Goal: Task Accomplishment & Management: Manage account settings

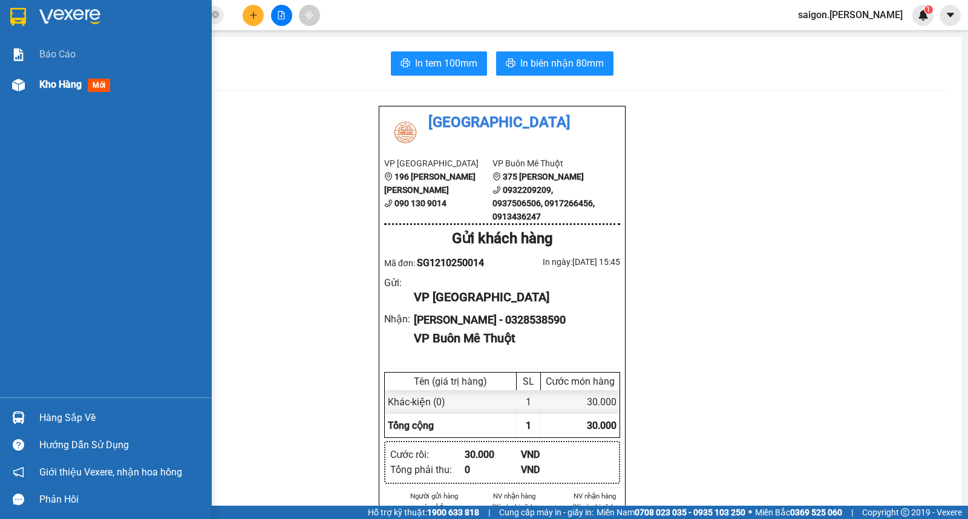
click at [58, 88] on span "Kho hàng" at bounding box center [60, 84] width 42 height 11
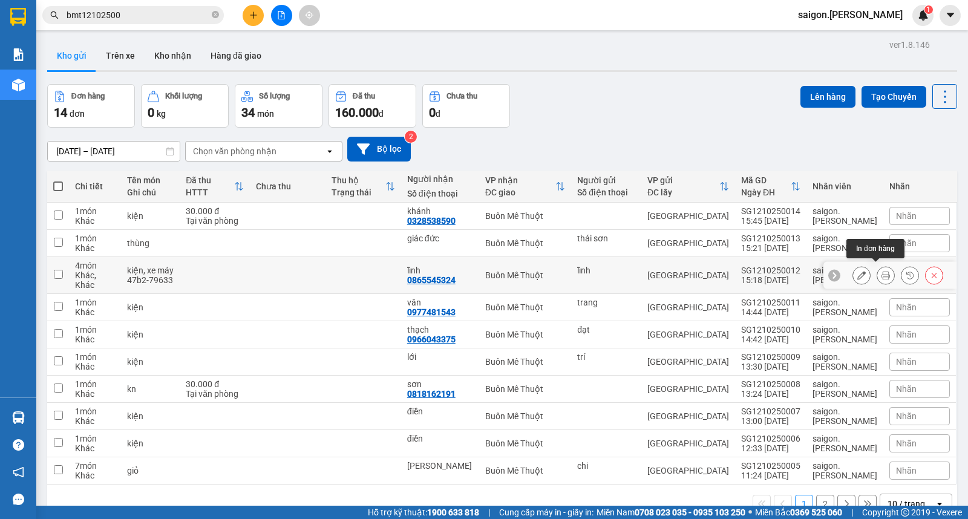
click at [882, 273] on icon at bounding box center [886, 275] width 8 height 8
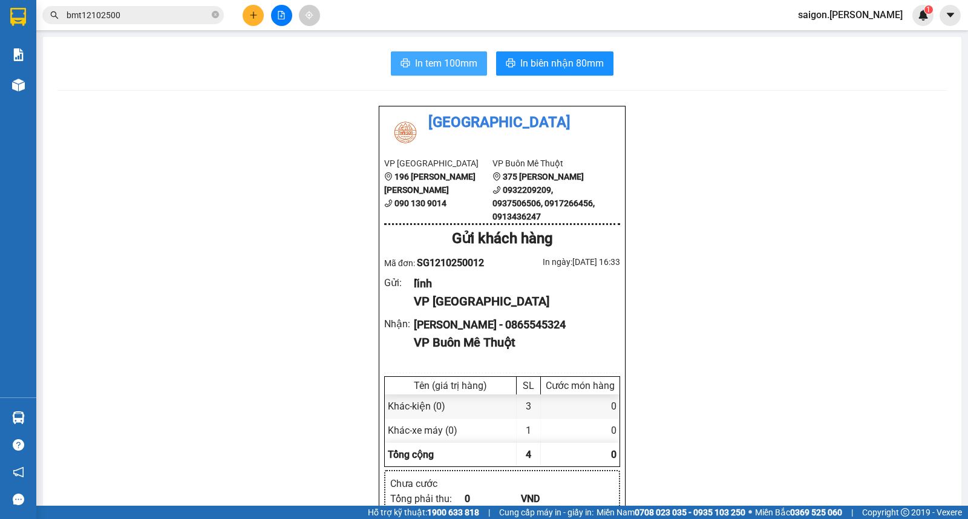
click at [458, 71] on button "In tem 100mm" at bounding box center [439, 63] width 96 height 24
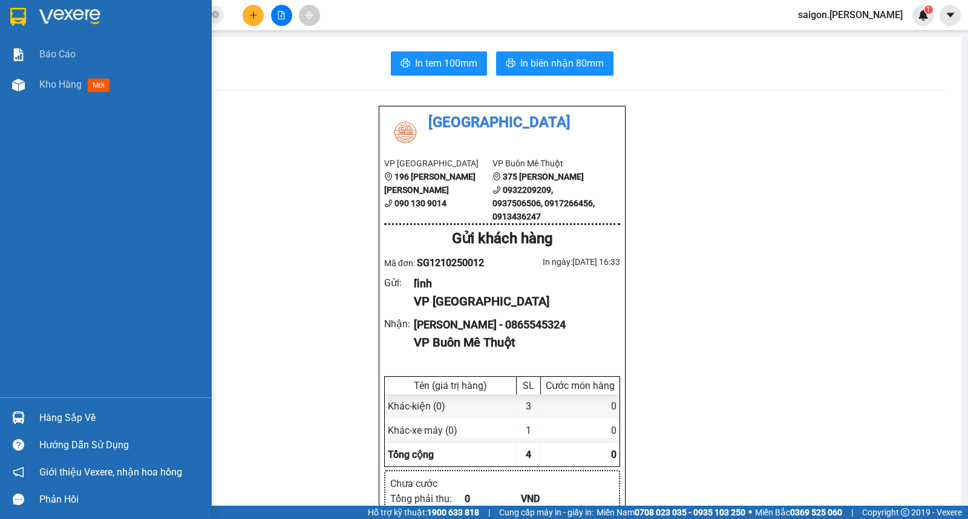
drag, startPoint x: 28, startPoint y: 410, endPoint x: 151, endPoint y: 410, distance: 123.4
click at [33, 410] on div "Hàng sắp về" at bounding box center [106, 417] width 212 height 27
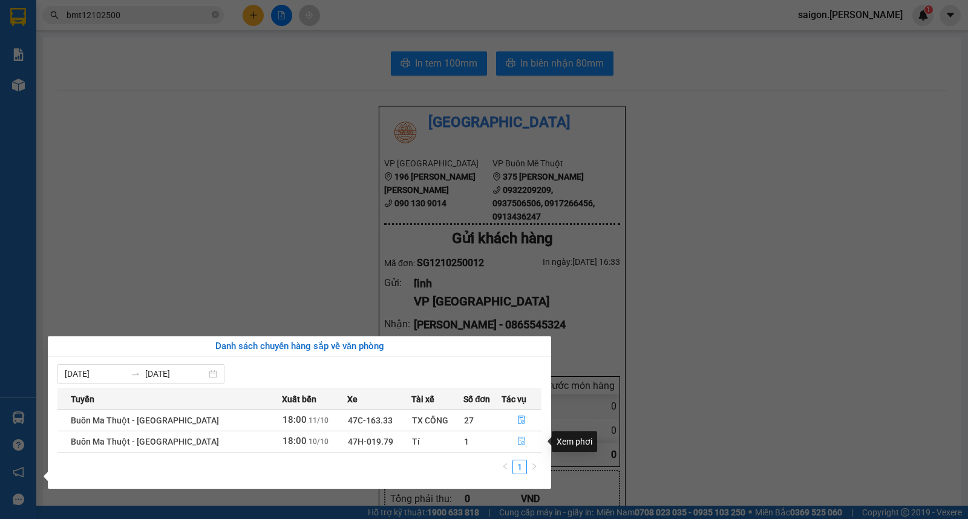
click at [519, 439] on icon "file-done" at bounding box center [521, 441] width 8 height 8
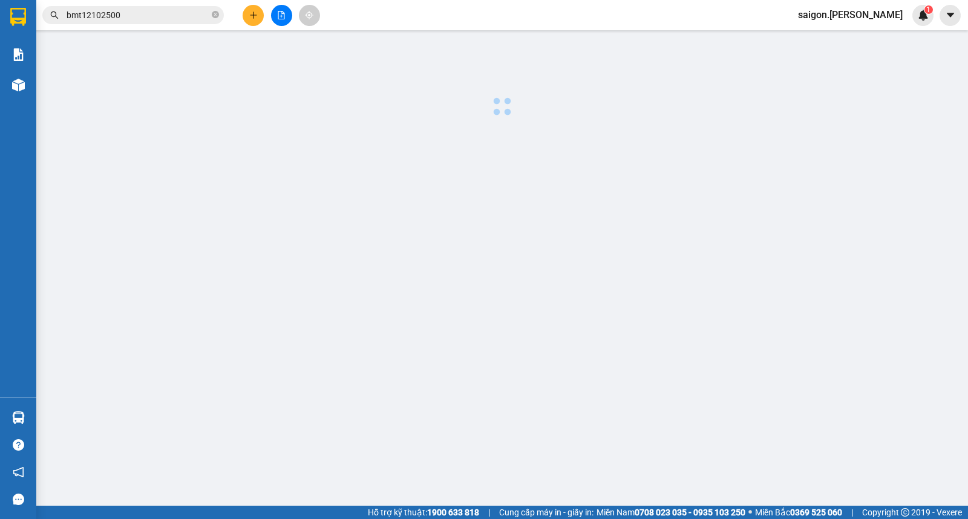
click at [519, 439] on main at bounding box center [484, 253] width 968 height 506
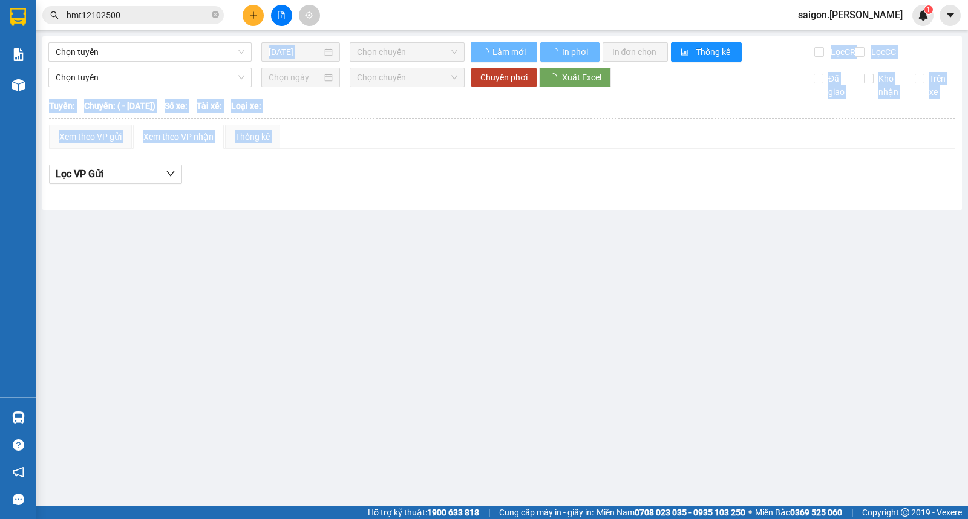
click at [522, 230] on main "Chọn tuyến 12/10/2025 Chọn chuyến Làm mới In phơi In đơn chọn Thống kê Lọc CR L…" at bounding box center [484, 253] width 968 height 506
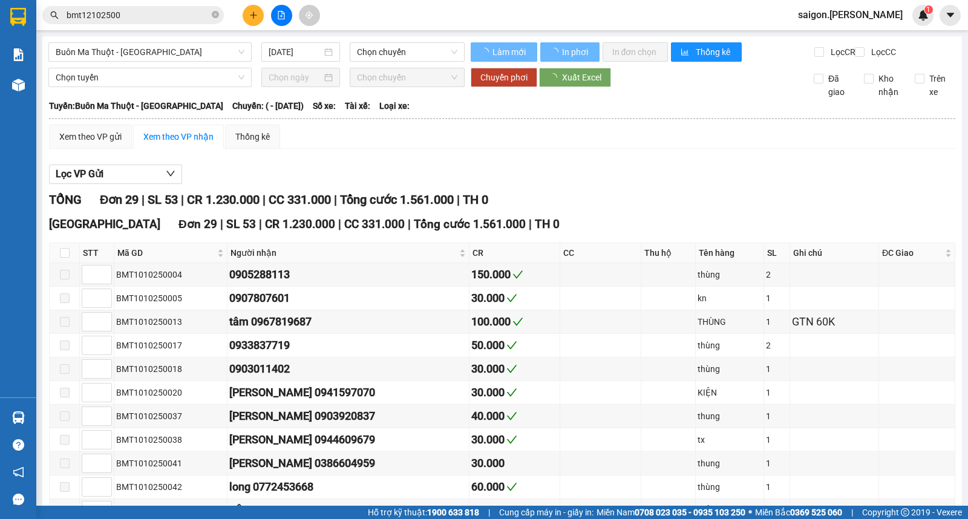
type input "[DATE]"
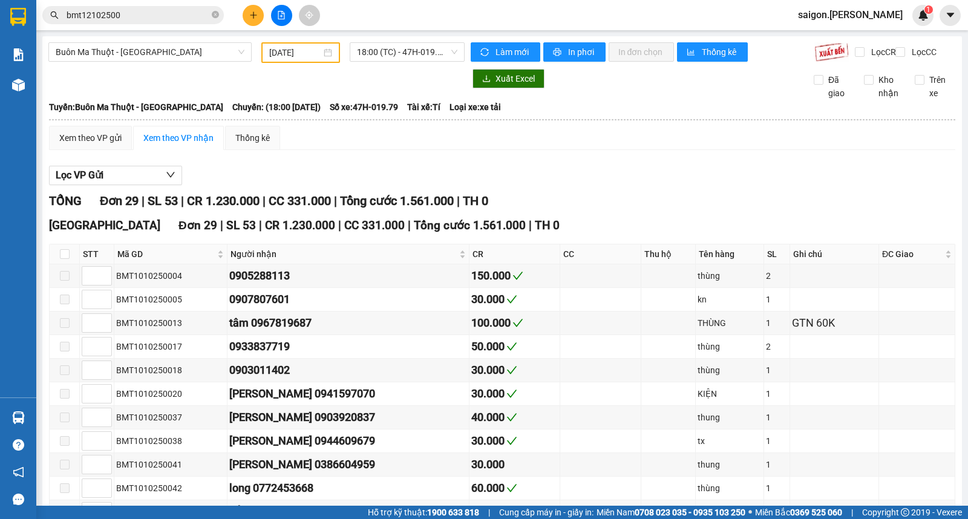
click at [865, 15] on span "saigon.[PERSON_NAME]" at bounding box center [850, 14] width 124 height 15
click at [863, 34] on span "Đăng xuất" at bounding box center [877, 37] width 56 height 13
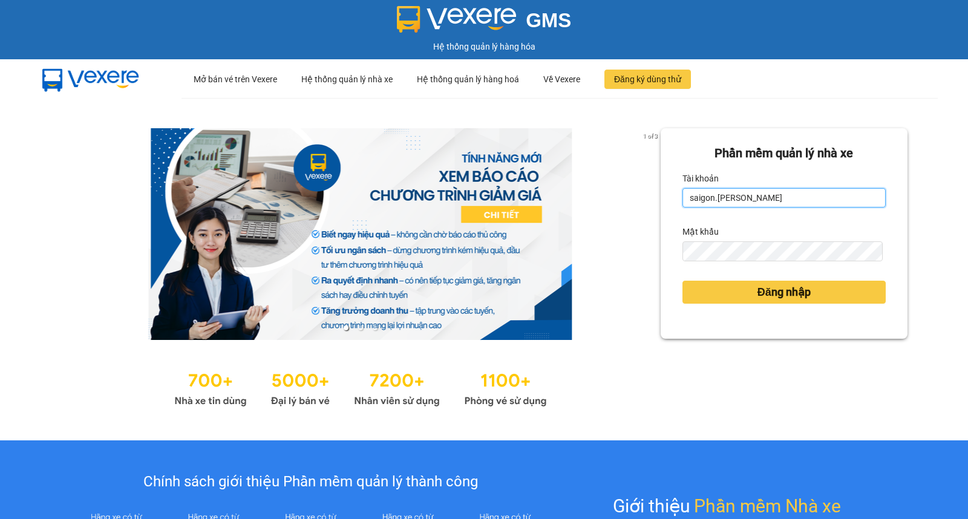
drag, startPoint x: 582, startPoint y: 188, endPoint x: 655, endPoint y: 188, distance: 72.6
click at [581, 188] on div "1 of 3 Phần mềm quản lý nhà xe Tài khoản saigon.thaison Mật khẩu Đăng nhập" at bounding box center [484, 269] width 968 height 342
click at [698, 195] on input "saigon.[PERSON_NAME]" at bounding box center [784, 197] width 203 height 19
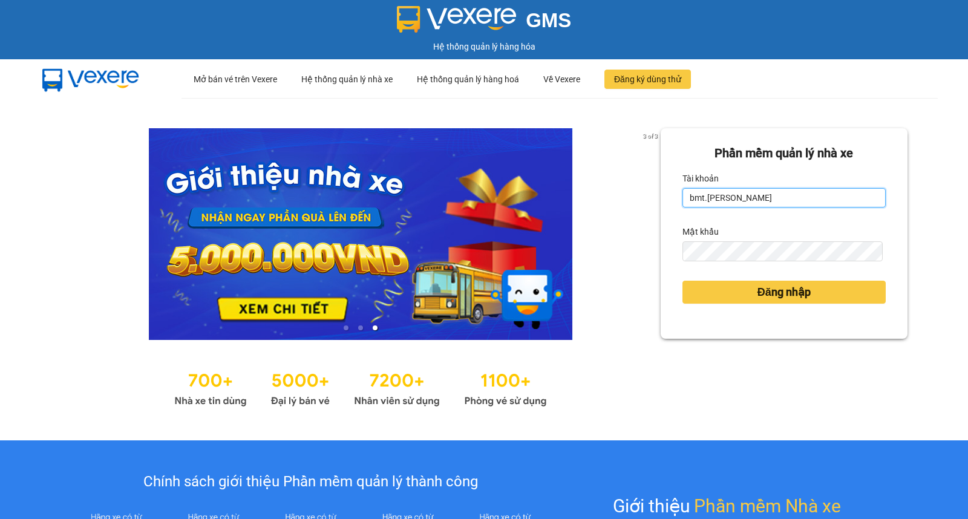
type input "bmt.[PERSON_NAME]"
click at [683, 281] on button "Đăng nhập" at bounding box center [784, 292] width 203 height 23
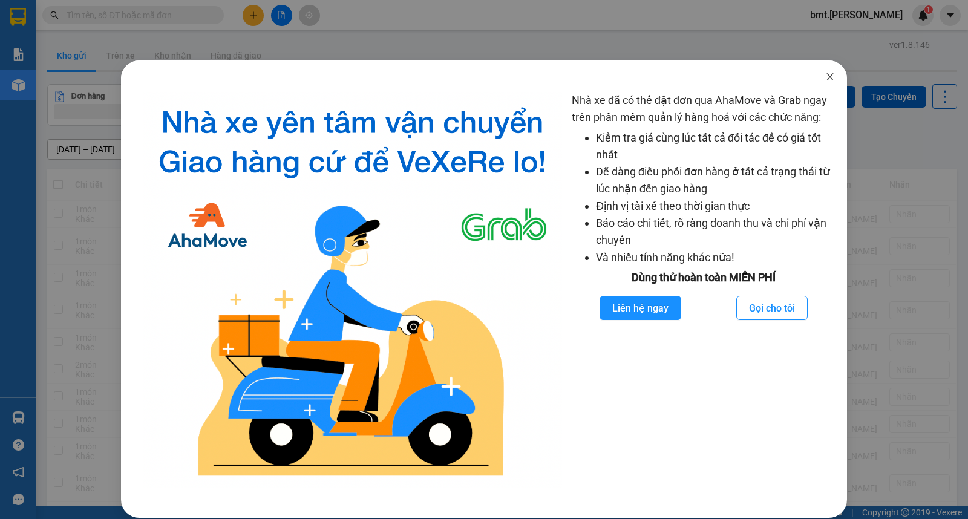
click at [825, 80] on icon "close" at bounding box center [830, 77] width 10 height 10
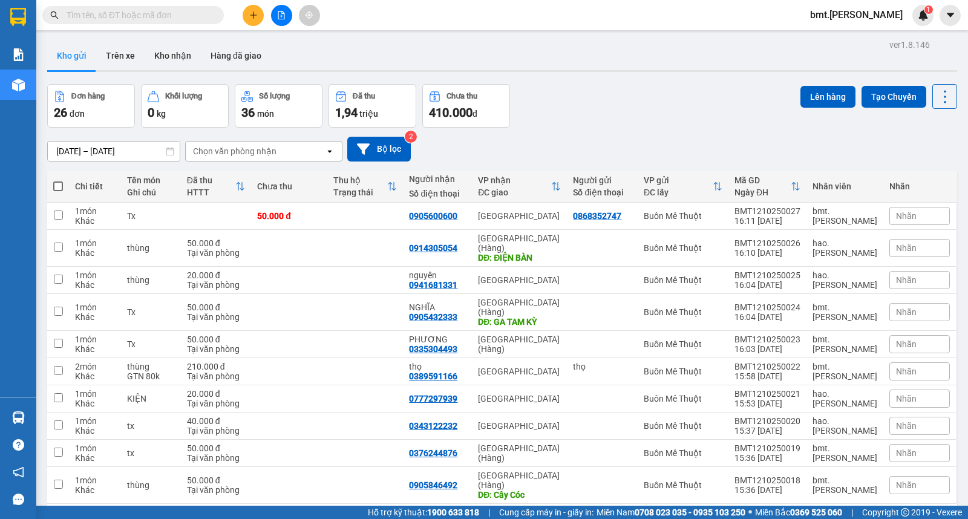
click at [177, 19] on input "text" at bounding box center [138, 14] width 143 height 13
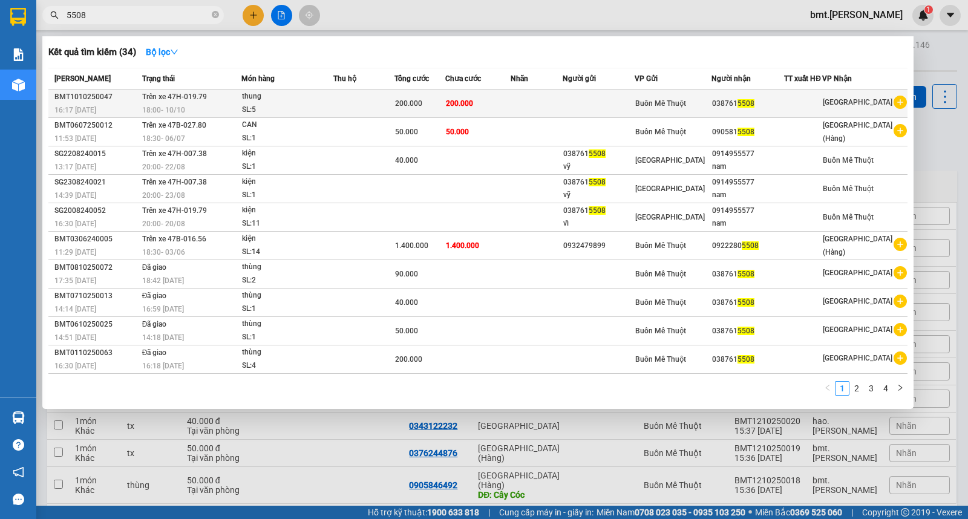
type input "5508"
click at [252, 93] on div "thung" at bounding box center [287, 96] width 91 height 13
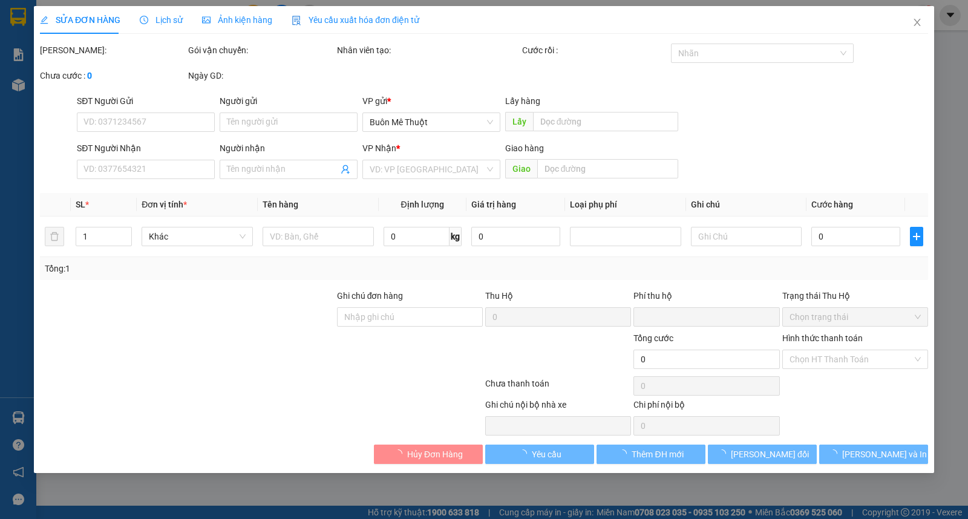
type input "0387615508"
type input "0"
type input "200.000"
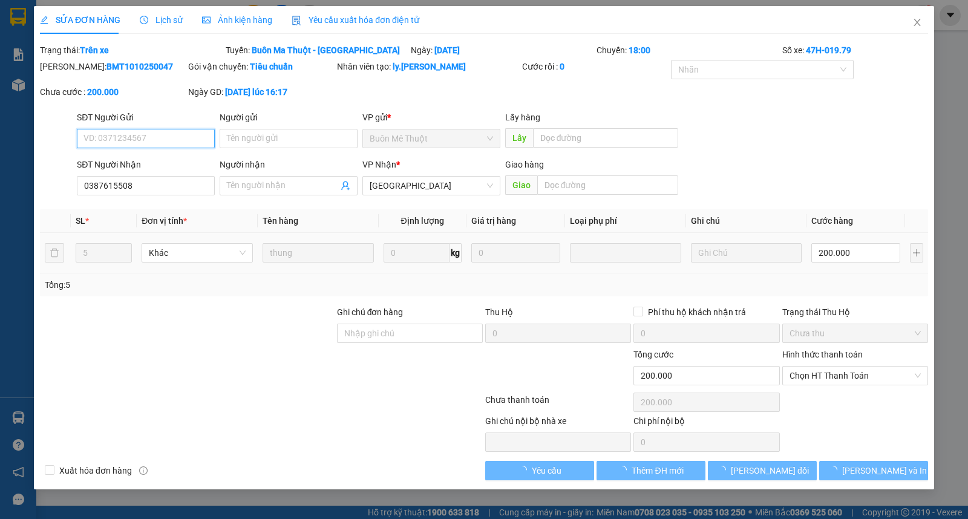
drag, startPoint x: 824, startPoint y: 373, endPoint x: 830, endPoint y: 386, distance: 14.3
click at [825, 373] on span "Chọn HT Thanh Toán" at bounding box center [855, 376] width 131 height 18
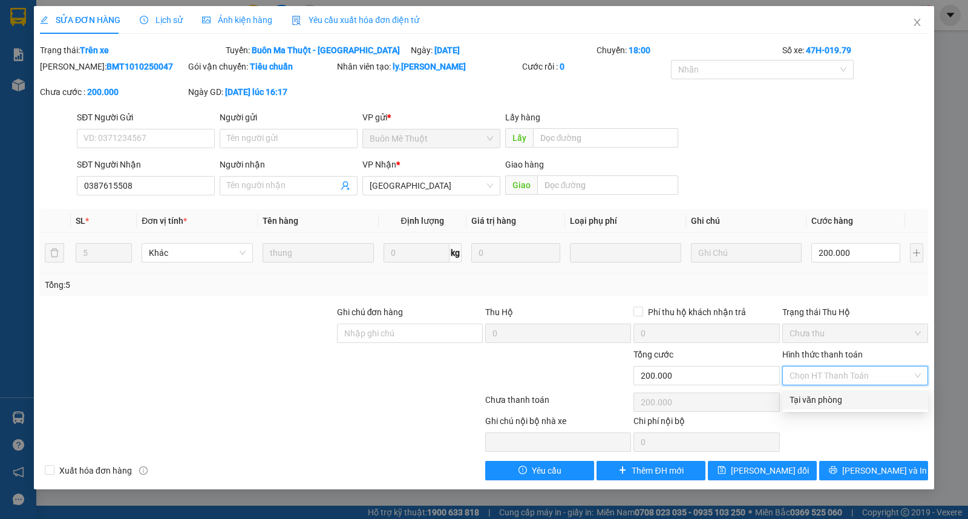
click at [833, 395] on div "Tại văn phòng" at bounding box center [855, 399] width 131 height 13
type input "0"
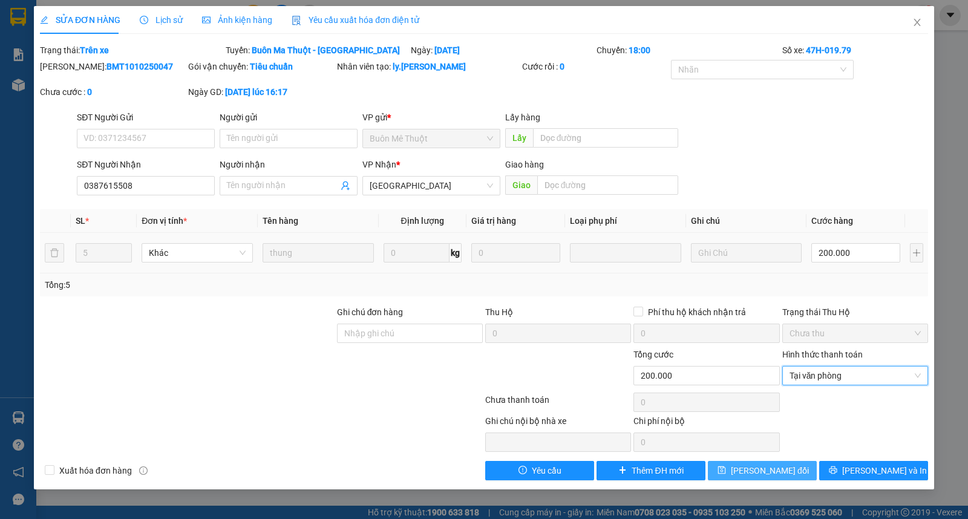
click at [771, 463] on button "[PERSON_NAME] thay đổi" at bounding box center [762, 470] width 109 height 19
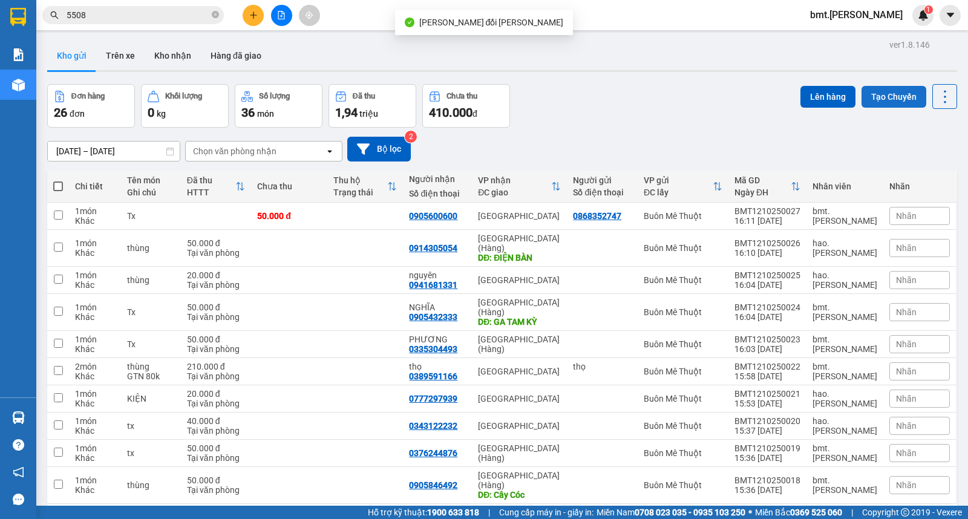
click at [879, 98] on button "Tạo Chuyến" at bounding box center [894, 97] width 65 height 22
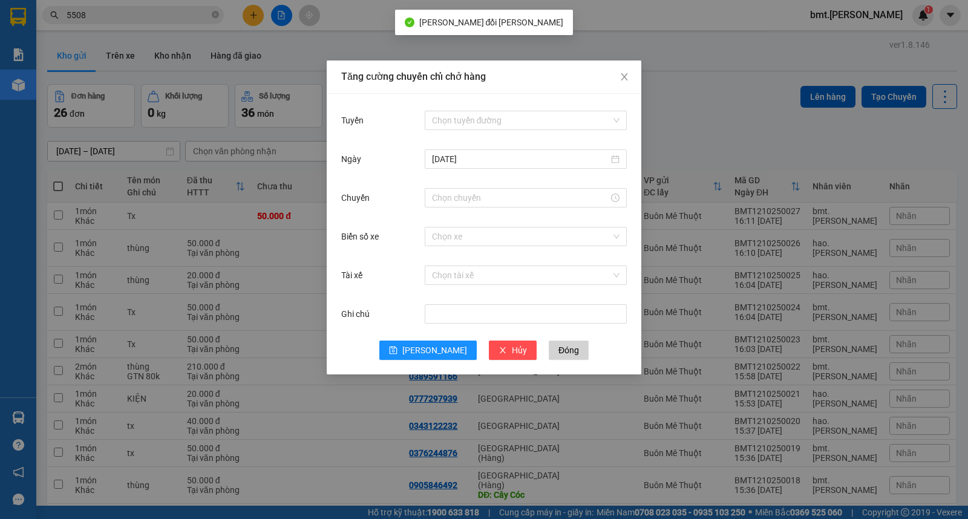
click at [799, 122] on div "Tăng cường chuyến chỉ chở hàng Tuyến Chọn tuyến đường Ngày 12/10/2025 Chuyến Bi…" at bounding box center [484, 259] width 968 height 519
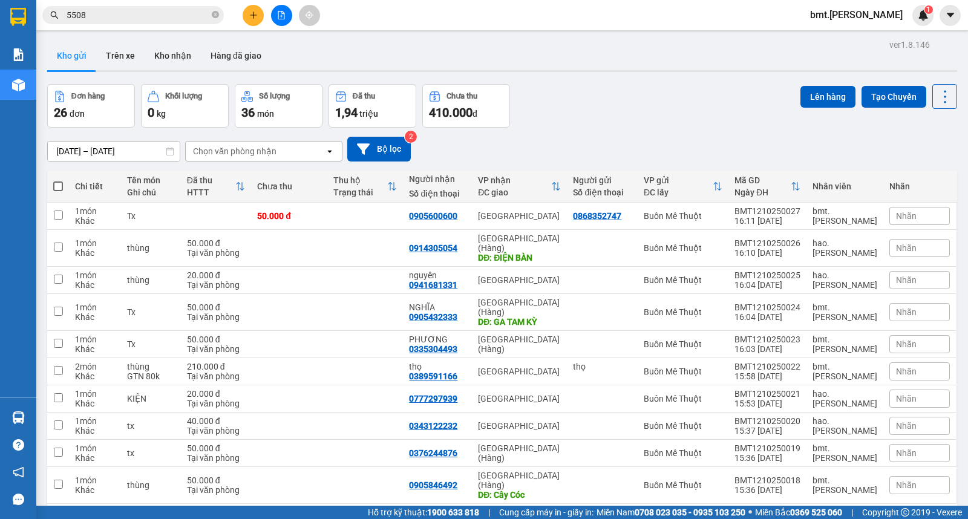
click at [890, 10] on span "bmt.[PERSON_NAME]" at bounding box center [857, 14] width 112 height 15
click at [865, 39] on span "Đăng xuất" at bounding box center [885, 37] width 51 height 13
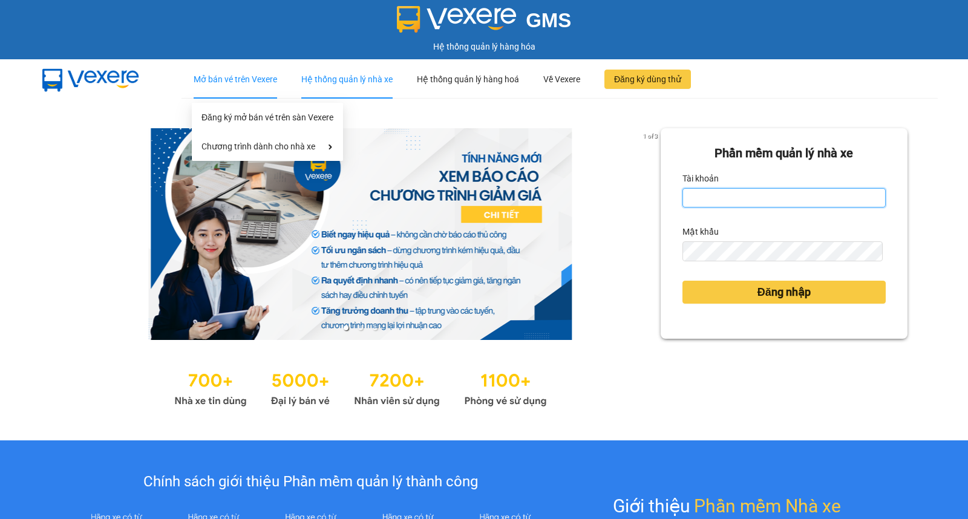
type input "saigon.[PERSON_NAME]"
click at [346, 82] on div "Hệ thống quản lý nhà xe" at bounding box center [346, 79] width 91 height 39
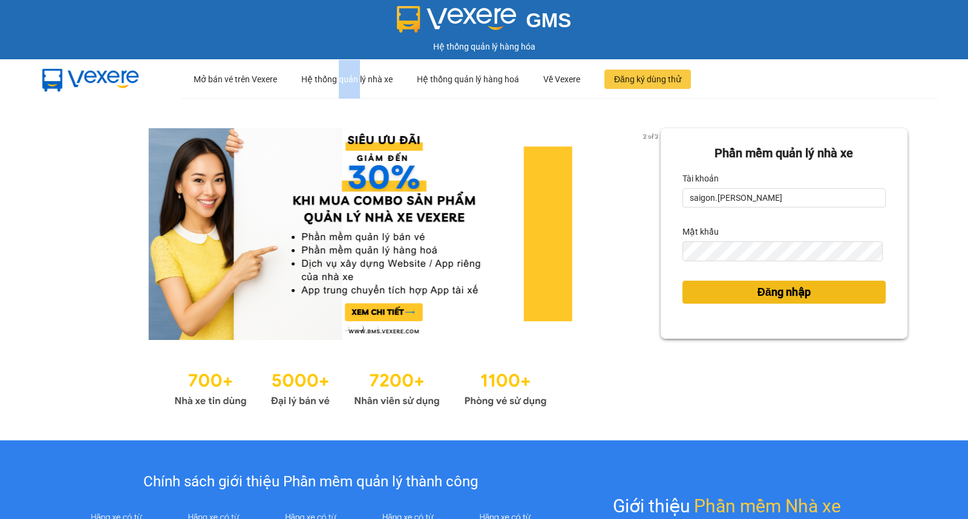
click at [794, 294] on span "Đăng nhập" at bounding box center [784, 292] width 53 height 17
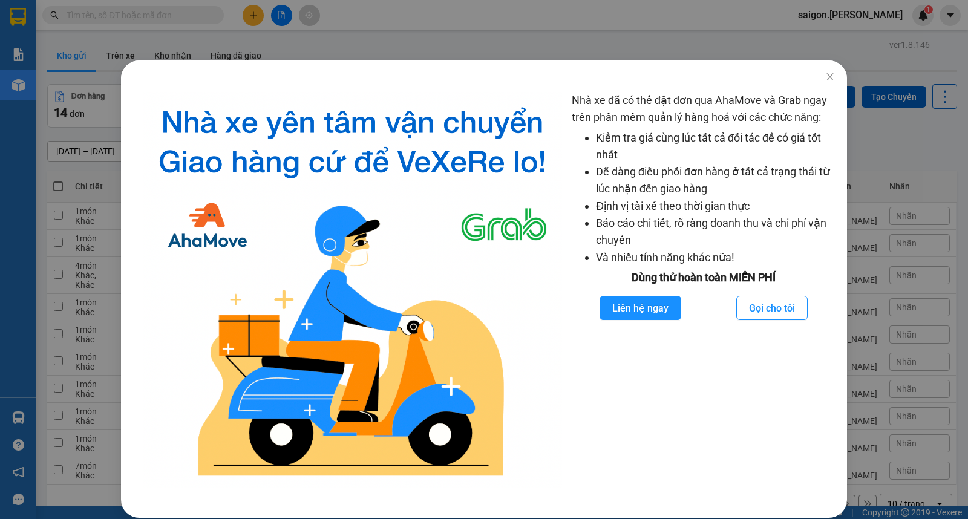
click at [935, 161] on div "Nhà xe đã có thể đặt đơn qua AhaMove và Grab ngay trên phần mềm quản lý hàng ho…" at bounding box center [484, 259] width 968 height 519
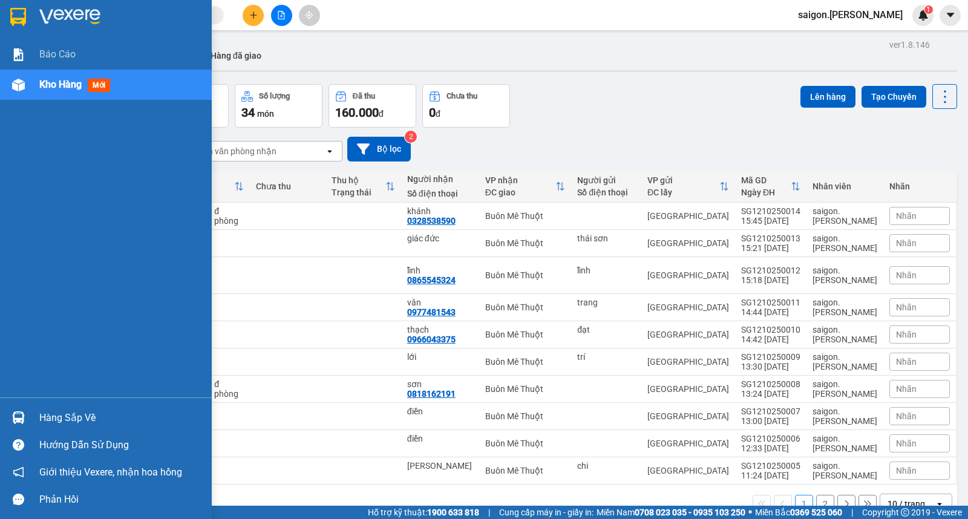
click at [46, 422] on div "Hàng sắp về" at bounding box center [120, 418] width 163 height 18
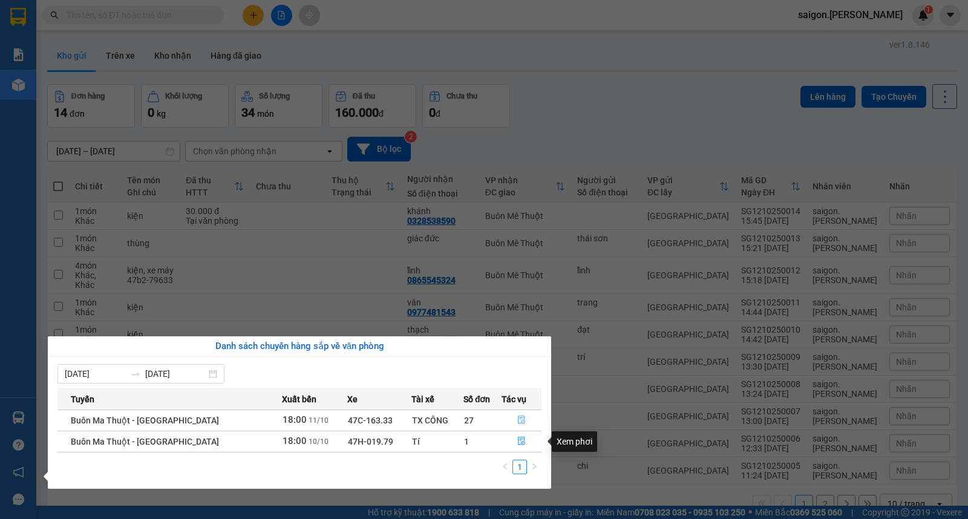
click at [514, 427] on button "button" at bounding box center [521, 420] width 39 height 19
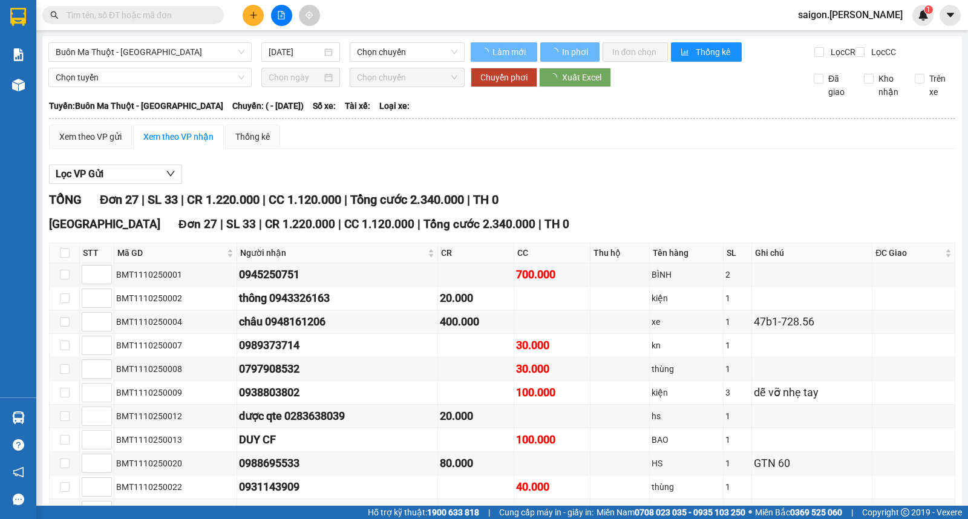
type input "[DATE]"
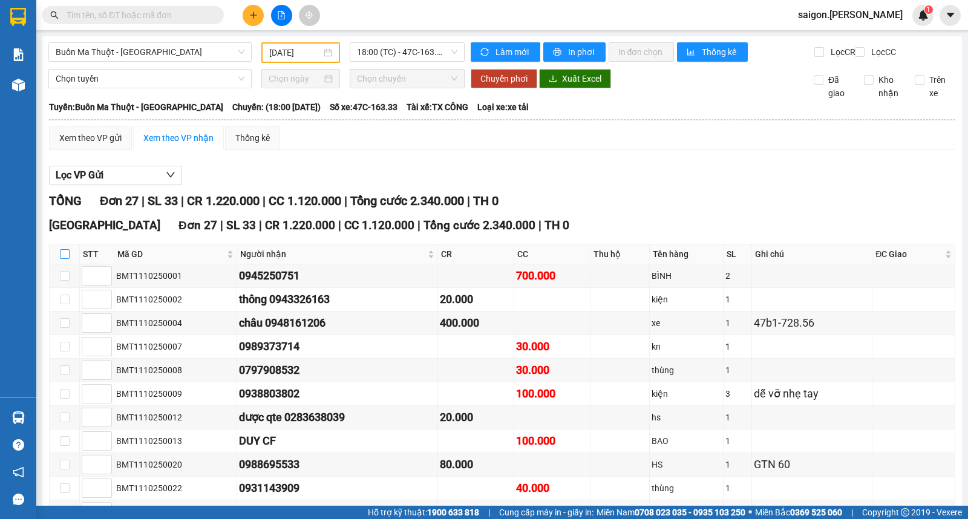
click at [67, 259] on input "checkbox" at bounding box center [65, 254] width 10 height 10
checkbox input "true"
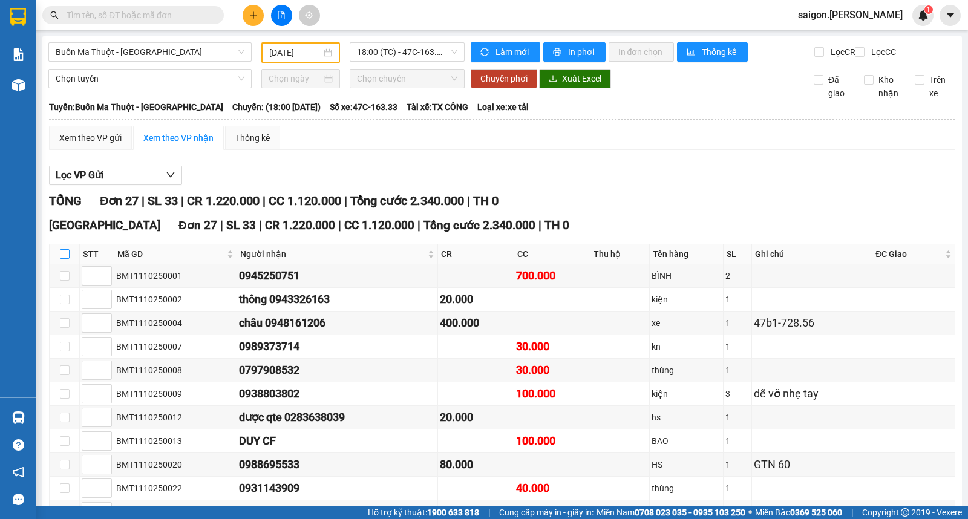
checkbox input "true"
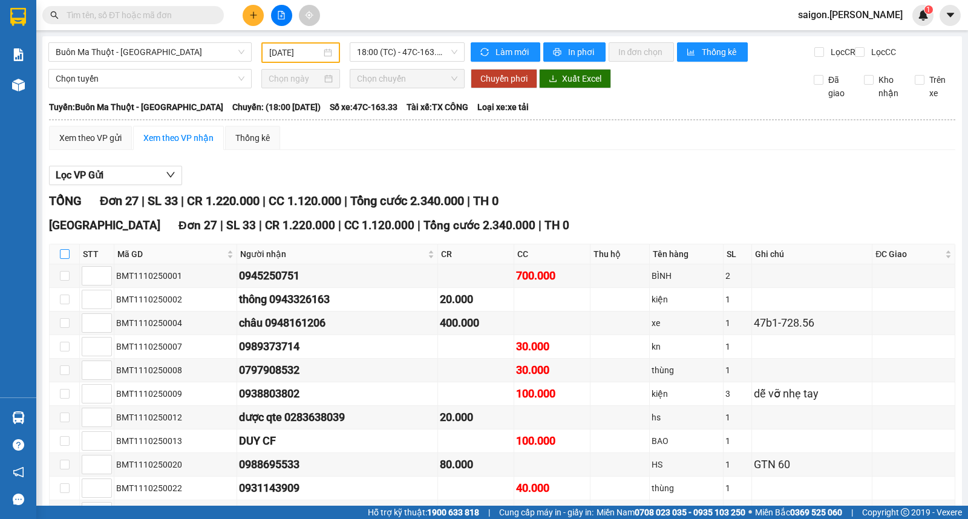
checkbox input "true"
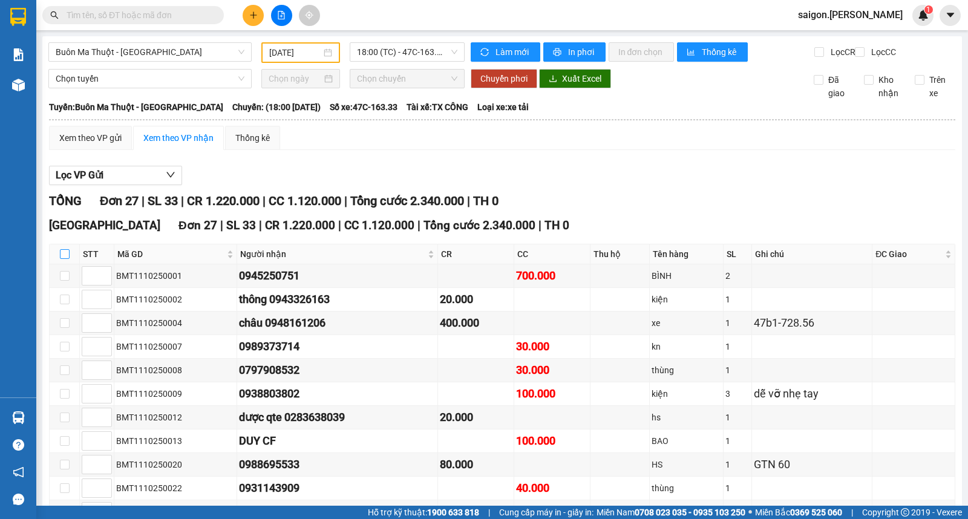
checkbox input "true"
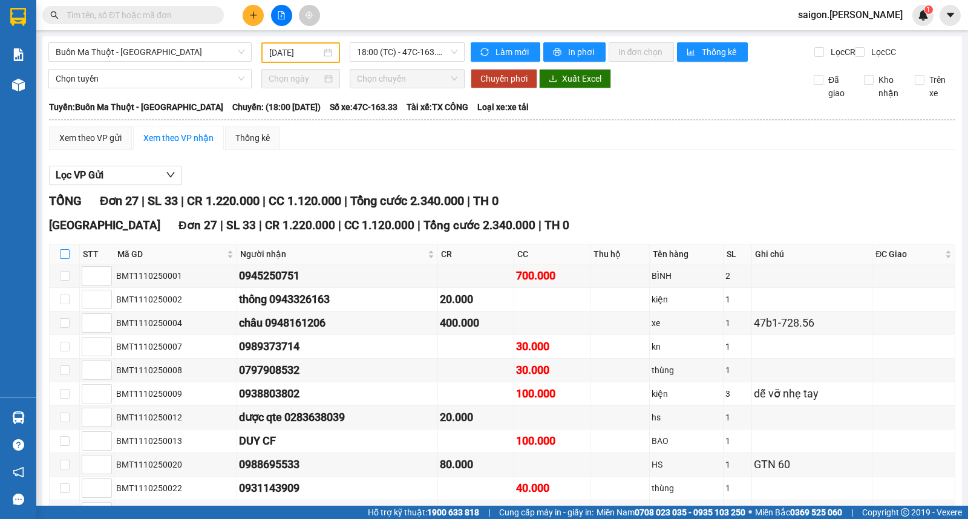
checkbox input "true"
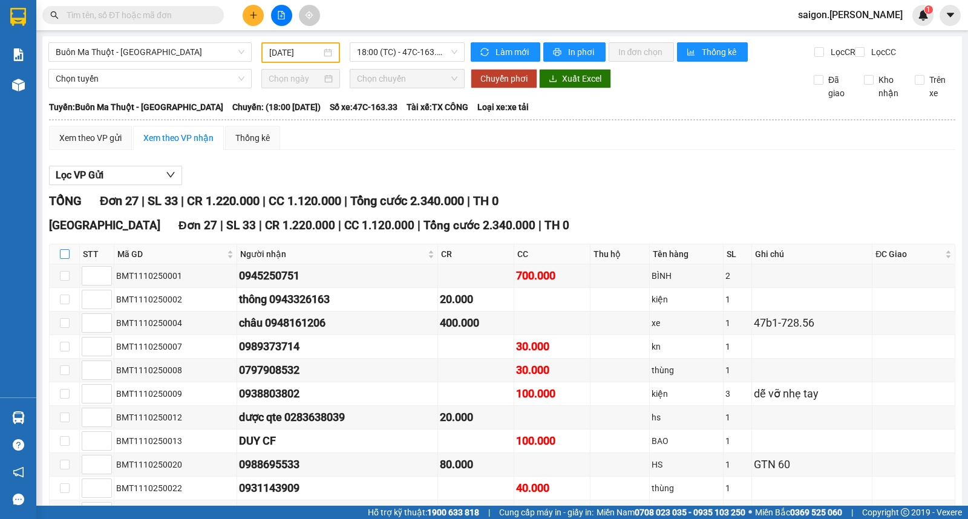
checkbox input "true"
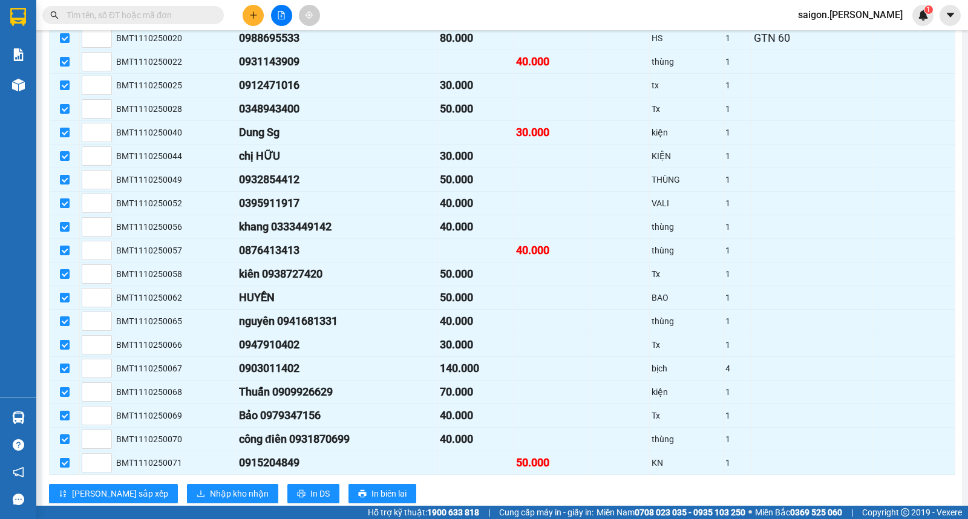
scroll to position [472, 0]
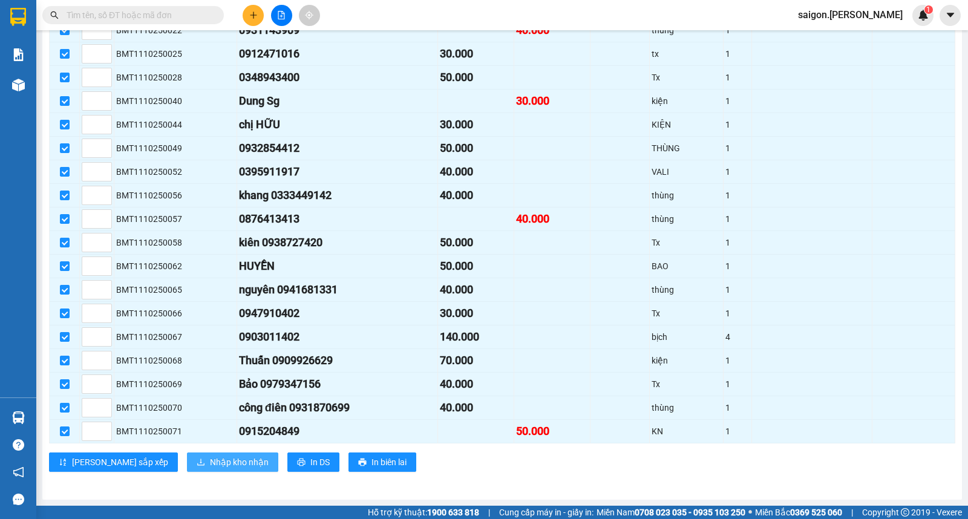
click at [197, 454] on button "Nhập kho nhận" at bounding box center [232, 462] width 91 height 19
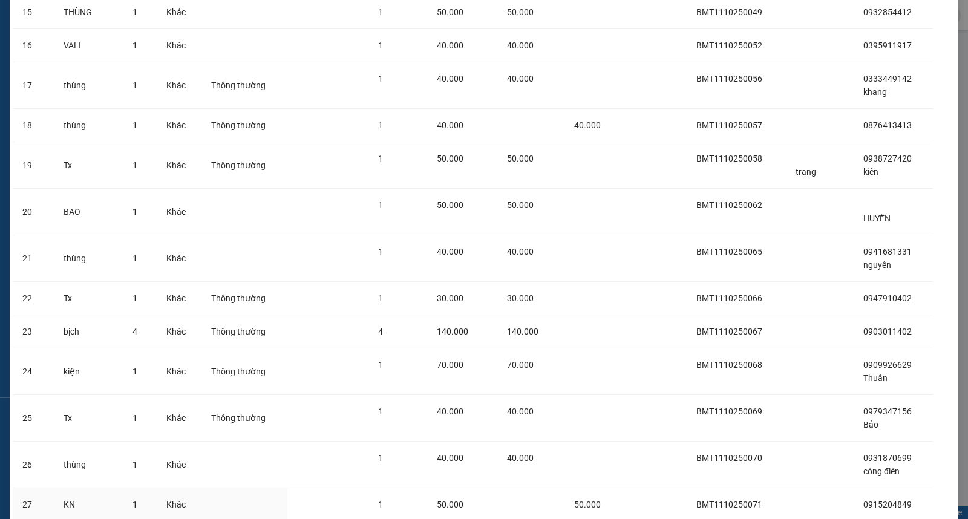
scroll to position [742, 0]
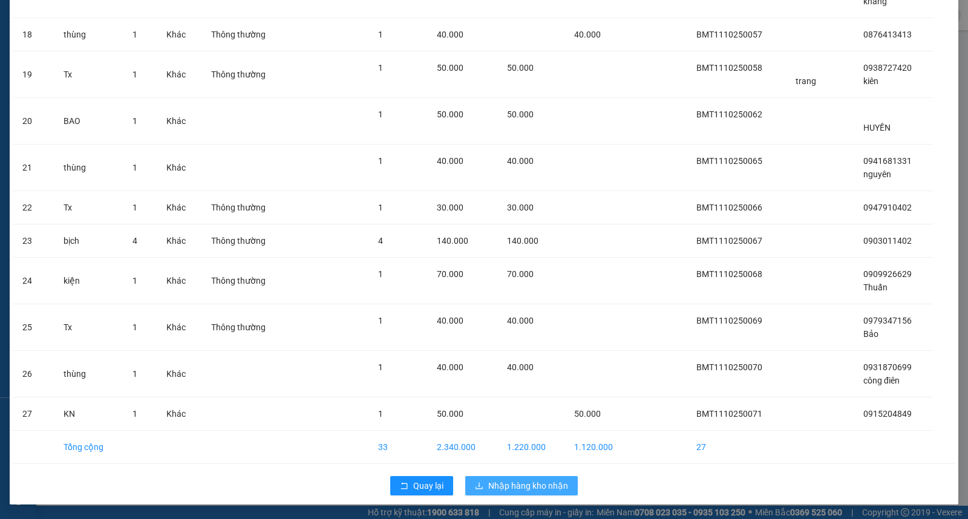
click at [534, 484] on span "Nhập hàng kho nhận" at bounding box center [528, 485] width 80 height 13
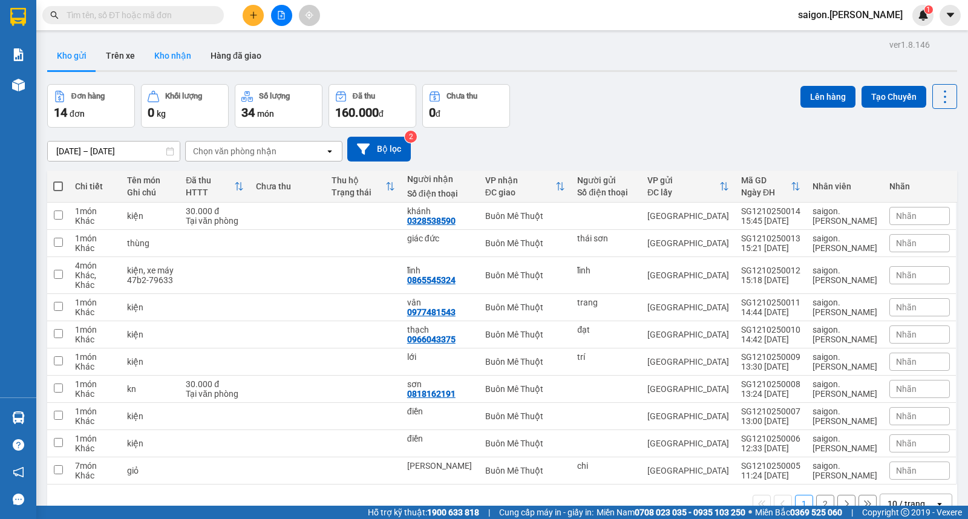
click at [180, 64] on button "Kho nhận" at bounding box center [173, 55] width 56 height 29
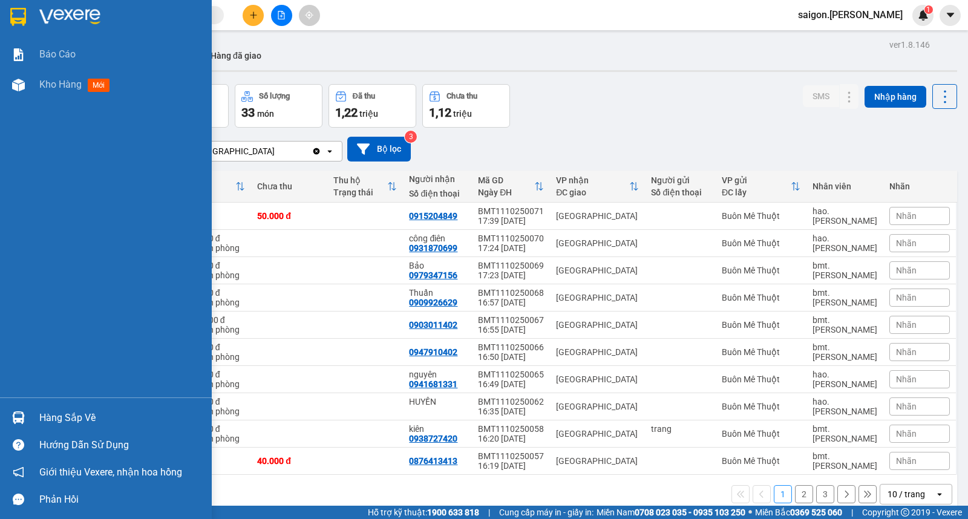
click at [42, 420] on div "Hàng sắp về" at bounding box center [120, 418] width 163 height 18
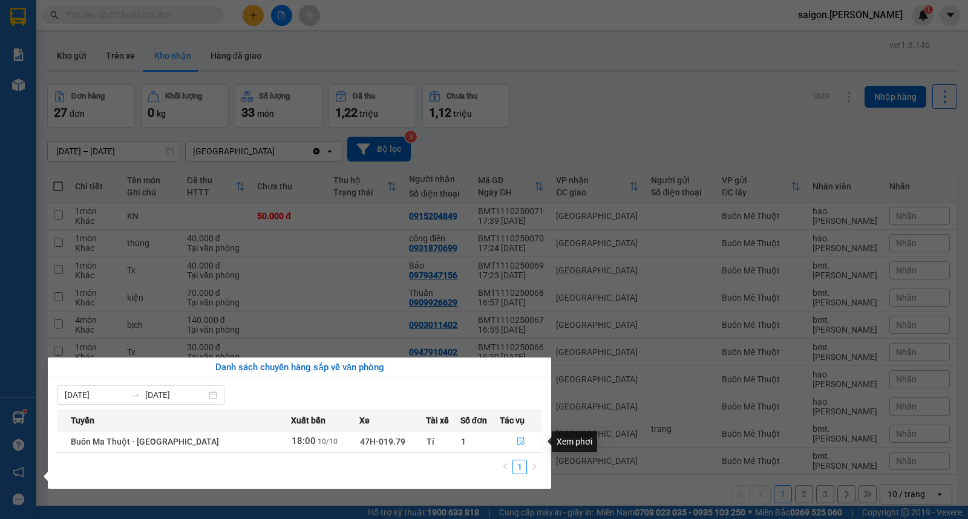
click at [518, 442] on icon "file-done" at bounding box center [521, 441] width 8 height 8
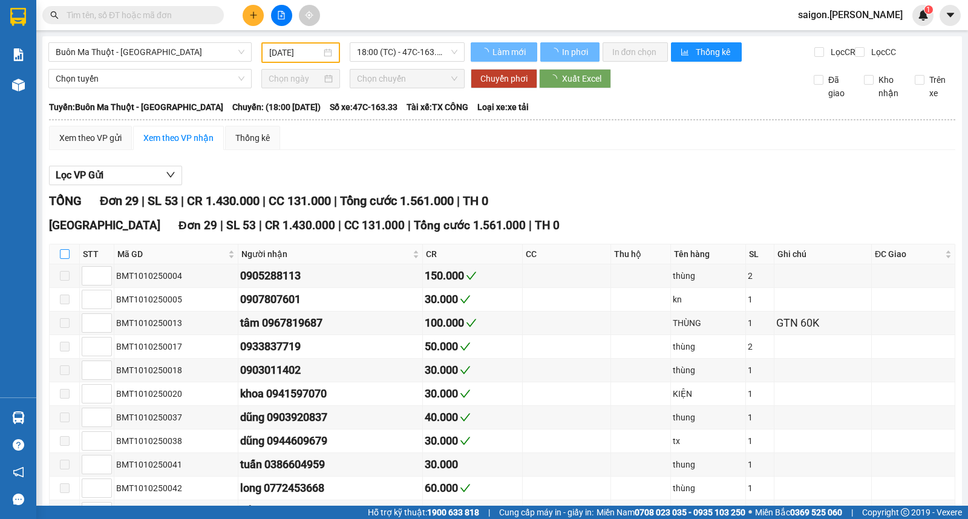
type input "[DATE]"
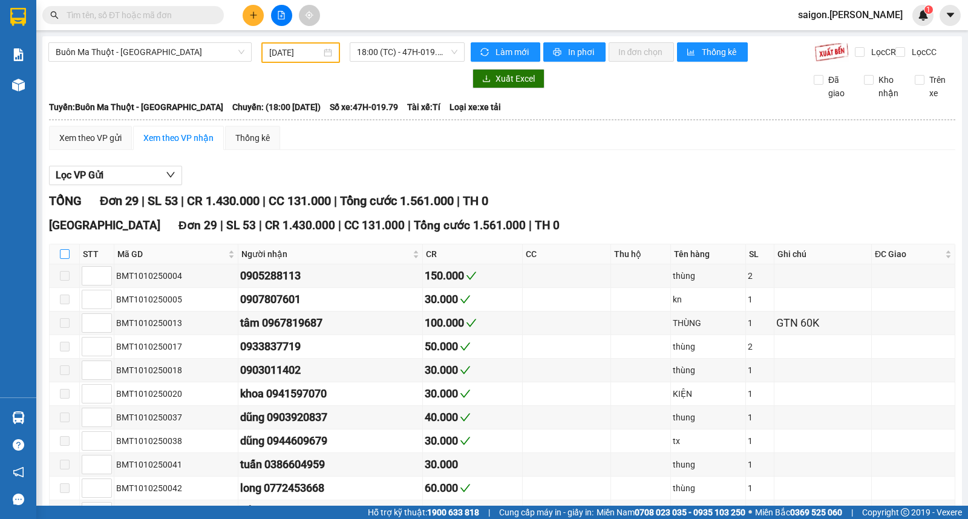
click at [65, 259] on input "checkbox" at bounding box center [65, 254] width 10 height 10
checkbox input "true"
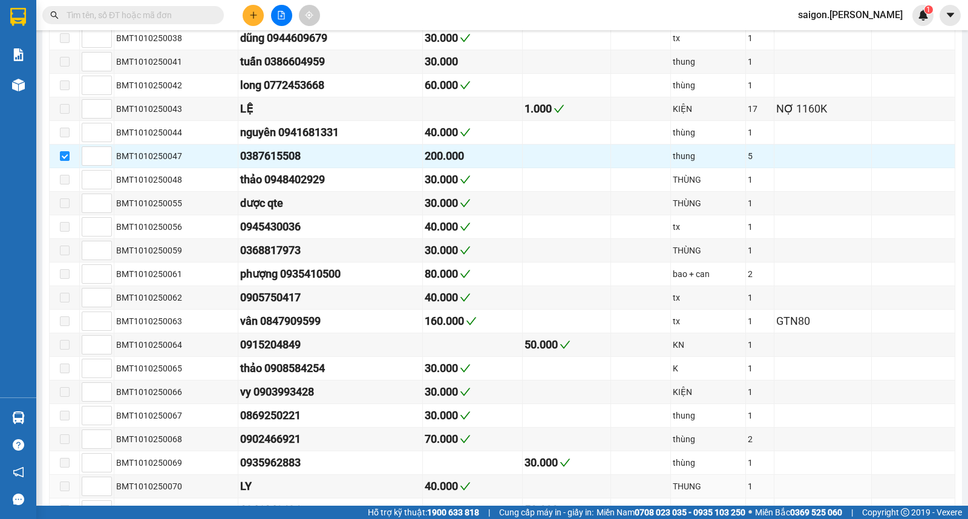
scroll to position [519, 0]
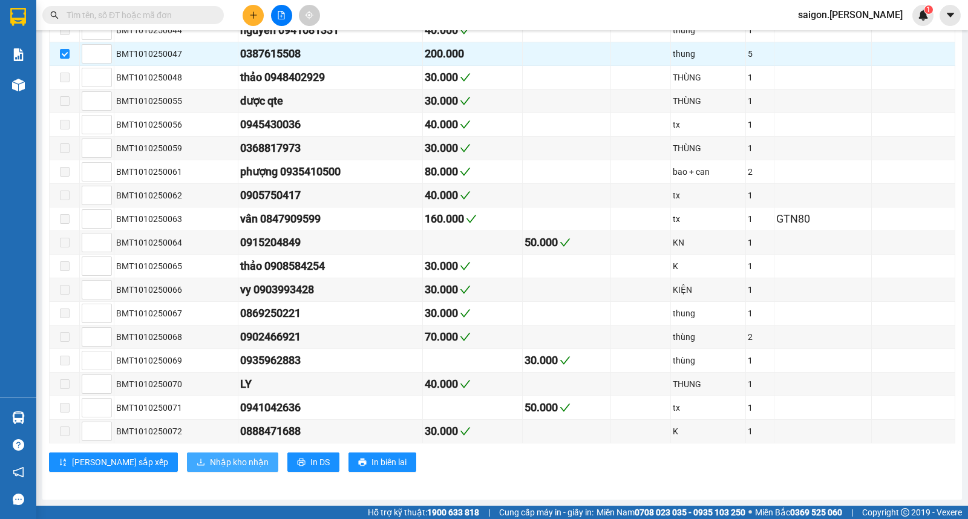
click at [210, 465] on span "Nhập kho nhận" at bounding box center [239, 462] width 59 height 13
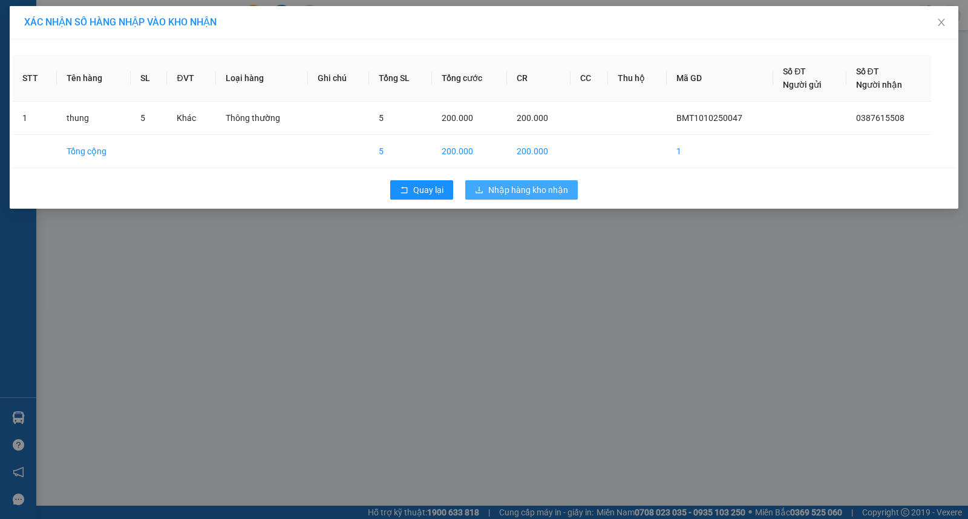
click at [549, 196] on span "Nhập hàng kho nhận" at bounding box center [528, 189] width 80 height 13
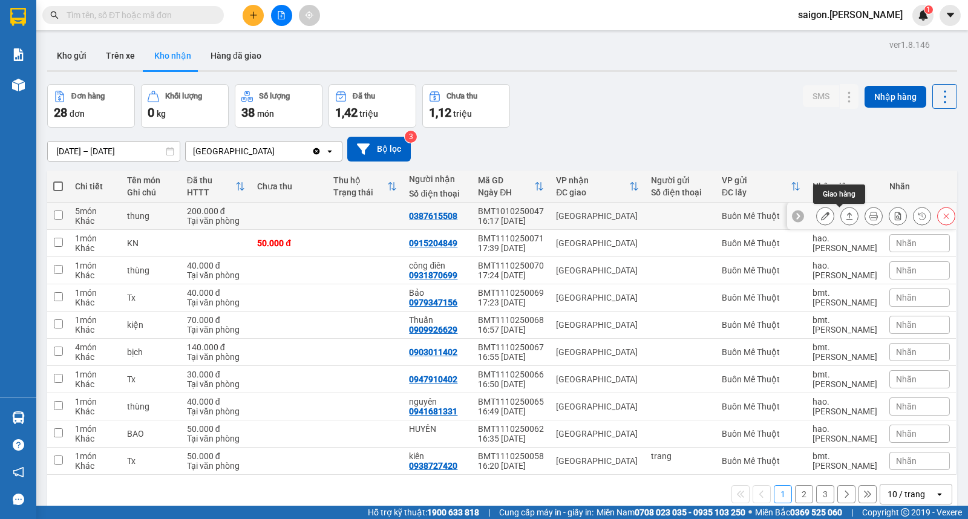
click at [845, 217] on icon at bounding box center [849, 216] width 8 height 8
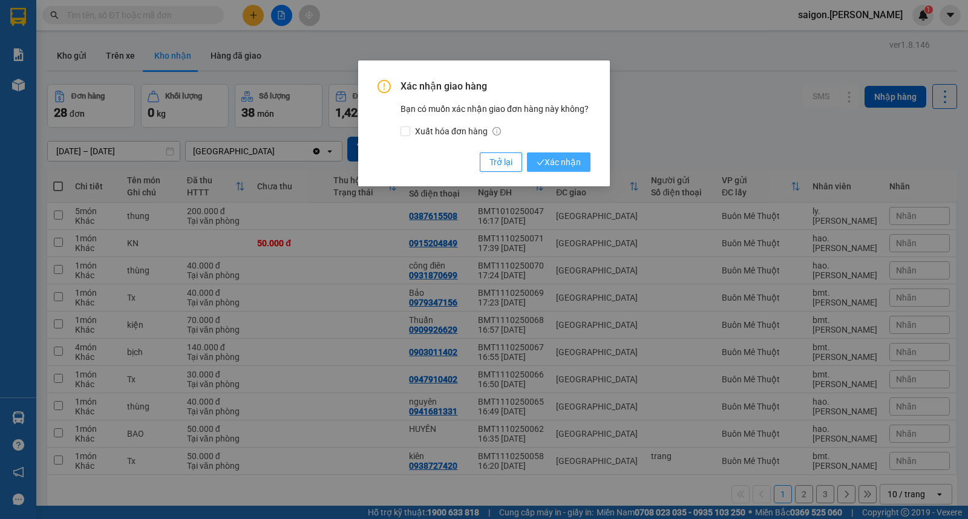
click at [552, 167] on span "Xác nhận" at bounding box center [559, 162] width 44 height 13
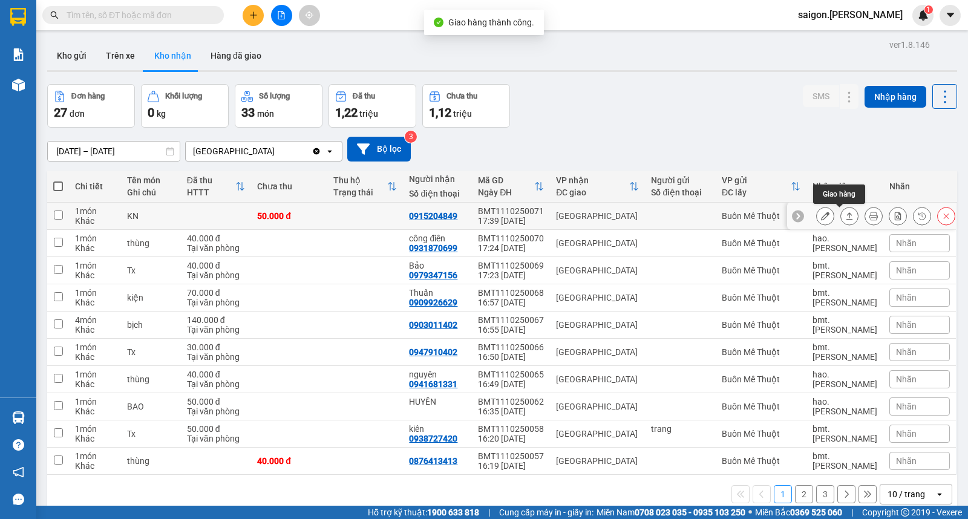
click at [841, 215] on button at bounding box center [849, 216] width 17 height 21
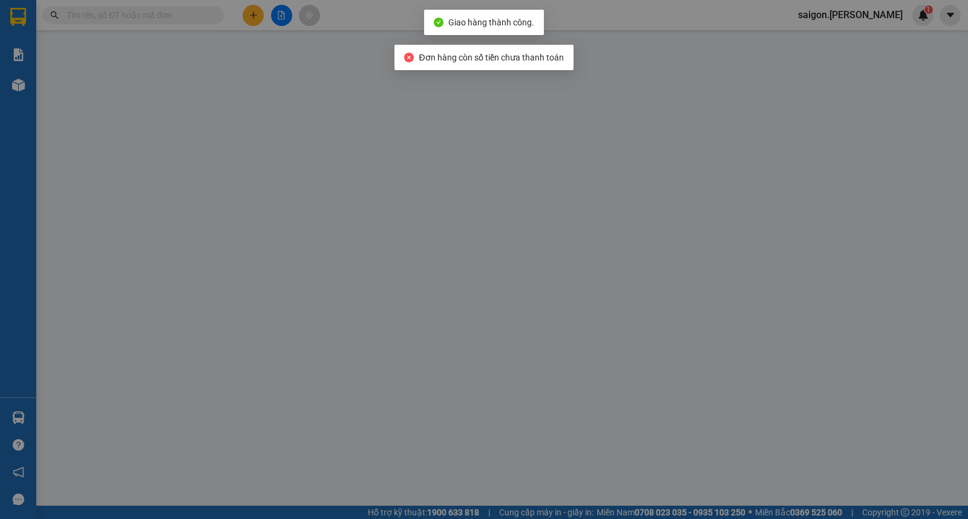
type input "0915204849"
type input "0"
type input "50.000"
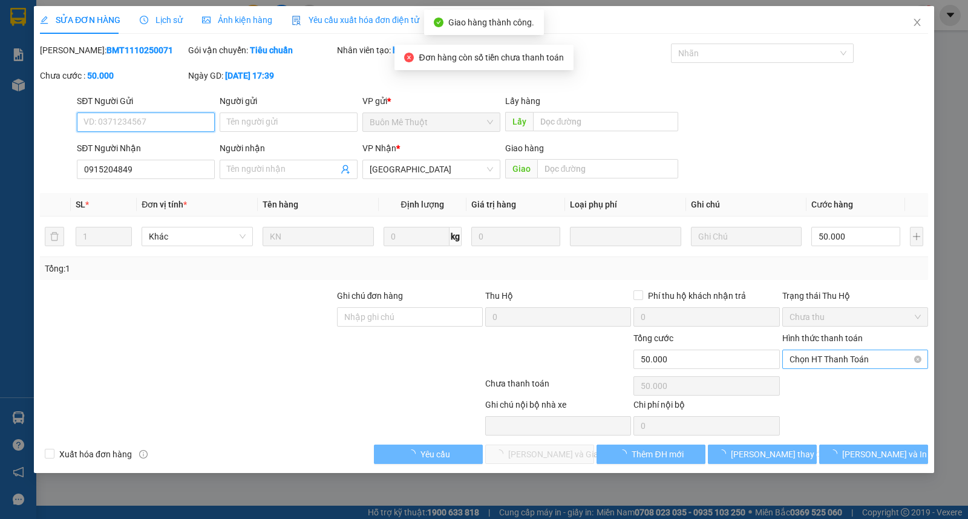
click at [823, 361] on span "Chọn HT Thanh Toán" at bounding box center [855, 359] width 131 height 18
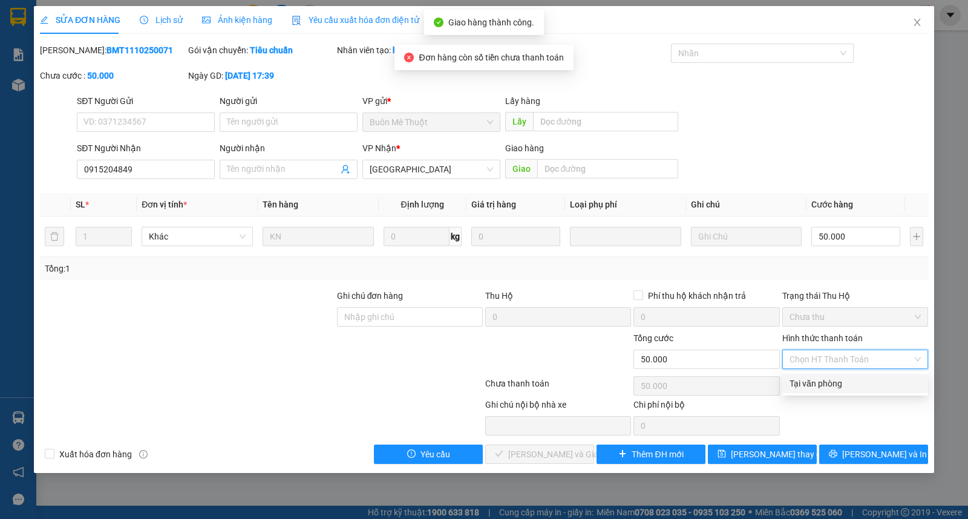
click at [820, 379] on div "Tại văn phòng" at bounding box center [855, 383] width 131 height 13
type input "0"
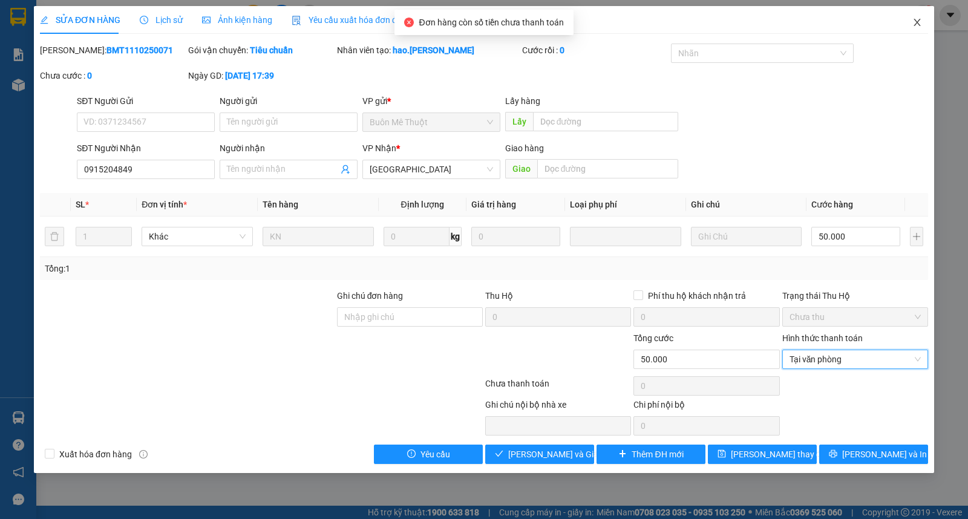
click at [917, 24] on icon "close" at bounding box center [917, 22] width 7 height 7
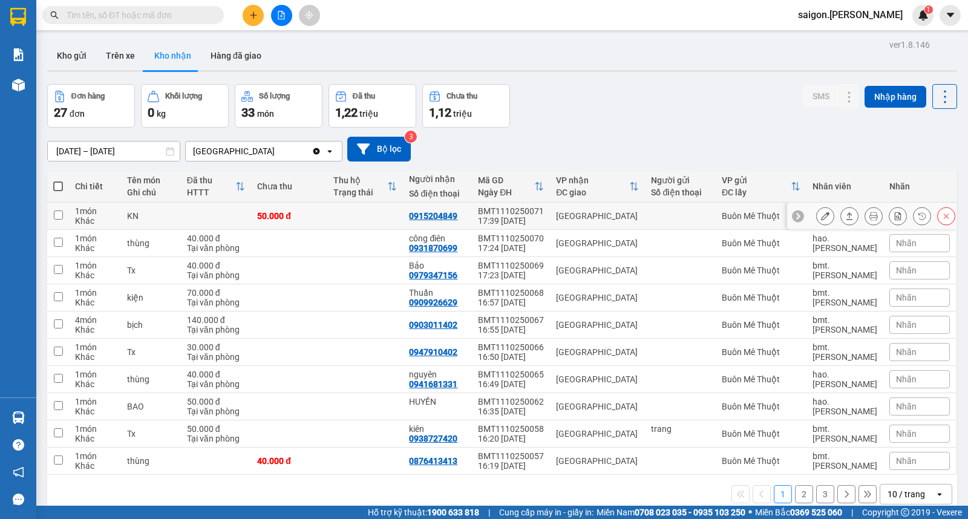
click at [841, 217] on button at bounding box center [849, 216] width 17 height 21
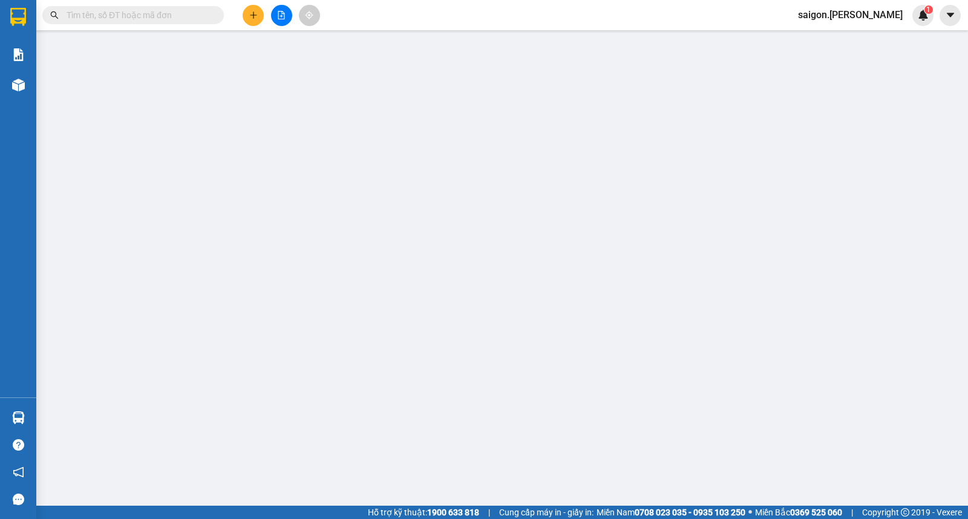
type input "0915204849"
type input "0"
type input "50.000"
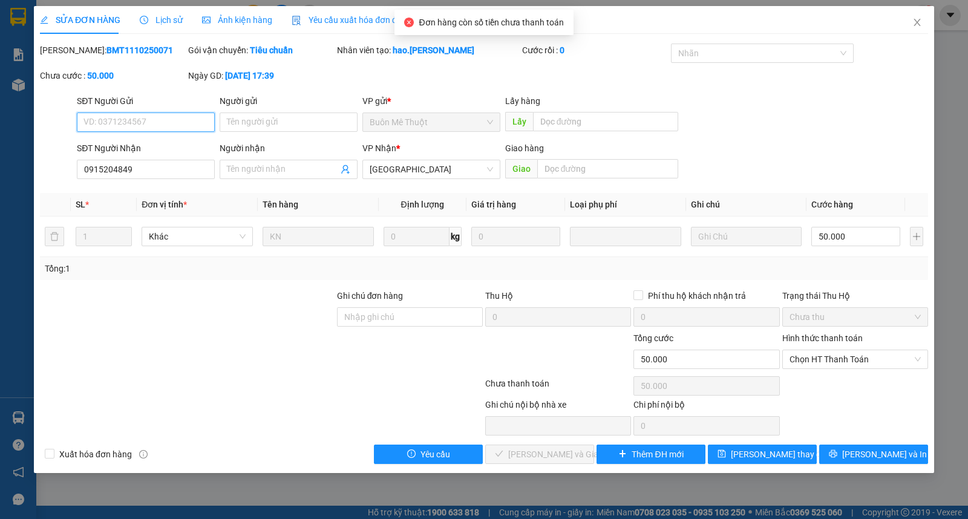
drag, startPoint x: 841, startPoint y: 353, endPoint x: 835, endPoint y: 369, distance: 16.9
click at [839, 360] on span "Chọn HT Thanh Toán" at bounding box center [855, 359] width 131 height 18
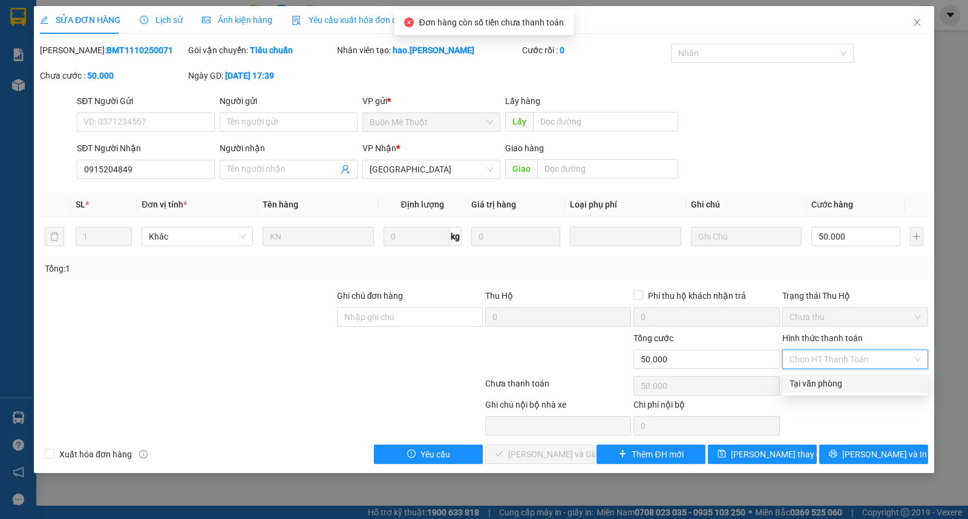
click at [819, 396] on div "Chọn HT Thanh Toán" at bounding box center [855, 386] width 148 height 24
click at [829, 358] on span "Chọn HT Thanh Toán" at bounding box center [855, 359] width 131 height 18
click at [825, 378] on div "Tại văn phòng" at bounding box center [855, 383] width 131 height 13
type input "0"
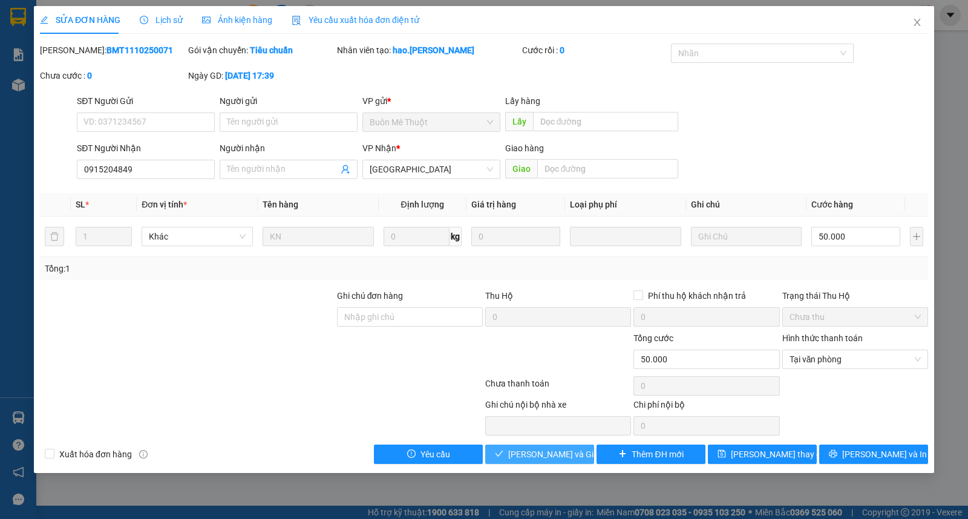
click at [552, 460] on span "[PERSON_NAME] và Giao hàng" at bounding box center [566, 454] width 116 height 13
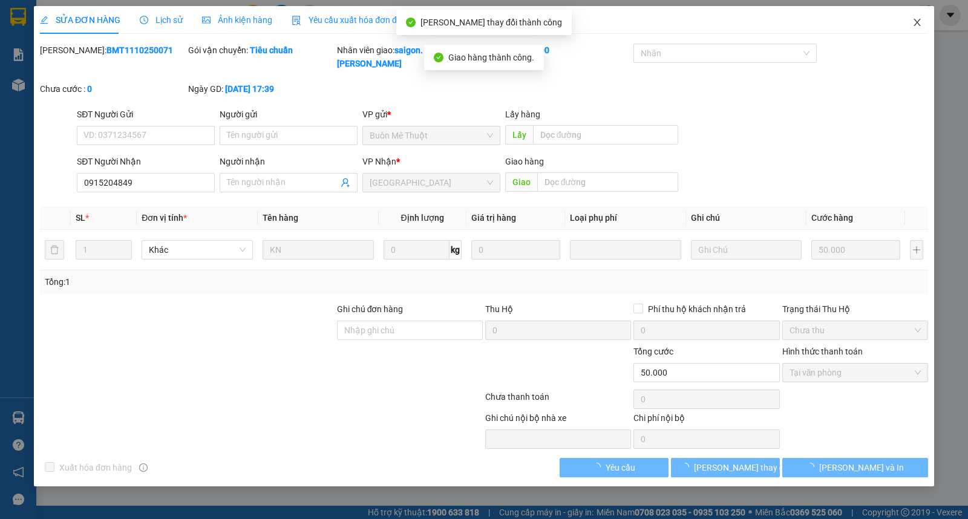
click at [909, 28] on span "Close" at bounding box center [917, 23] width 34 height 34
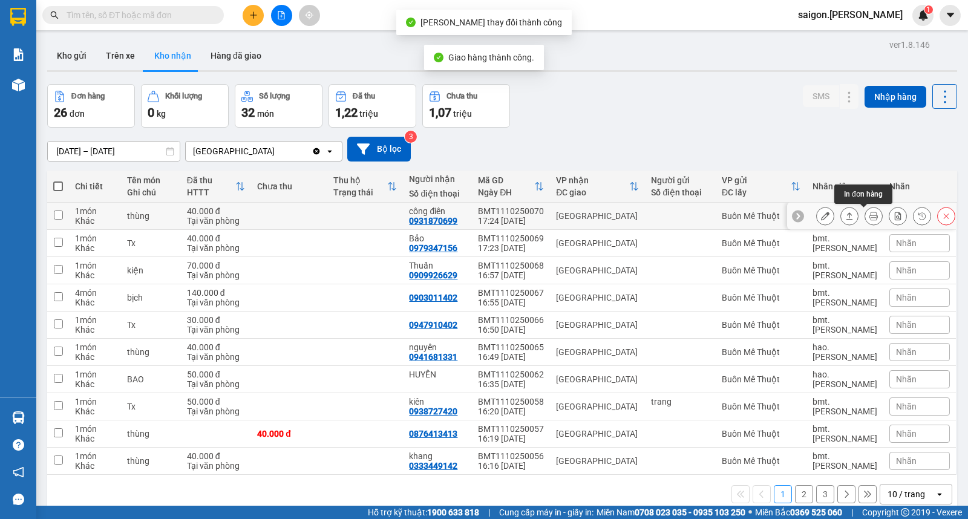
click at [845, 216] on icon at bounding box center [849, 216] width 8 height 8
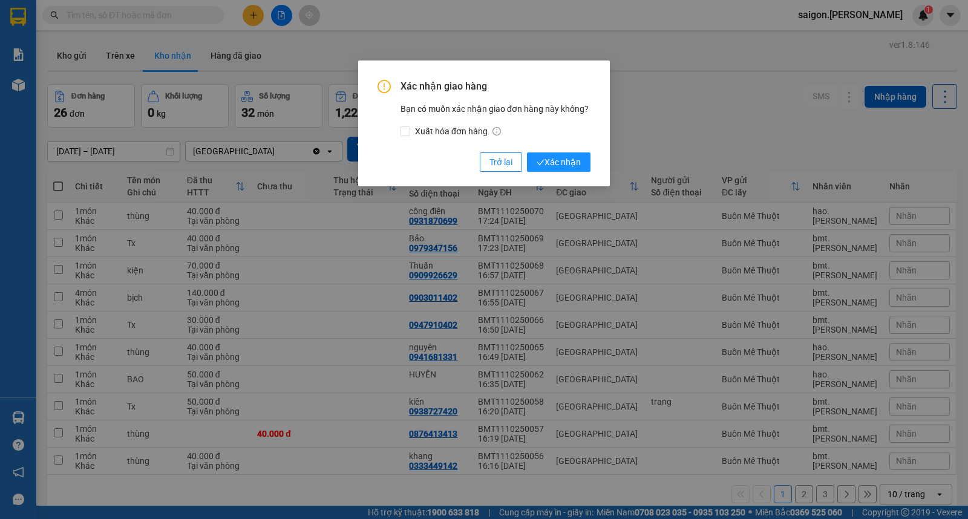
drag, startPoint x: 580, startPoint y: 153, endPoint x: 627, endPoint y: 162, distance: 48.5
click at [580, 160] on button "Xác nhận" at bounding box center [559, 161] width 64 height 19
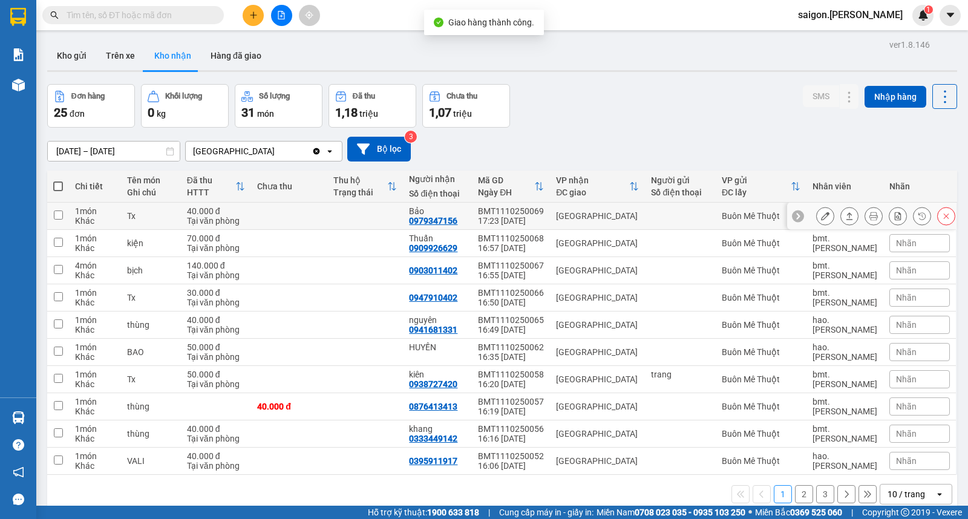
click at [845, 219] on icon at bounding box center [849, 216] width 8 height 8
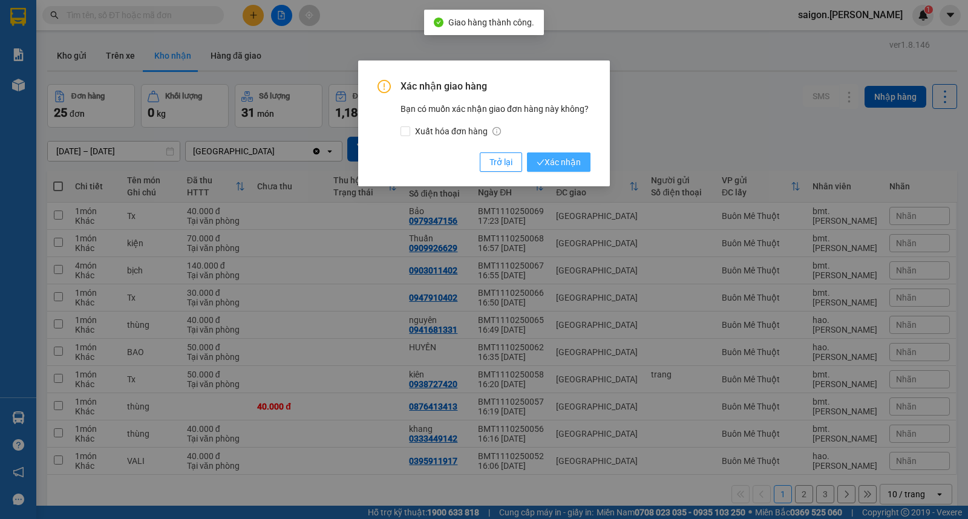
click at [572, 162] on span "Xác nhận" at bounding box center [559, 162] width 44 height 13
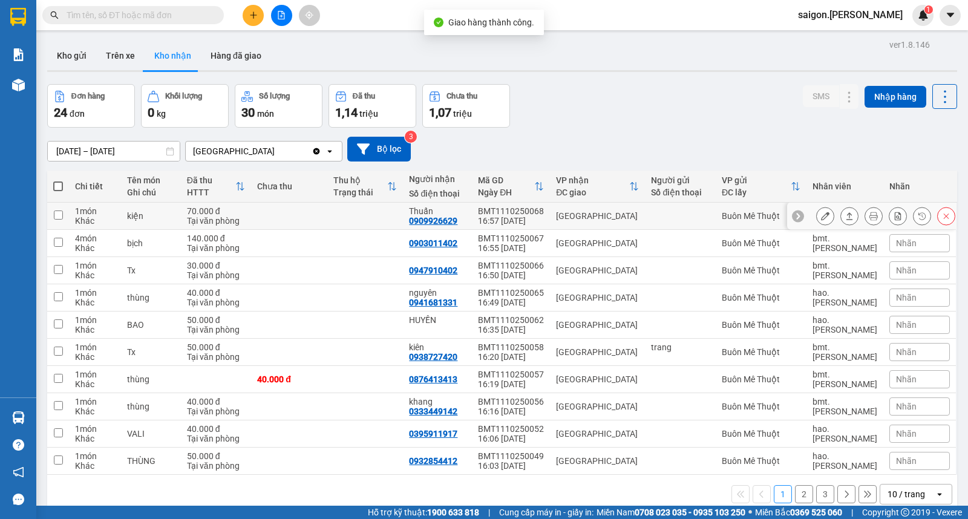
click at [845, 217] on icon at bounding box center [849, 216] width 8 height 8
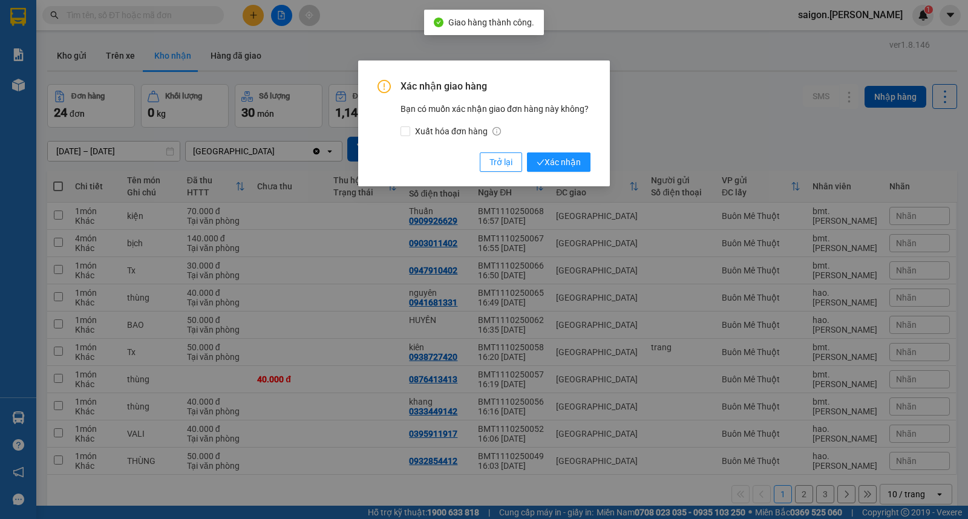
click at [609, 162] on div "Xác nhận giao hàng Bạn có muốn xác nhận giao đơn hàng này không? Xuất hóa đơn h…" at bounding box center [484, 124] width 252 height 126
click at [589, 162] on button "Xác nhận" at bounding box center [559, 161] width 64 height 19
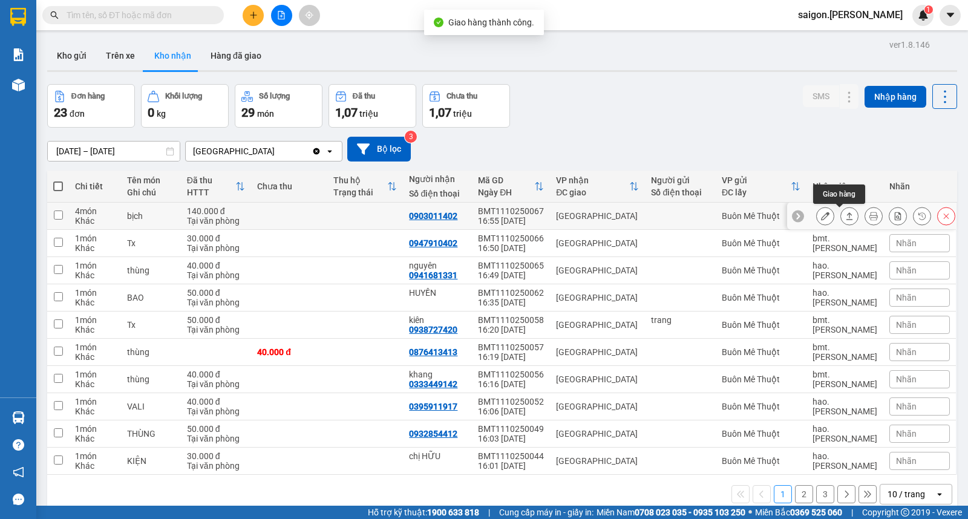
click at [846, 214] on button at bounding box center [849, 216] width 17 height 21
click at [845, 214] on body "Kết quả tìm kiếm ( 0 ) Bộ lọc No Data saigon.thaison 1 Báo cáo Kho hàng mới Hàn…" at bounding box center [484, 259] width 968 height 519
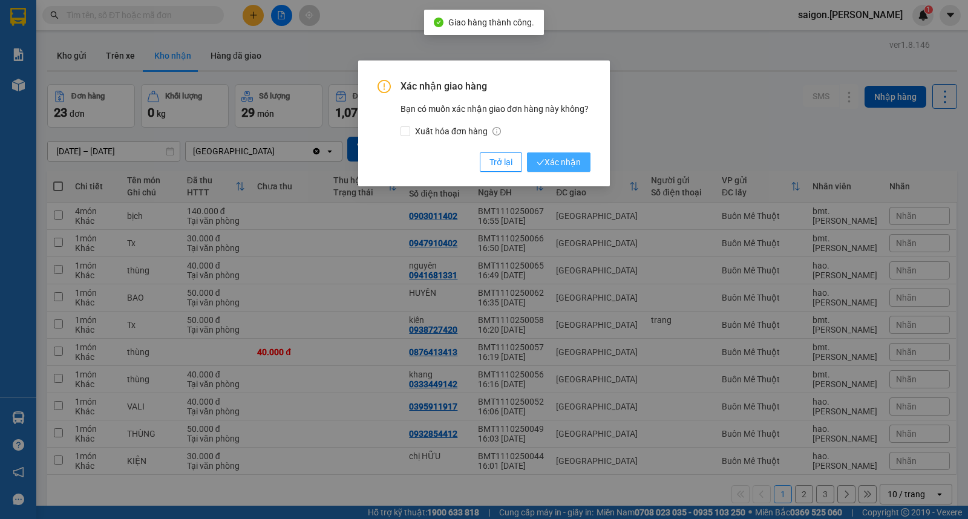
click at [572, 163] on span "Xác nhận" at bounding box center [559, 162] width 44 height 13
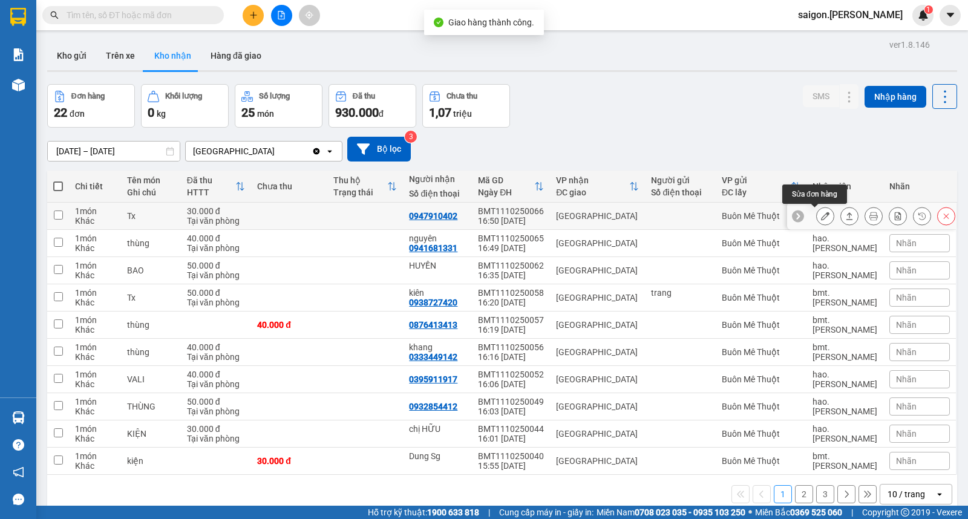
click at [841, 216] on button at bounding box center [849, 216] width 17 height 21
click at [833, 216] on body "Kết quả tìm kiếm ( 0 ) Bộ lọc No Data saigon.thaison 1 Báo cáo Kho hàng mới Hàn…" at bounding box center [484, 259] width 968 height 519
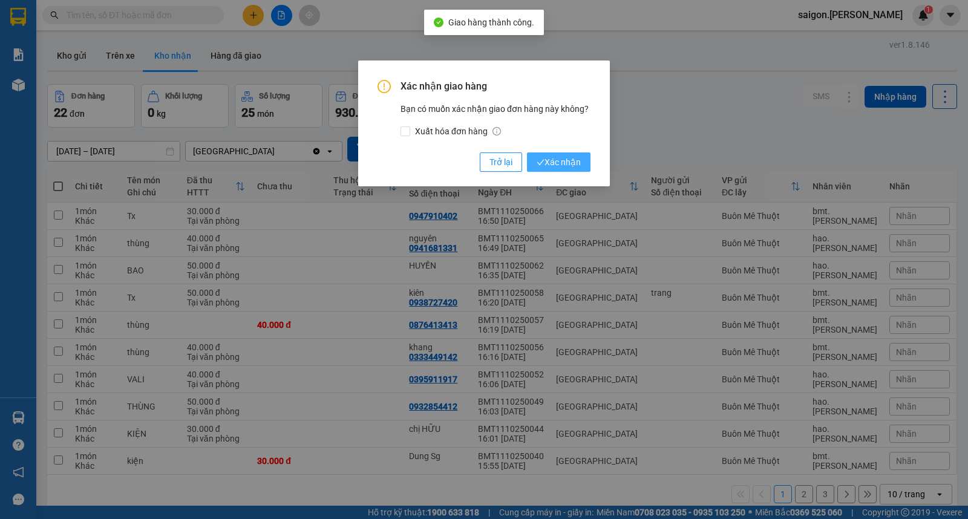
click at [555, 153] on button "Xác nhận" at bounding box center [559, 161] width 64 height 19
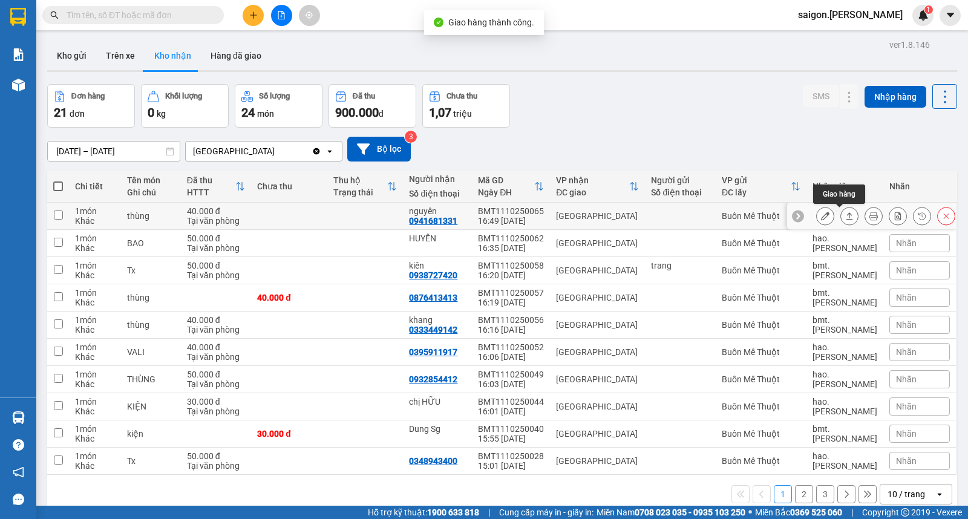
drag, startPoint x: 841, startPoint y: 220, endPoint x: 813, endPoint y: 214, distance: 28.5
click at [845, 220] on icon at bounding box center [849, 216] width 8 height 8
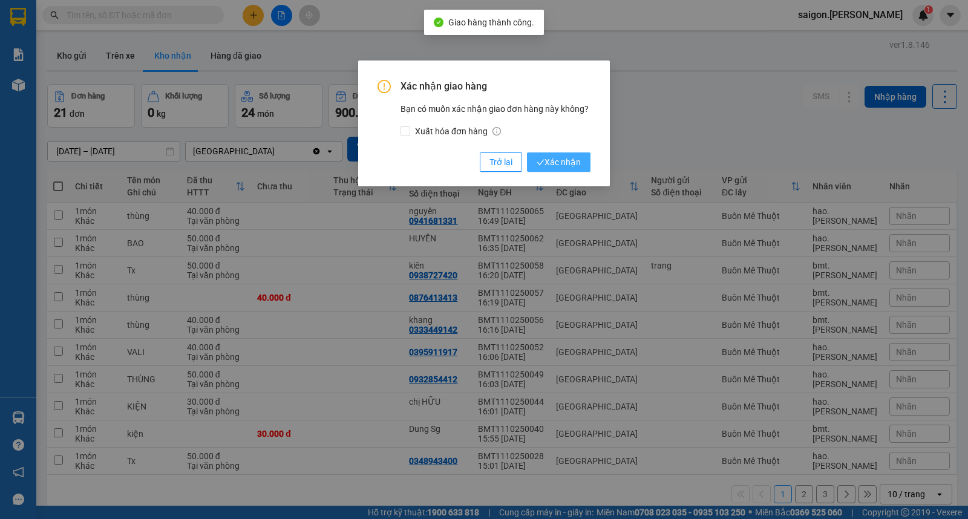
click at [552, 159] on span "Xác nhận" at bounding box center [559, 162] width 44 height 13
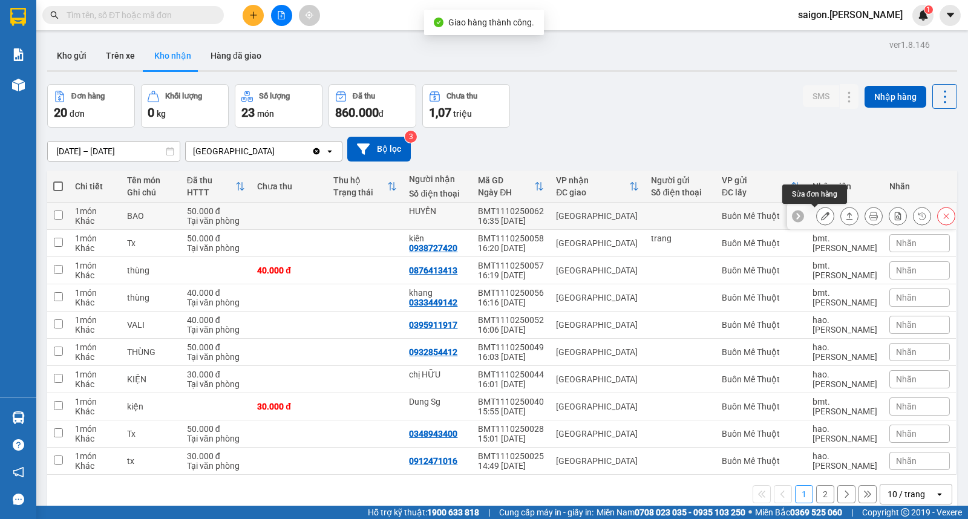
click at [841, 216] on button at bounding box center [849, 216] width 17 height 21
click at [835, 216] on body "Kết quả tìm kiếm ( 0 ) Bộ lọc No Data saigon.thaison 1 Báo cáo Kho hàng mới Hàn…" at bounding box center [484, 259] width 968 height 519
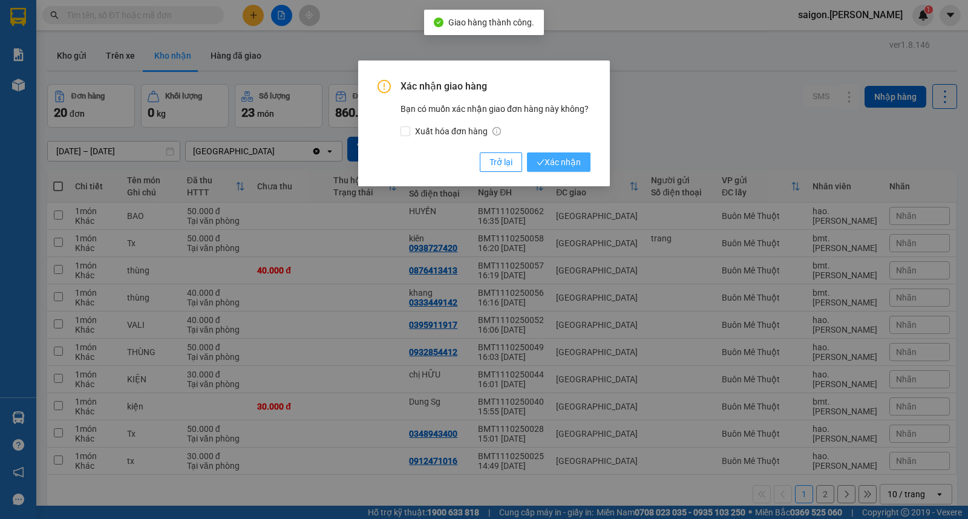
drag, startPoint x: 569, startPoint y: 162, endPoint x: 579, endPoint y: 166, distance: 11.4
click at [569, 163] on span "Xác nhận" at bounding box center [559, 162] width 44 height 13
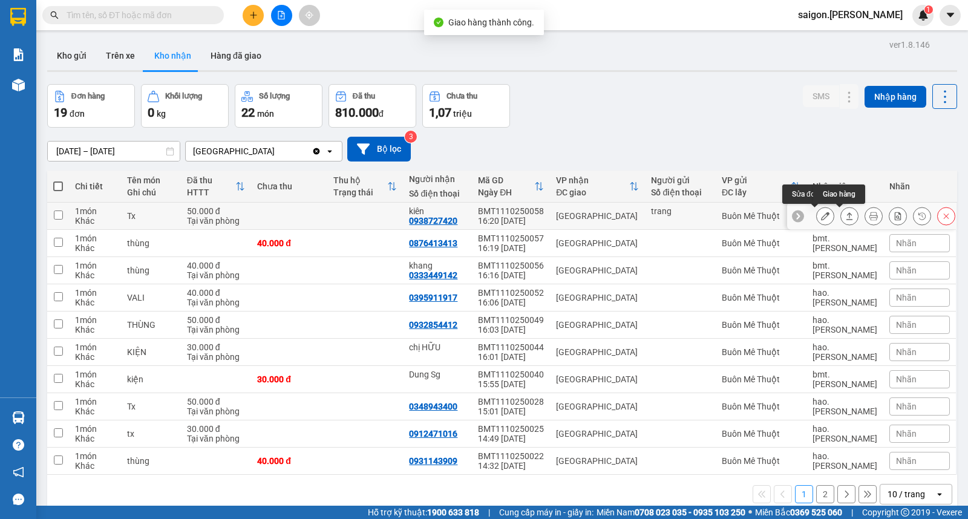
click at [845, 218] on icon at bounding box center [849, 216] width 8 height 8
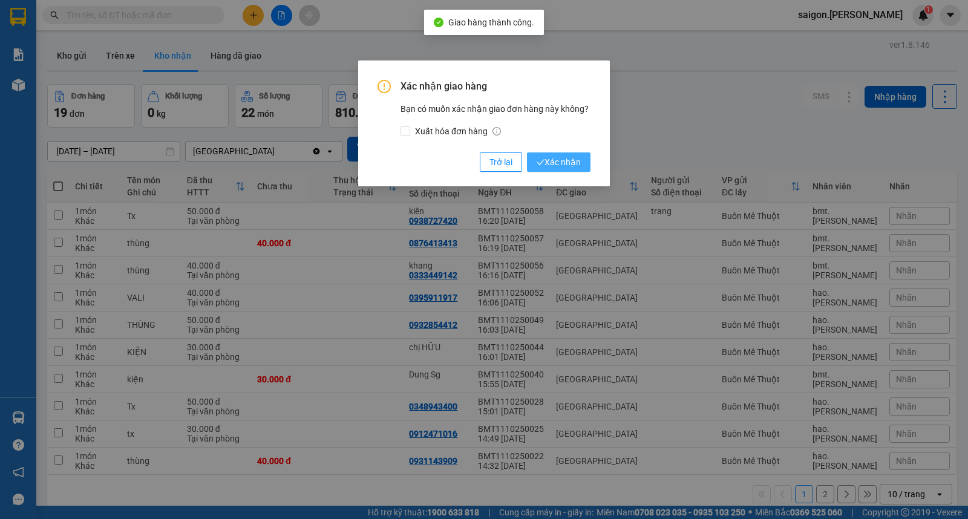
click at [583, 165] on button "Xác nhận" at bounding box center [559, 161] width 64 height 19
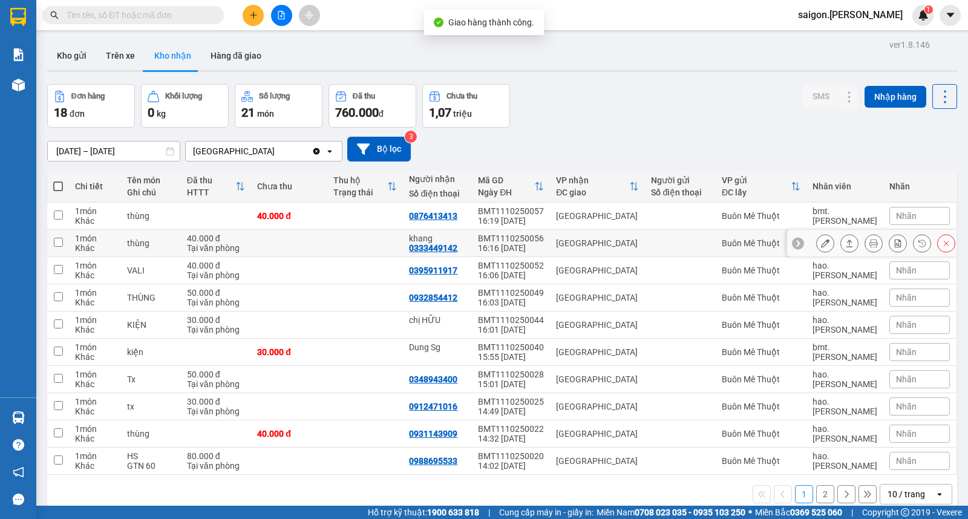
click at [845, 247] on icon at bounding box center [849, 243] width 8 height 8
click at [835, 247] on body "Kết quả tìm kiếm ( 0 ) Bộ lọc No Data saigon.thaison 1 Báo cáo Kho hàng mới Hàn…" at bounding box center [484, 259] width 968 height 519
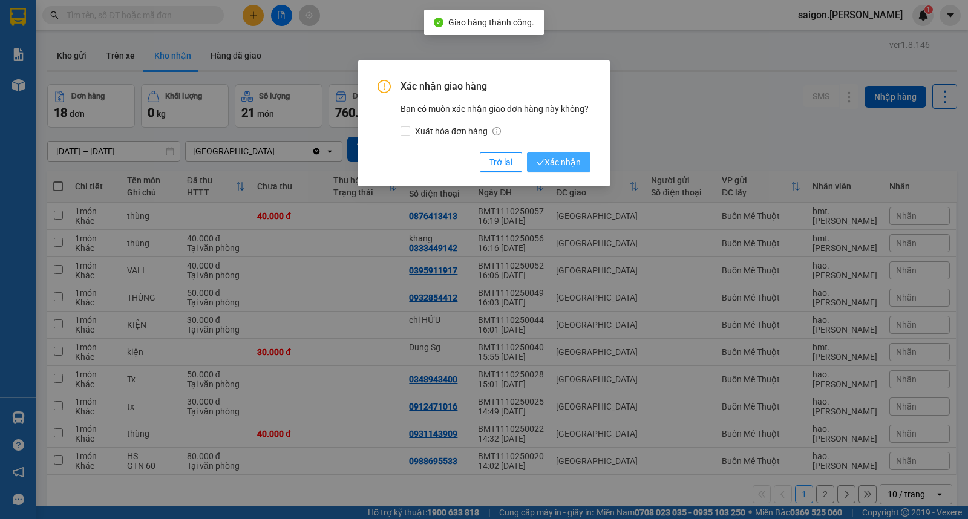
click at [554, 164] on span "Xác nhận" at bounding box center [559, 162] width 44 height 13
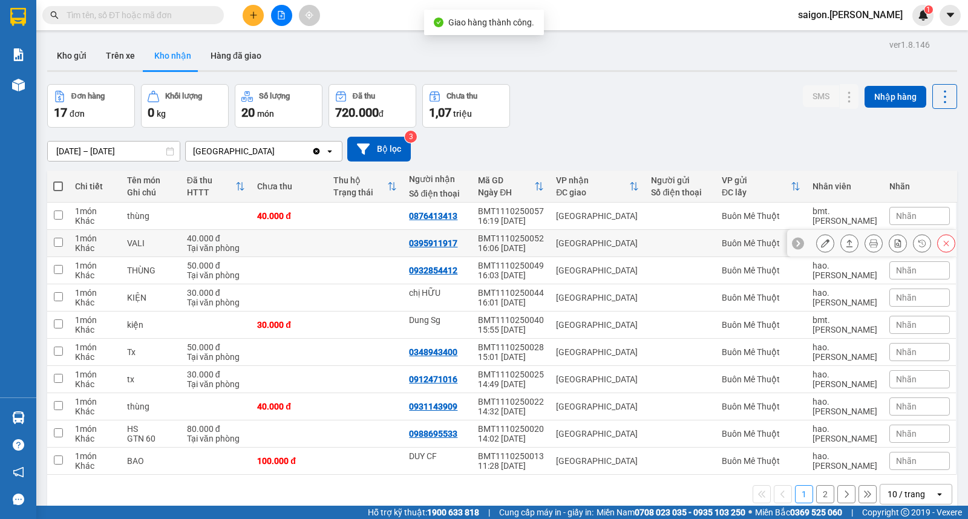
click at [840, 247] on div at bounding box center [849, 243] width 18 height 18
click at [841, 246] on button at bounding box center [849, 243] width 17 height 21
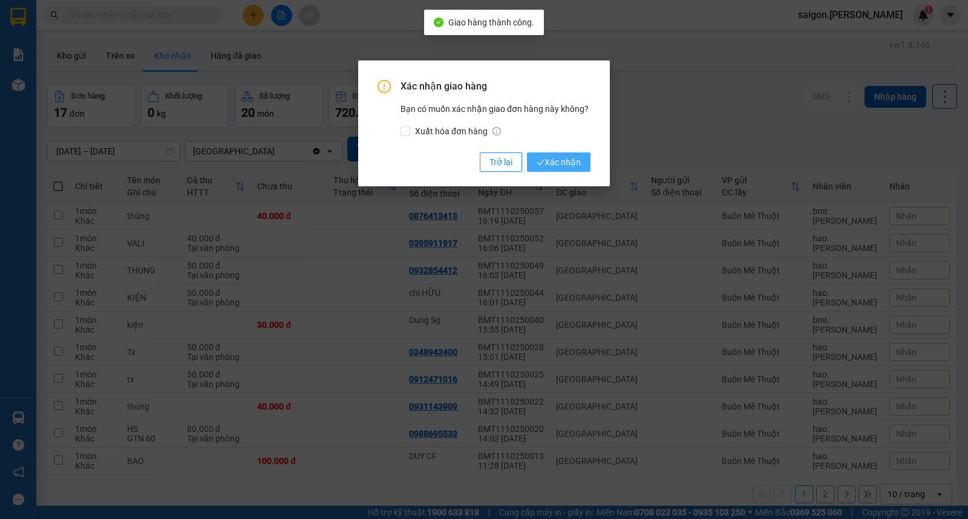
click at [560, 159] on span "Xác nhận" at bounding box center [559, 162] width 44 height 13
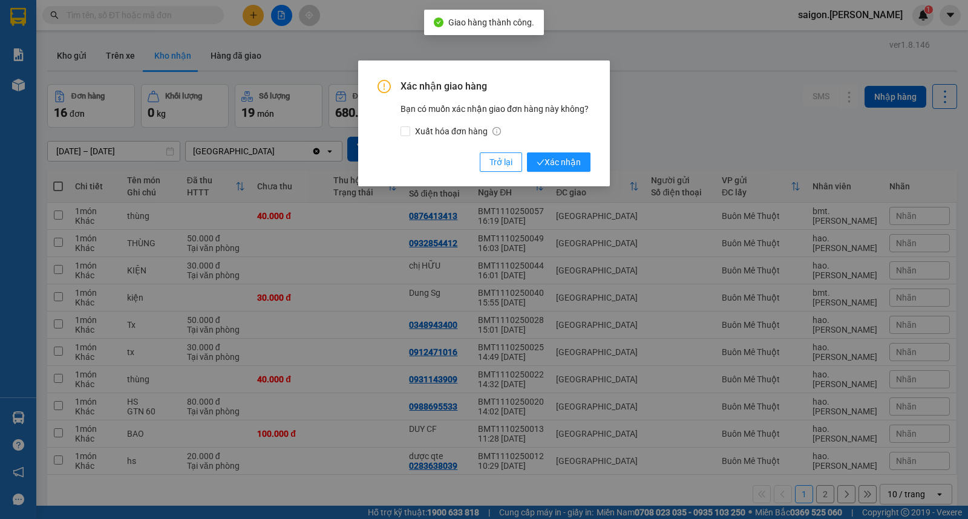
click at [702, 237] on div "Xác nhận giao hàng Bạn có muốn xác nhận giao đơn hàng này không? Xuất hóa đơn h…" at bounding box center [484, 259] width 968 height 519
click at [505, 174] on div "Xác nhận giao hàng Bạn có muốn xác nhận giao đơn hàng này không? Xuất hóa đơn h…" at bounding box center [484, 124] width 252 height 126
click at [497, 159] on span "Trở lại" at bounding box center [501, 162] width 23 height 13
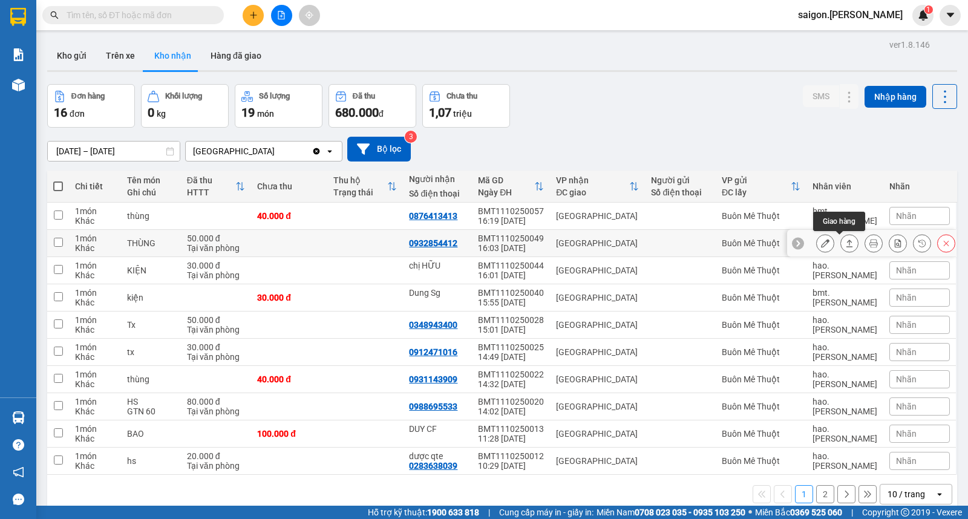
click at [842, 249] on button at bounding box center [849, 243] width 17 height 21
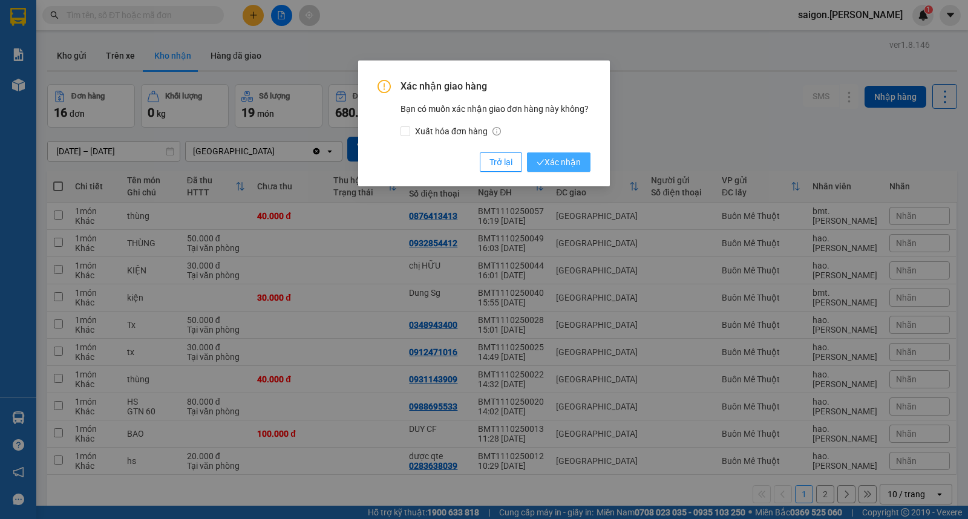
click at [560, 154] on button "Xác nhận" at bounding box center [559, 161] width 64 height 19
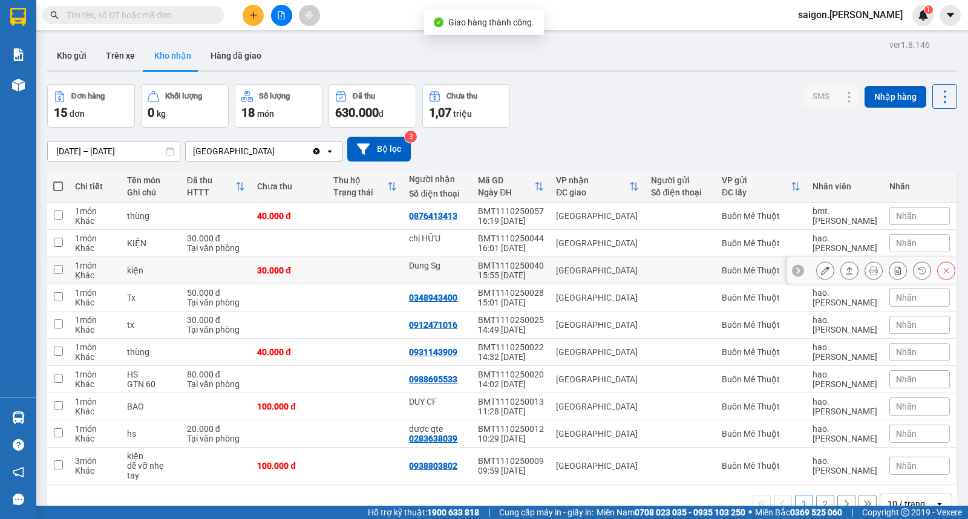
click at [845, 273] on button at bounding box center [849, 270] width 17 height 21
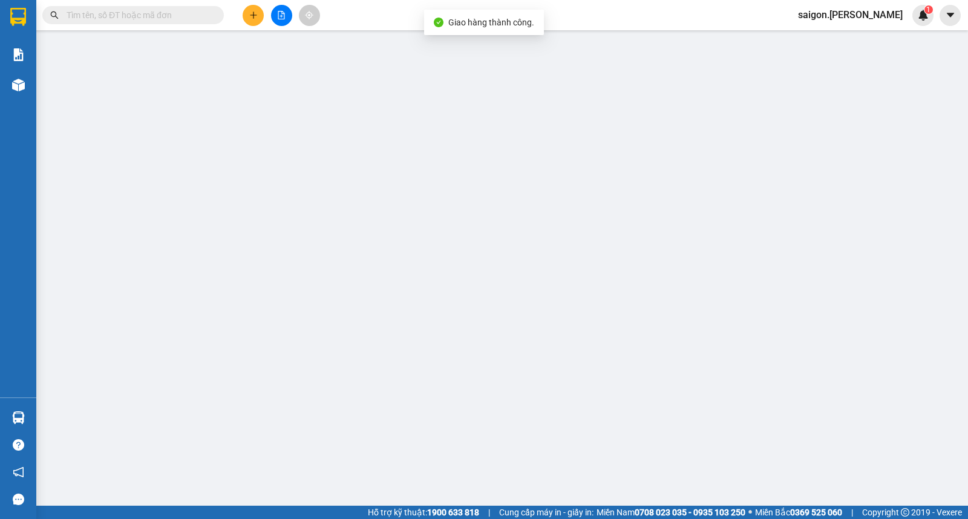
type input "Dung Sg"
type input "0"
type input "30.000"
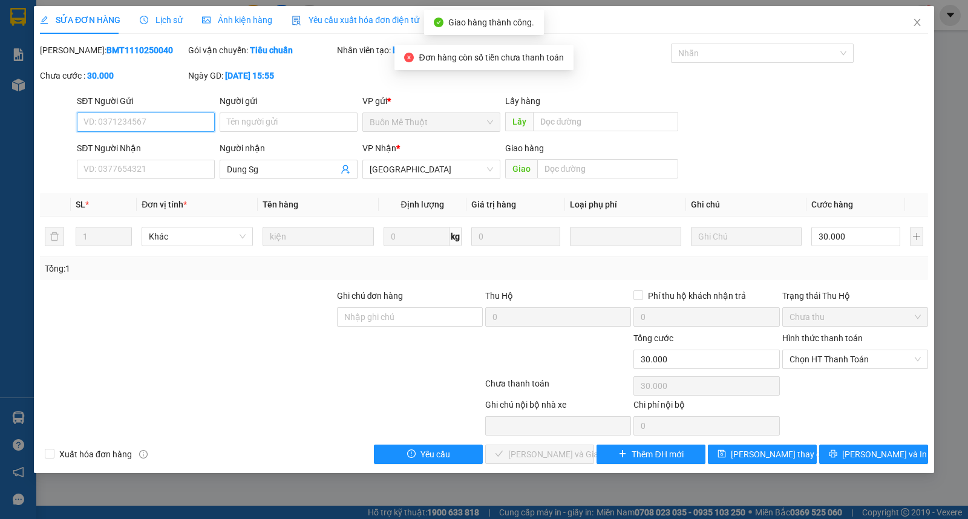
drag, startPoint x: 828, startPoint y: 361, endPoint x: 825, endPoint y: 370, distance: 9.4
click at [828, 362] on span "Chọn HT Thanh Toán" at bounding box center [855, 359] width 131 height 18
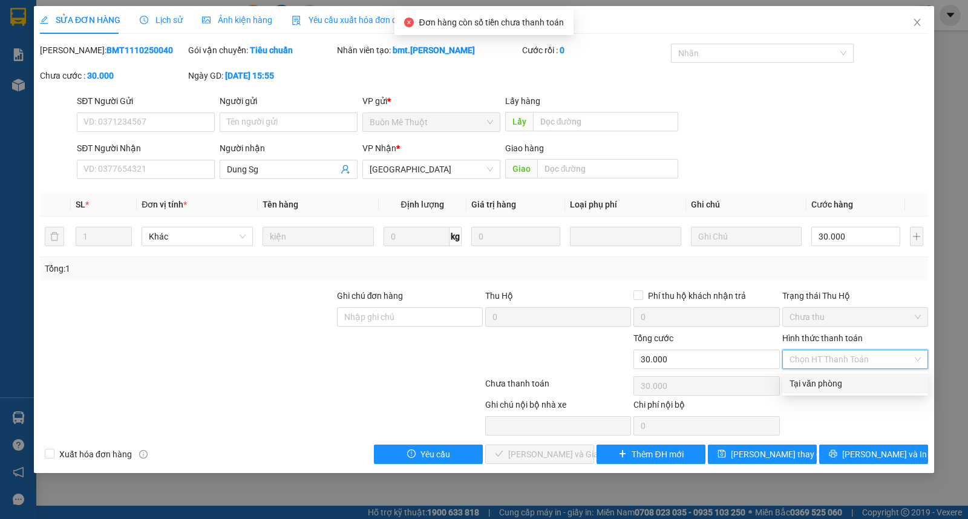
click at [819, 381] on div "Tại văn phòng" at bounding box center [855, 383] width 131 height 13
type input "0"
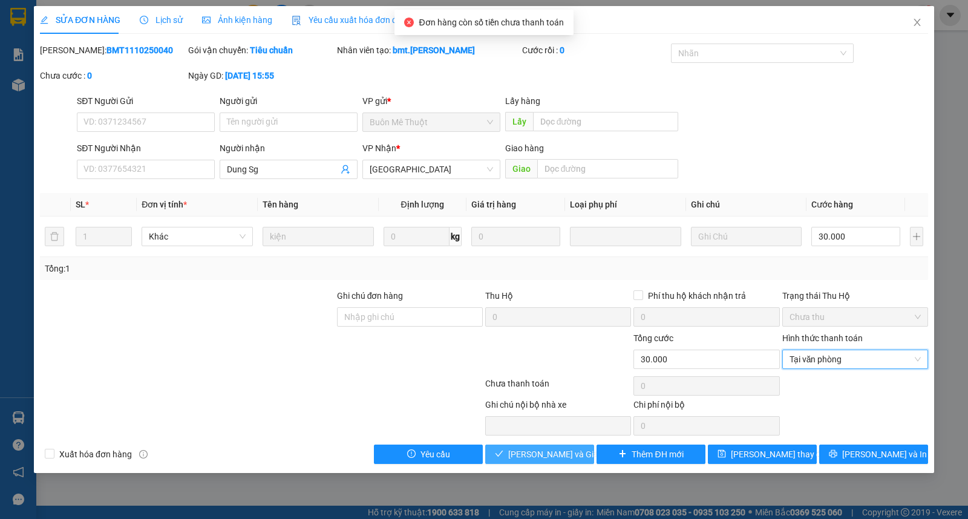
click at [532, 450] on span "[PERSON_NAME] và Giao hàng" at bounding box center [566, 454] width 116 height 13
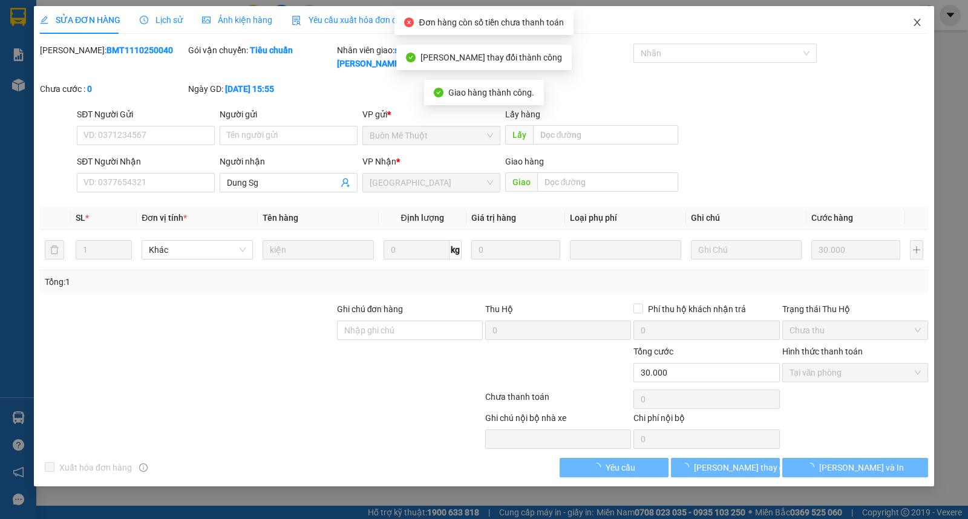
click at [919, 22] on icon "close" at bounding box center [917, 23] width 10 height 10
click at [918, 22] on div "1" at bounding box center [922, 15] width 21 height 21
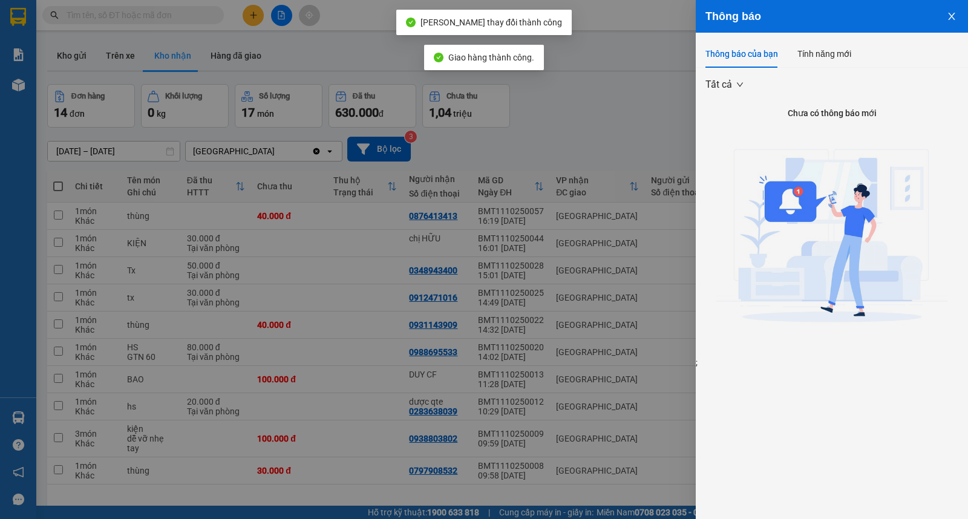
click at [575, 263] on div at bounding box center [484, 259] width 968 height 519
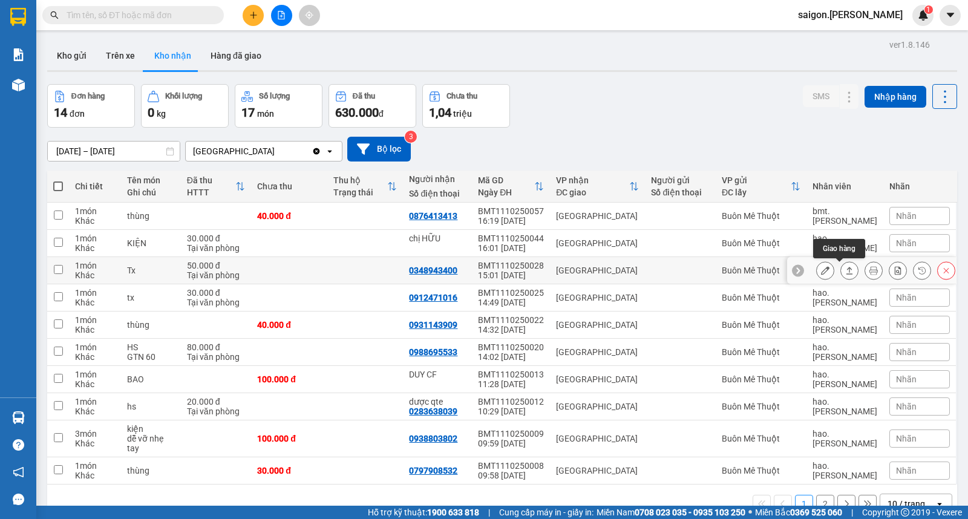
click at [845, 270] on icon at bounding box center [849, 270] width 8 height 8
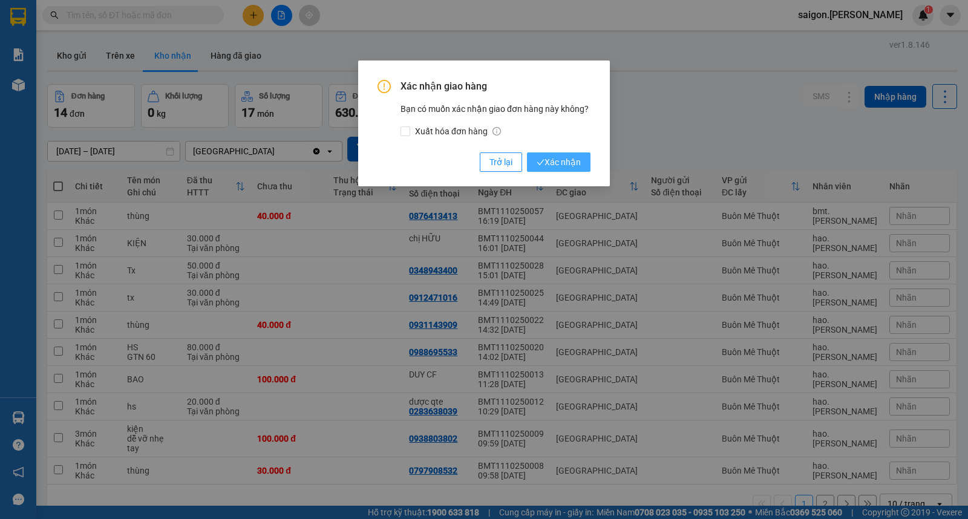
click at [560, 162] on span "Xác nhận" at bounding box center [559, 162] width 44 height 13
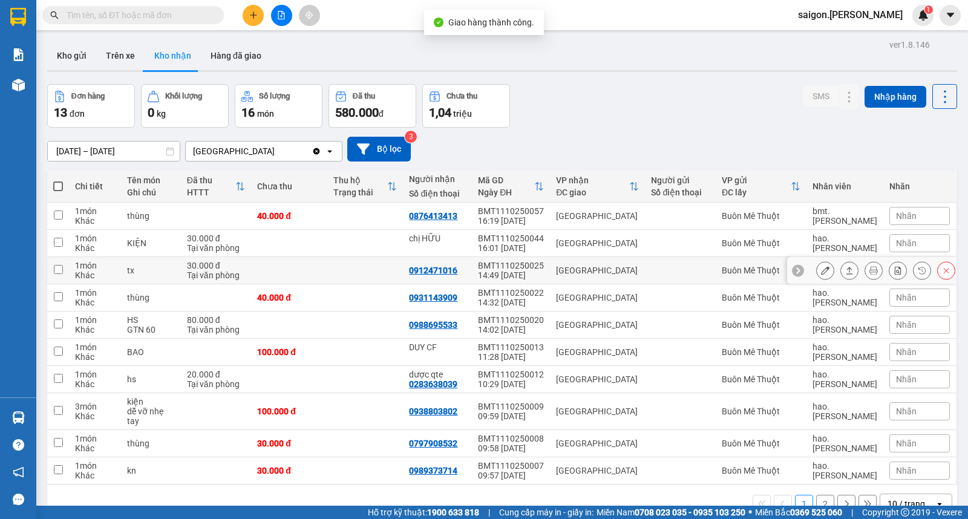
click at [841, 275] on button at bounding box center [849, 270] width 17 height 21
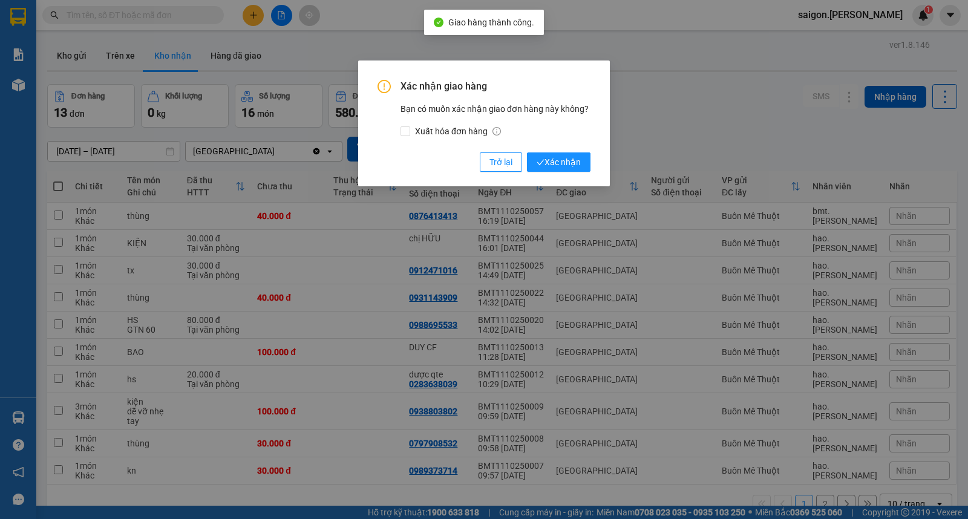
click at [537, 172] on div "Xác nhận giao hàng Bạn có muốn xác nhận giao đơn hàng này không? Xuất hóa đơn h…" at bounding box center [484, 124] width 252 height 126
click at [571, 172] on div "Xác nhận giao hàng Bạn có muốn xác nhận giao đơn hàng này không? Xuất hóa đơn h…" at bounding box center [484, 124] width 252 height 126
click at [571, 160] on span "Xác nhận" at bounding box center [559, 162] width 44 height 13
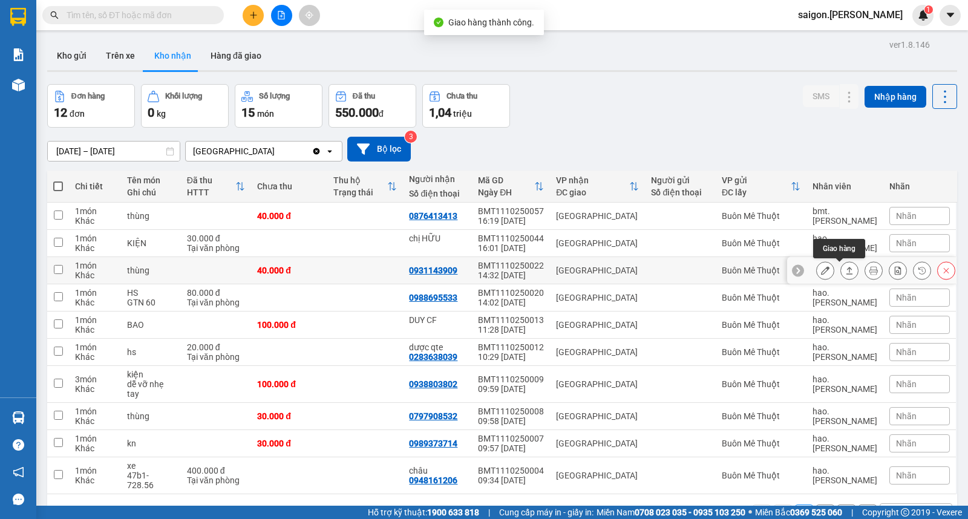
click at [845, 271] on icon at bounding box center [849, 270] width 8 height 8
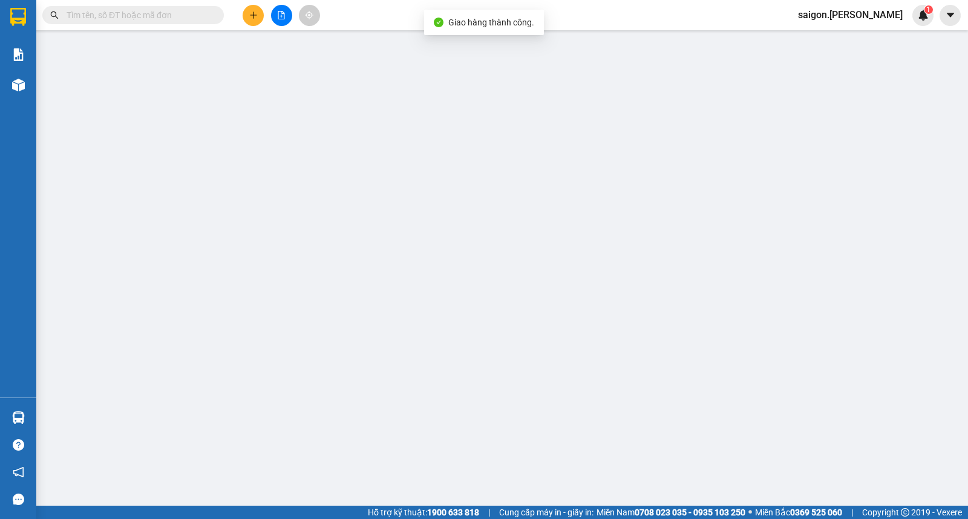
type input "0931143909"
type input "0"
type input "40.000"
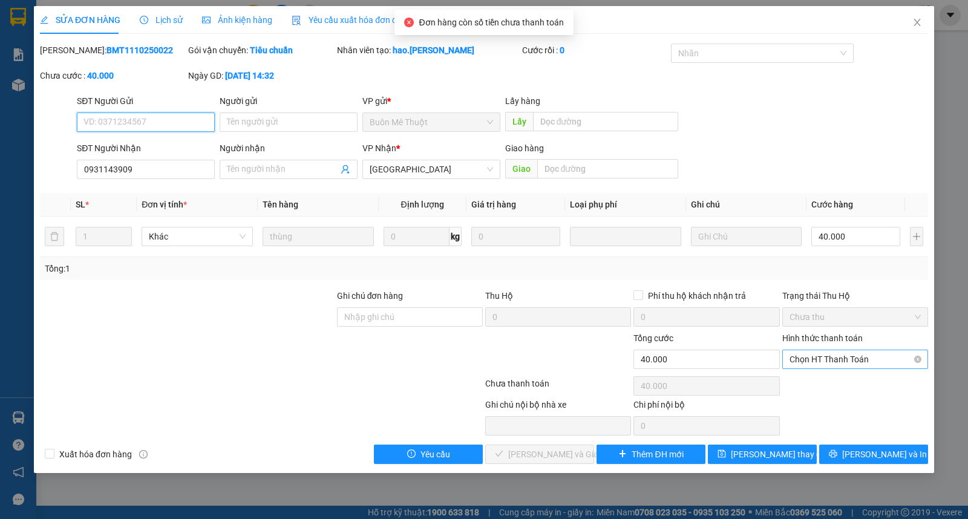
drag, startPoint x: 851, startPoint y: 353, endPoint x: 848, endPoint y: 366, distance: 13.5
click at [850, 355] on span "Chọn HT Thanh Toán" at bounding box center [855, 359] width 131 height 18
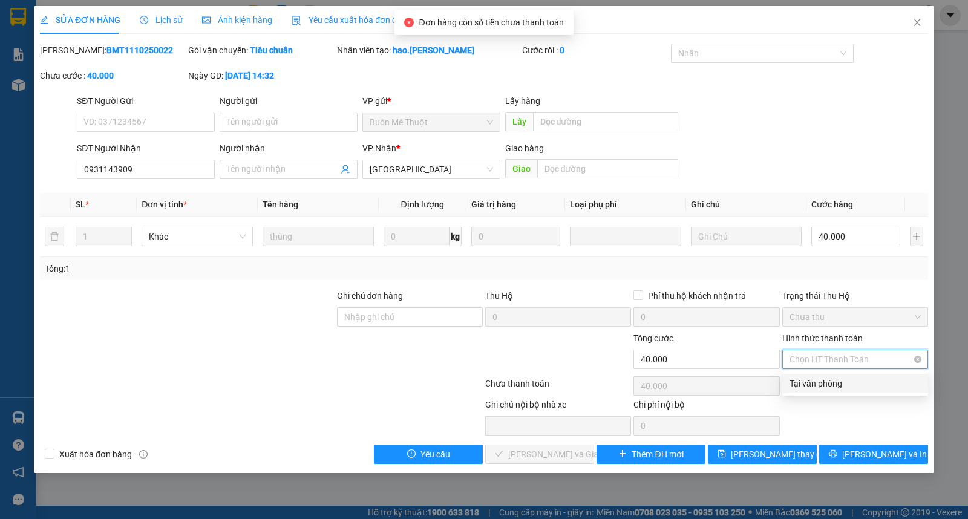
click at [843, 383] on div "Tại văn phòng" at bounding box center [855, 383] width 131 height 13
type input "0"
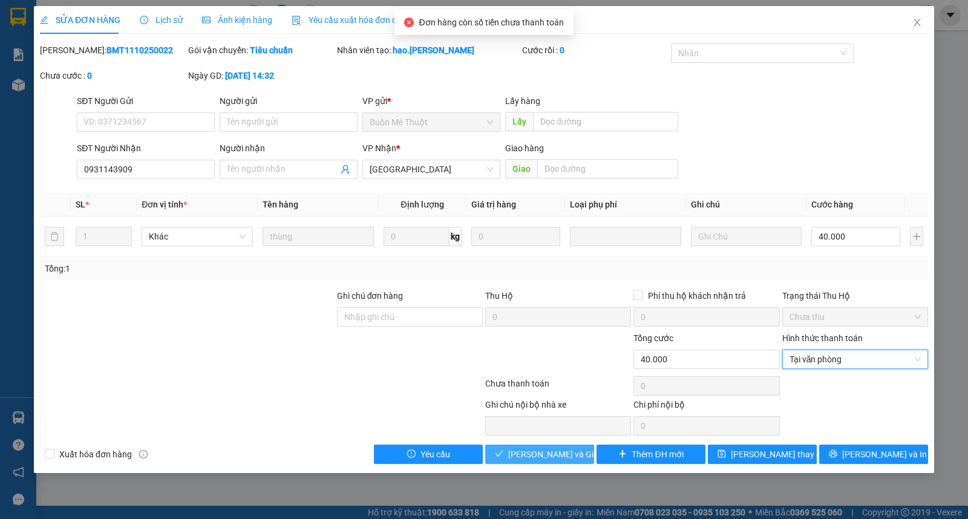
click at [572, 451] on span "[PERSON_NAME] và Giao hàng" at bounding box center [566, 454] width 116 height 13
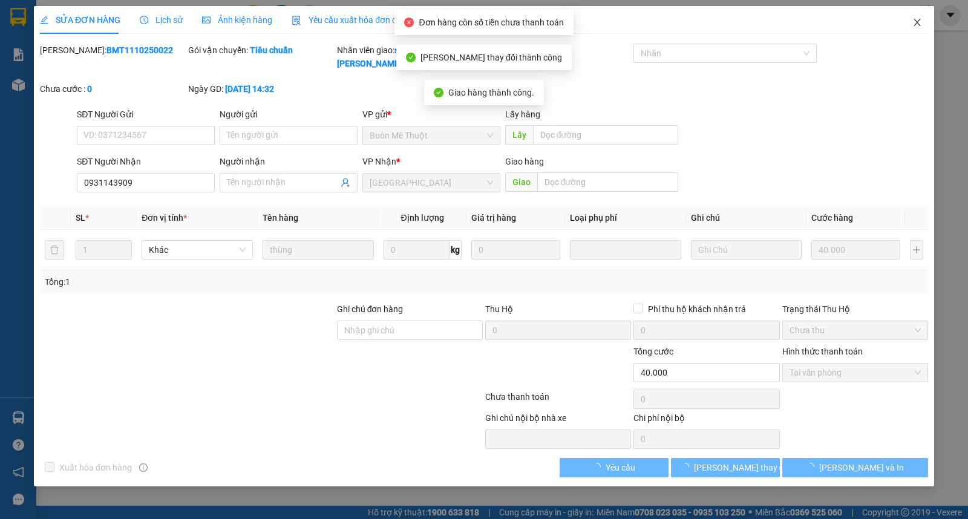
click at [925, 32] on span "Close" at bounding box center [917, 23] width 34 height 34
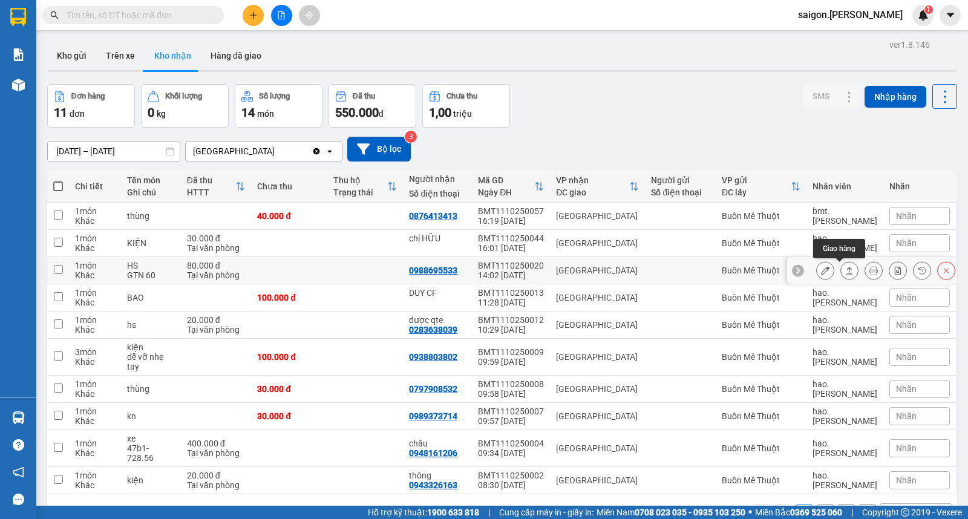
click at [845, 270] on icon at bounding box center [849, 270] width 8 height 8
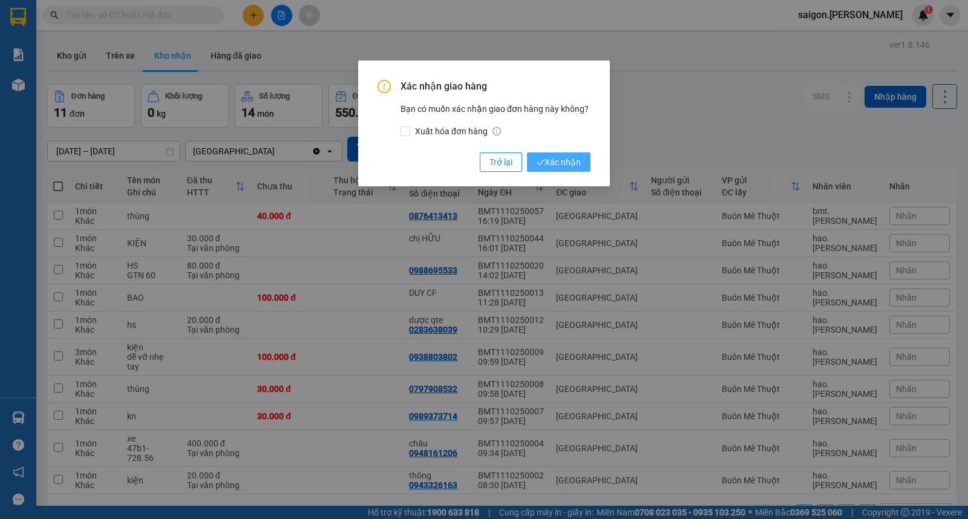
click at [574, 162] on span "Xác nhận" at bounding box center [559, 162] width 44 height 13
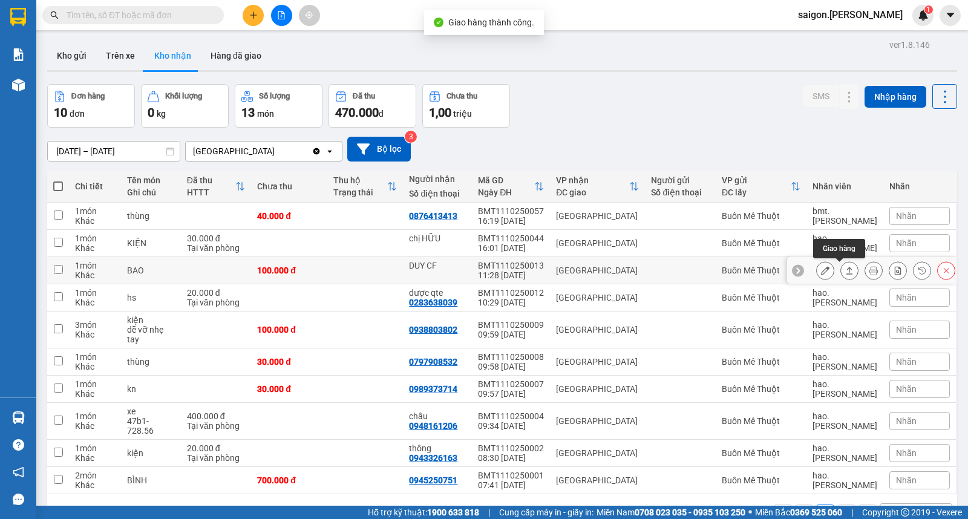
click at [841, 277] on button at bounding box center [849, 270] width 17 height 21
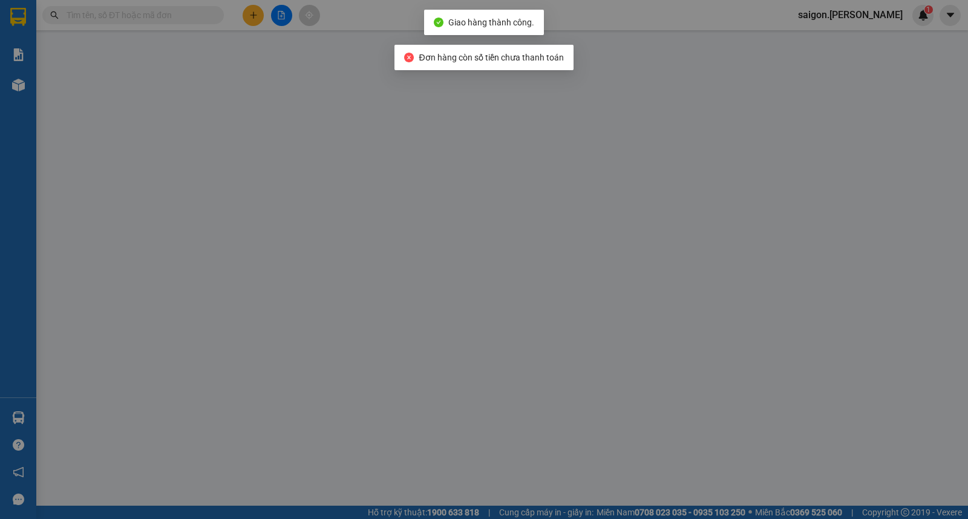
type input "DUY CF"
type input "0"
type input "100.000"
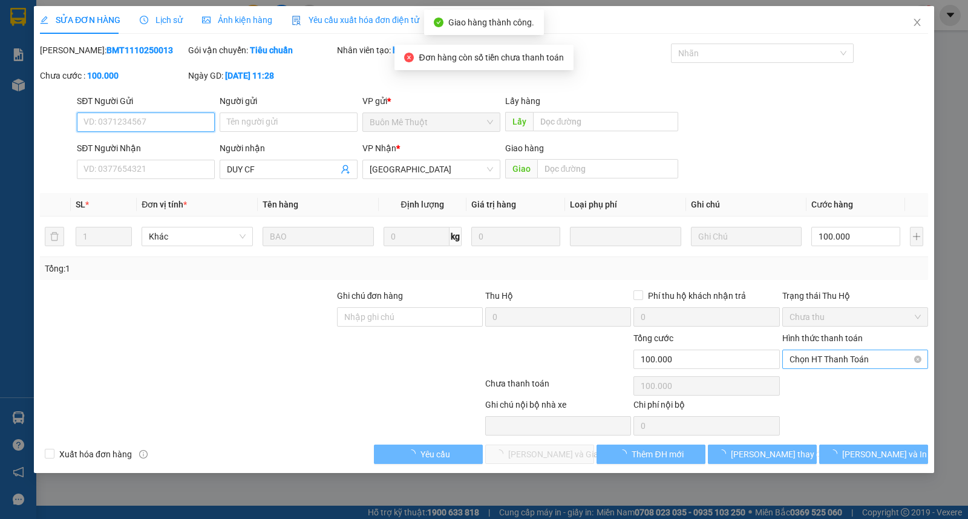
click at [843, 359] on span "Chọn HT Thanh Toán" at bounding box center [855, 359] width 131 height 18
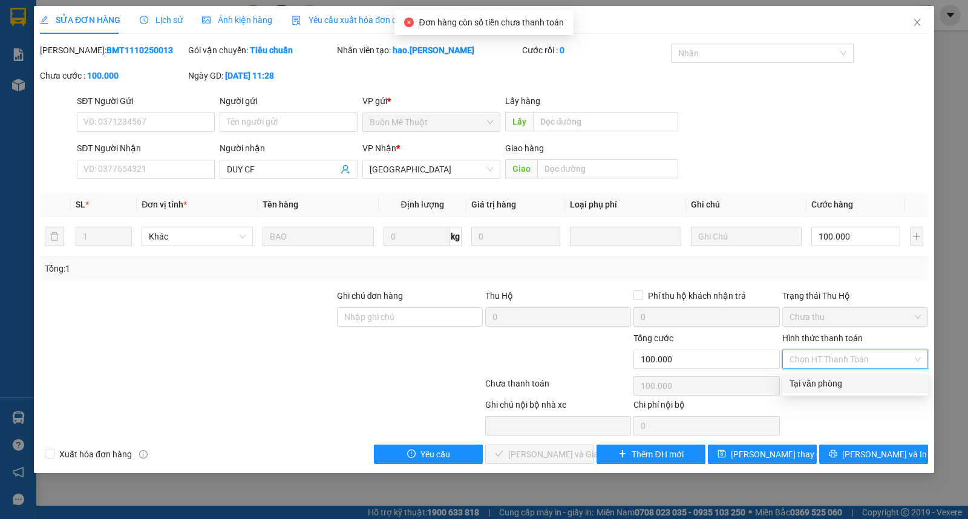
click at [843, 382] on div "Tại văn phòng" at bounding box center [855, 383] width 131 height 13
type input "0"
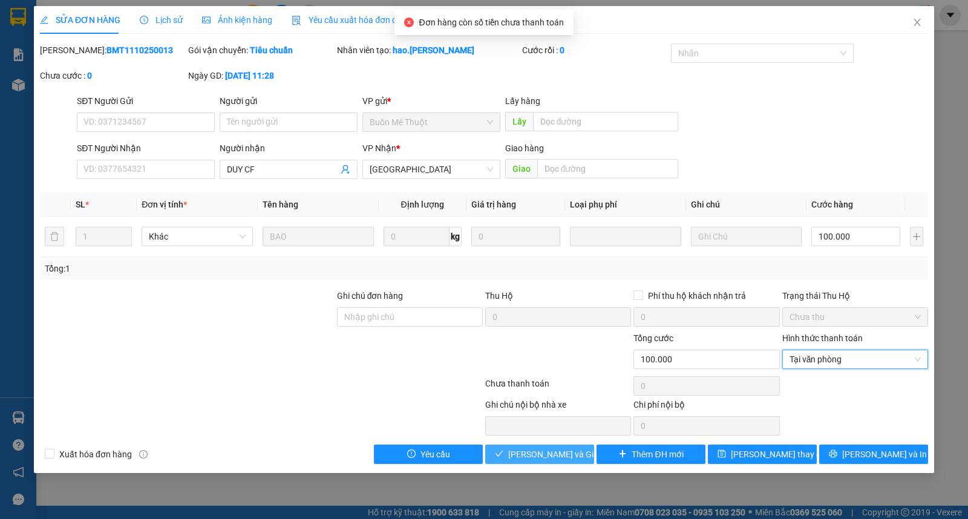
click at [543, 447] on button "[PERSON_NAME] và Giao hàng" at bounding box center [539, 454] width 109 height 19
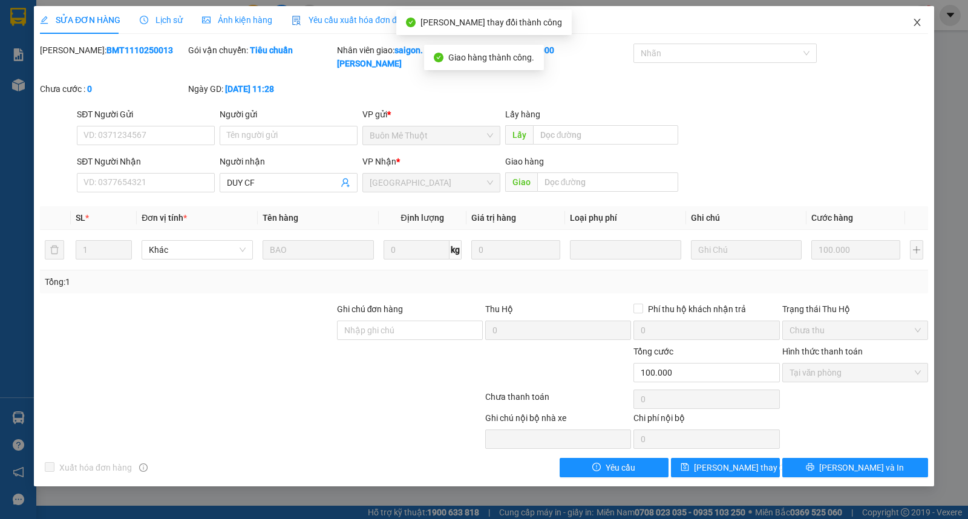
click at [915, 28] on span "Close" at bounding box center [917, 23] width 34 height 34
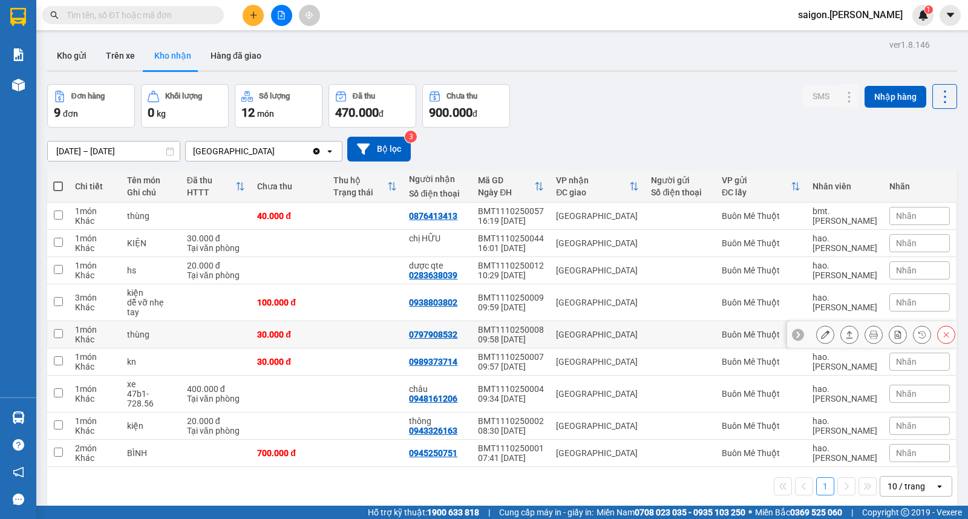
click at [845, 333] on button at bounding box center [849, 334] width 17 height 21
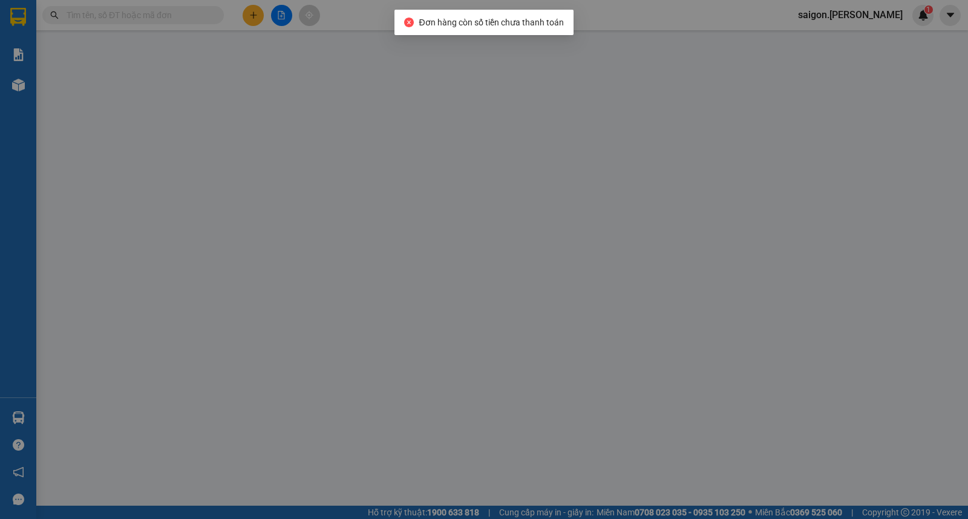
type input "0797908532"
type input "0"
type input "30.000"
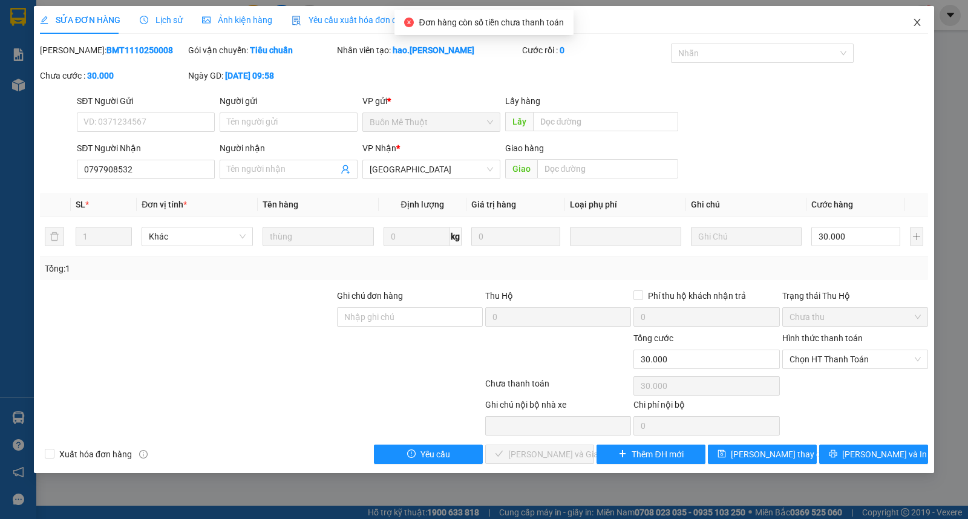
click at [918, 38] on span "Close" at bounding box center [917, 23] width 34 height 34
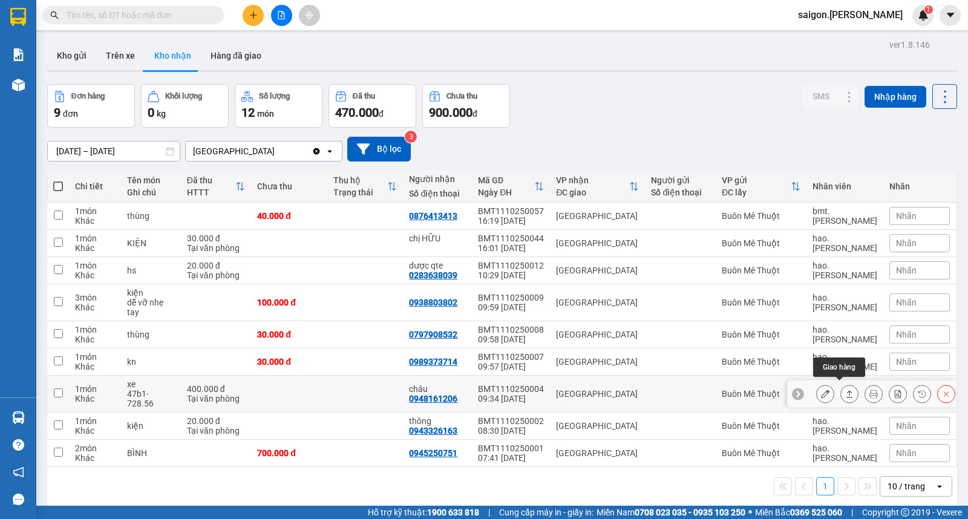
click at [847, 391] on icon at bounding box center [850, 393] width 7 height 7
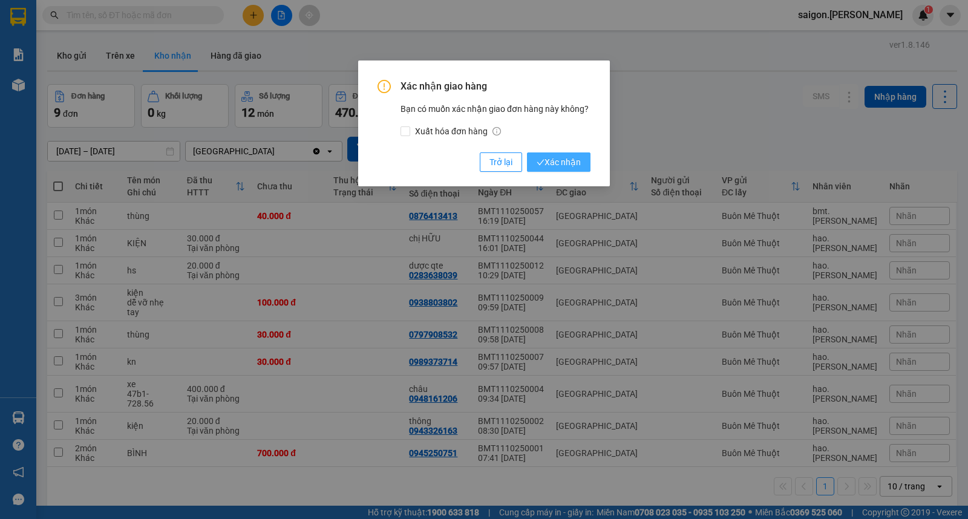
click at [566, 156] on span "Xác nhận" at bounding box center [559, 162] width 44 height 13
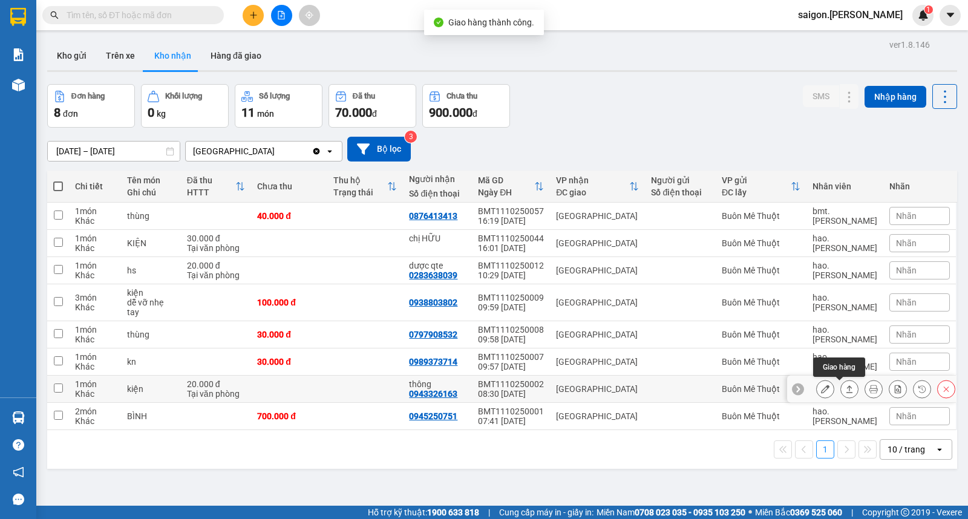
click at [841, 388] on button at bounding box center [849, 389] width 17 height 21
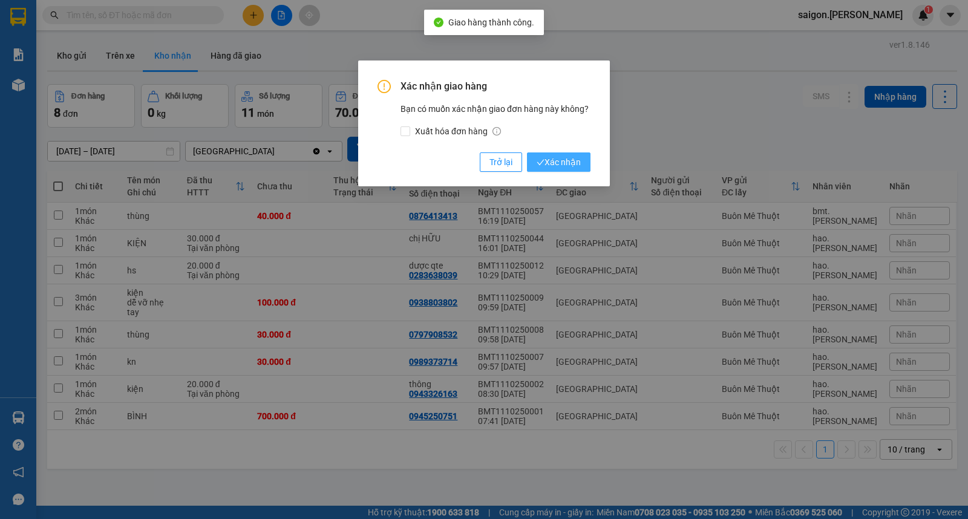
click at [549, 160] on span "Xác nhận" at bounding box center [559, 162] width 44 height 13
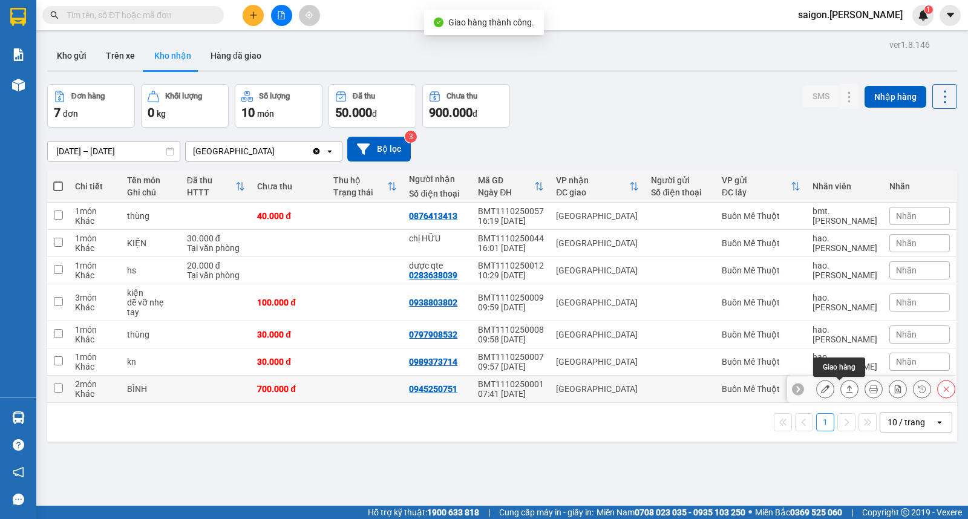
click at [845, 391] on icon at bounding box center [849, 389] width 8 height 8
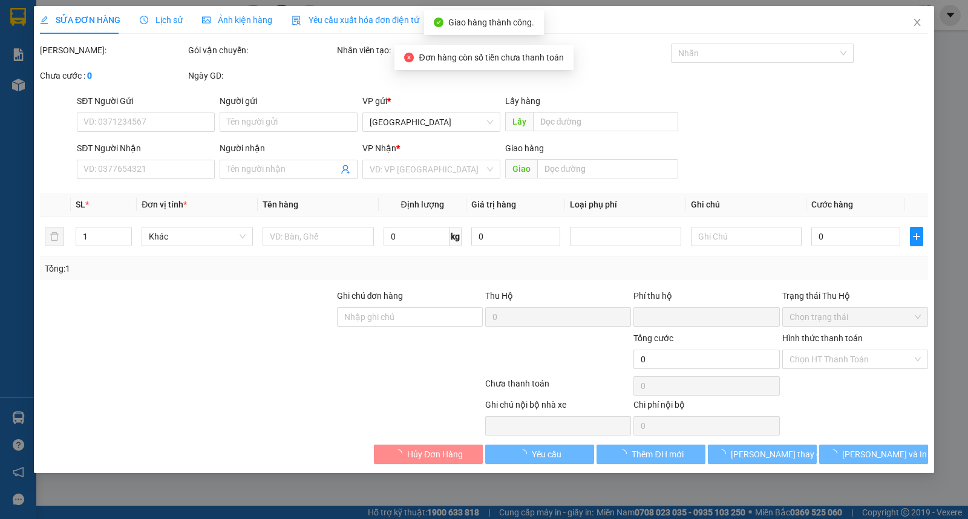
type input "0945250751"
type input "0"
type input "700.000"
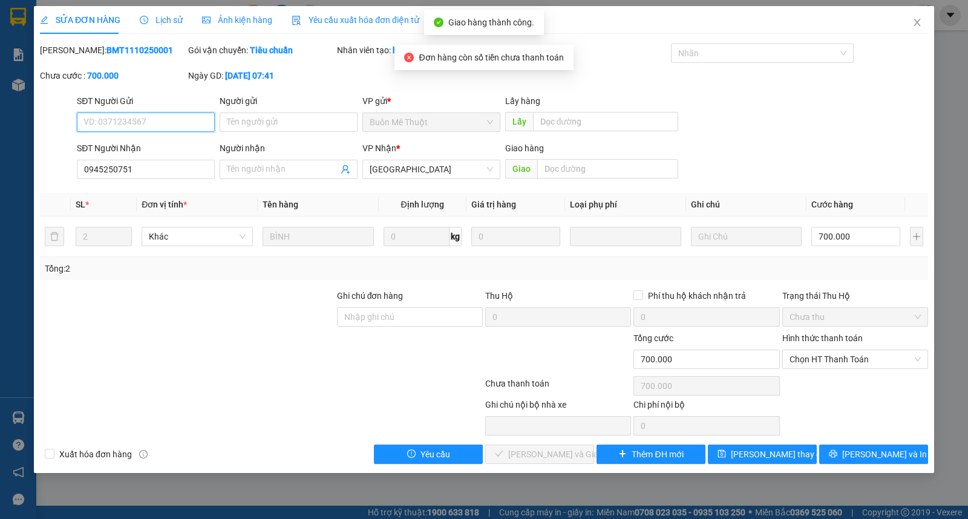
click at [832, 364] on span "Chọn HT Thanh Toán" at bounding box center [855, 359] width 131 height 18
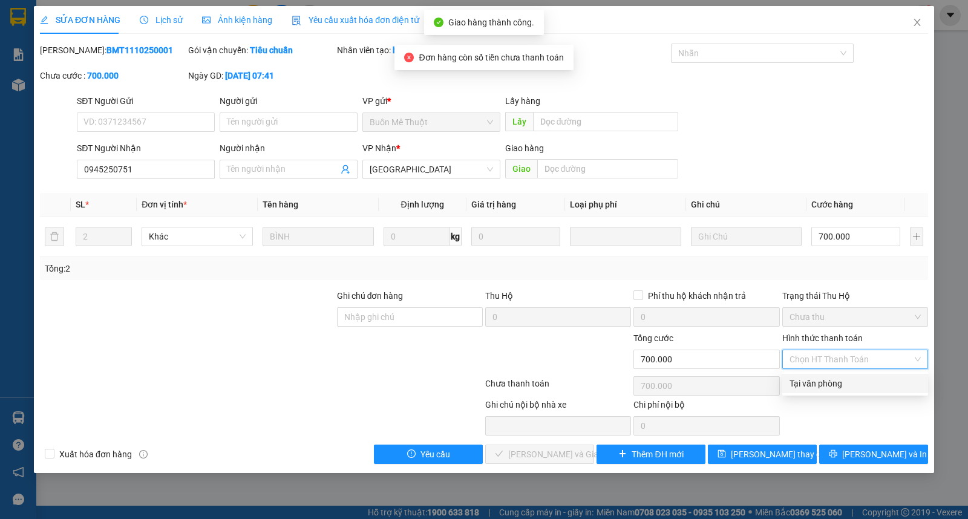
click at [832, 378] on div "Tại văn phòng" at bounding box center [855, 383] width 131 height 13
type input "0"
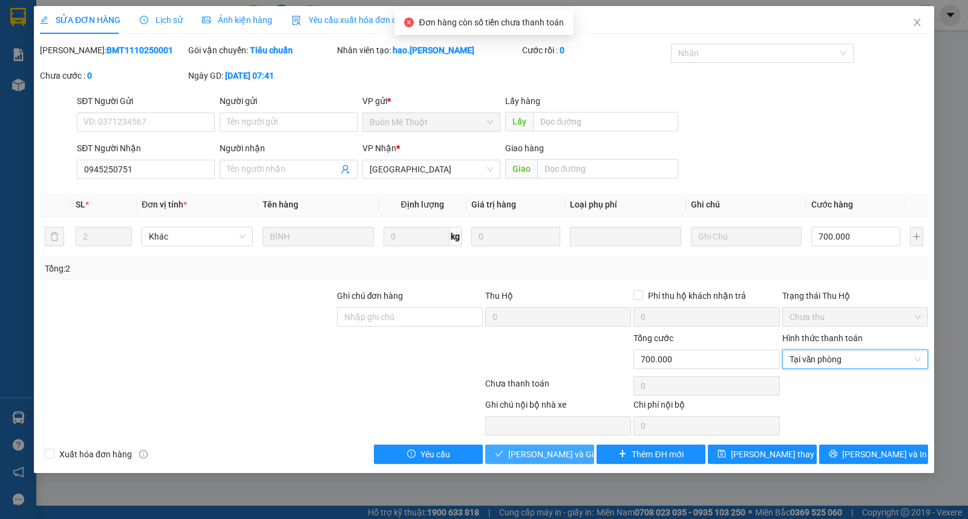
click at [486, 461] on button "[PERSON_NAME] và Giao hàng" at bounding box center [539, 454] width 109 height 19
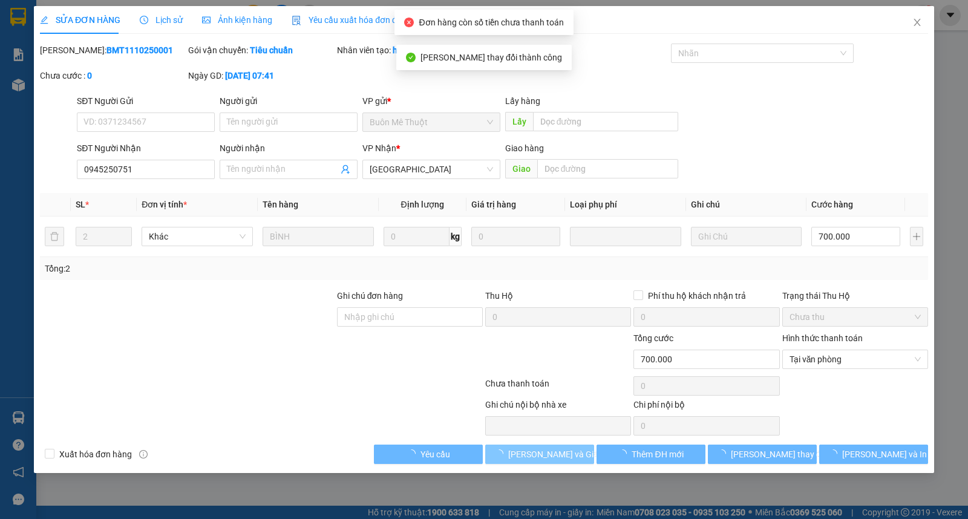
click at [515, 457] on span "[PERSON_NAME] và Giao hàng" at bounding box center [566, 454] width 116 height 13
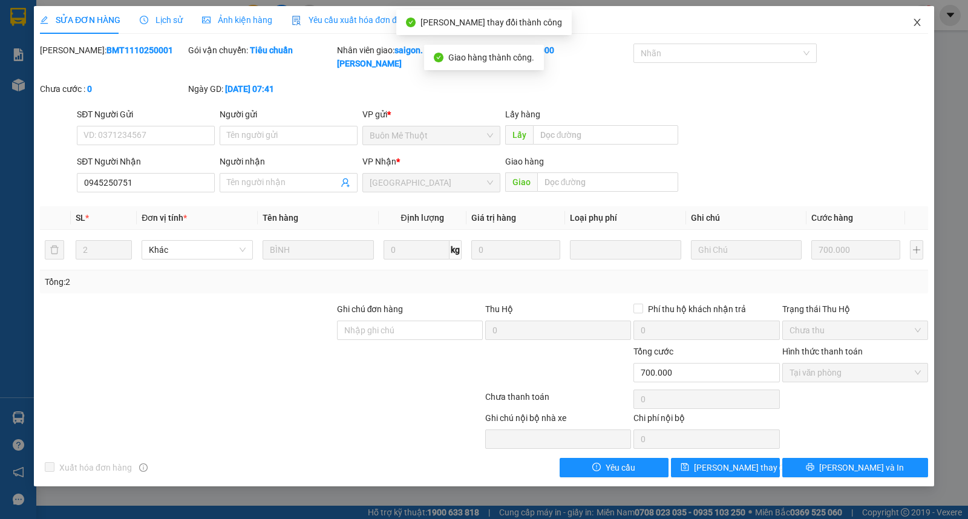
click at [911, 22] on span "Close" at bounding box center [917, 23] width 34 height 34
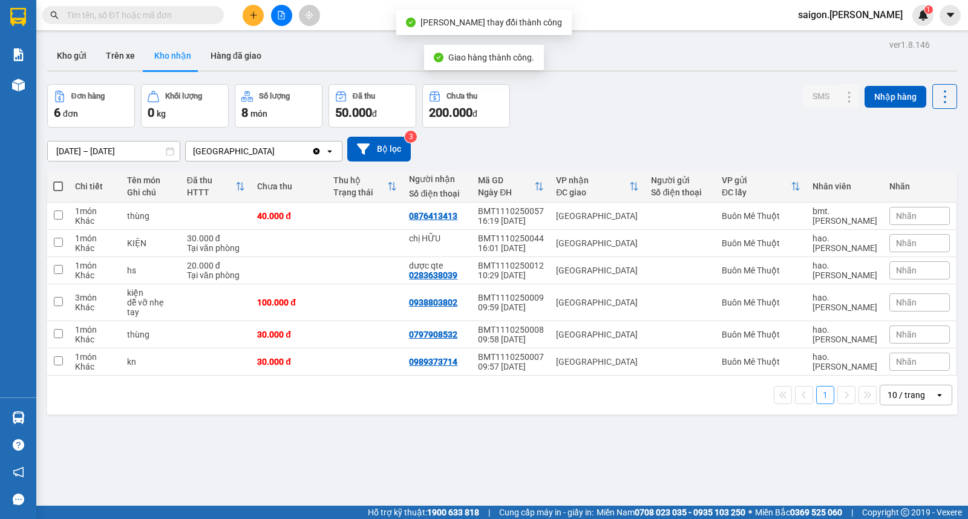
click at [615, 91] on div "Đơn hàng 6 đơn Khối lượng 0 kg Số lượng 8 món Đã thu 50.000 đ Chưa thu 200.000 …" at bounding box center [502, 106] width 910 height 44
click at [134, 8] on input "text" at bounding box center [138, 14] width 143 height 13
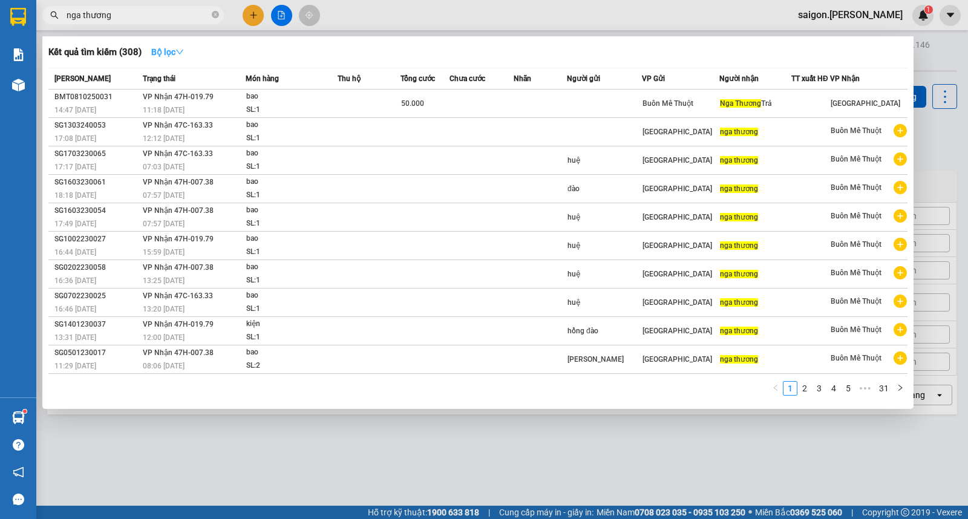
type input "nga thương"
click at [188, 51] on button "Bộ lọc" at bounding box center [168, 51] width 52 height 19
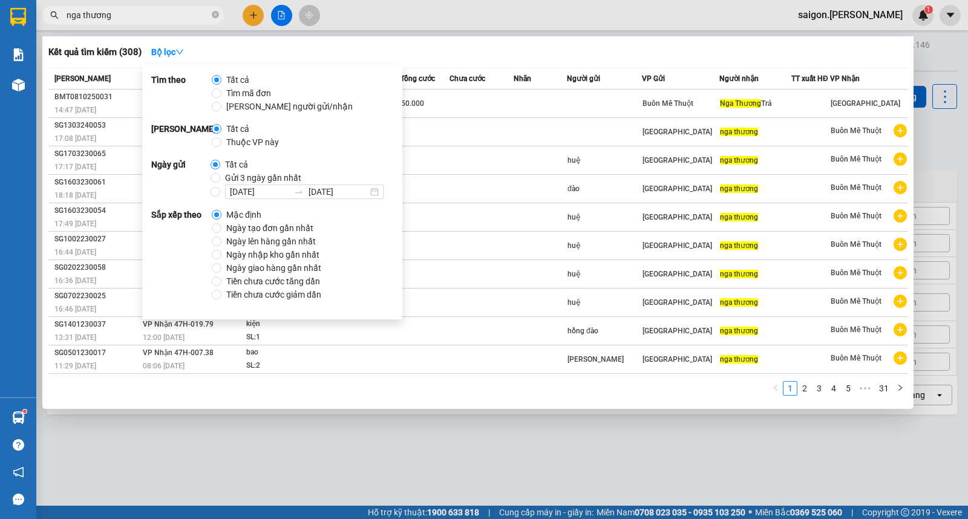
click at [238, 147] on span "Thuộc VP này" at bounding box center [252, 142] width 62 height 13
click at [221, 147] on input "Thuộc VP này" at bounding box center [217, 142] width 10 height 10
radio input "true"
radio input "false"
click at [245, 225] on span "Ngày tạo đơn gần nhất" at bounding box center [269, 227] width 97 height 13
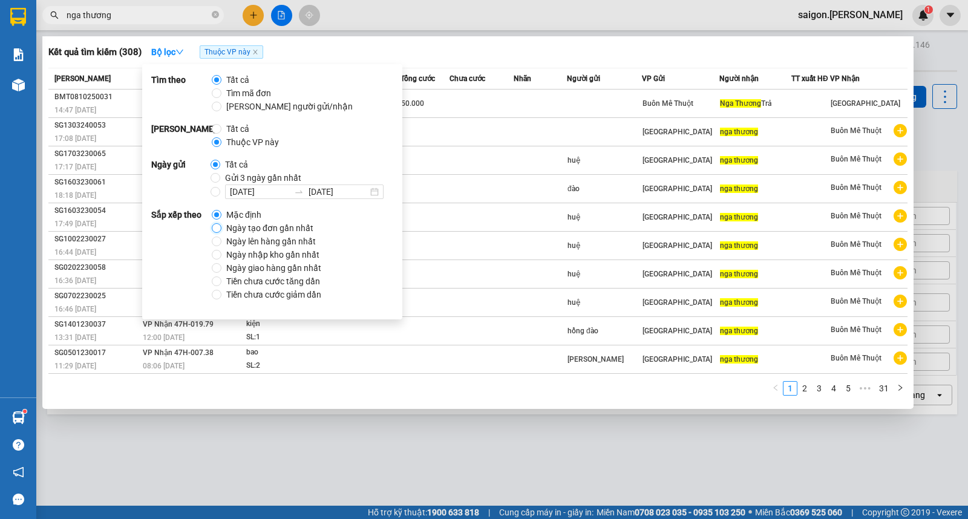
click at [221, 225] on input "Ngày tạo đơn gần nhất" at bounding box center [217, 228] width 10 height 10
radio input "true"
radio input "false"
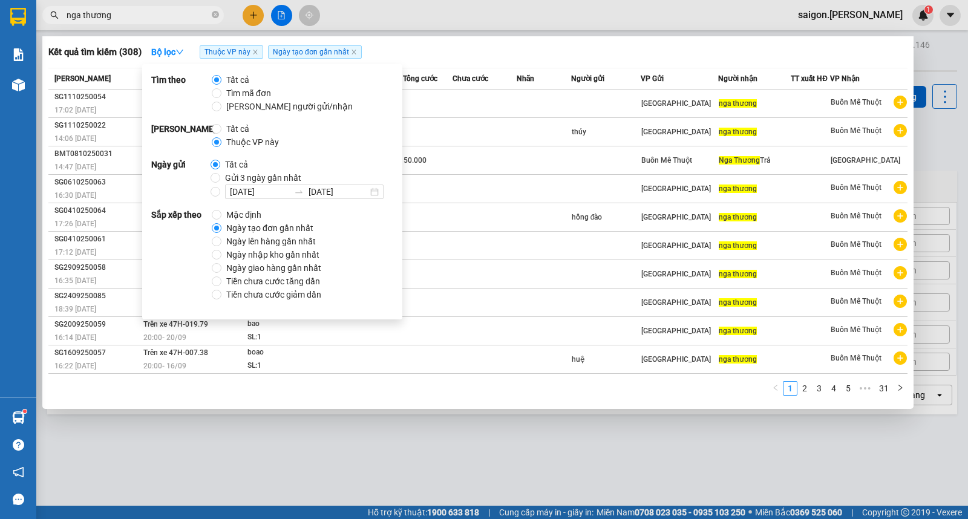
click at [555, 388] on div "1 2 3 4 5 ••• 31" at bounding box center [477, 392] width 859 height 22
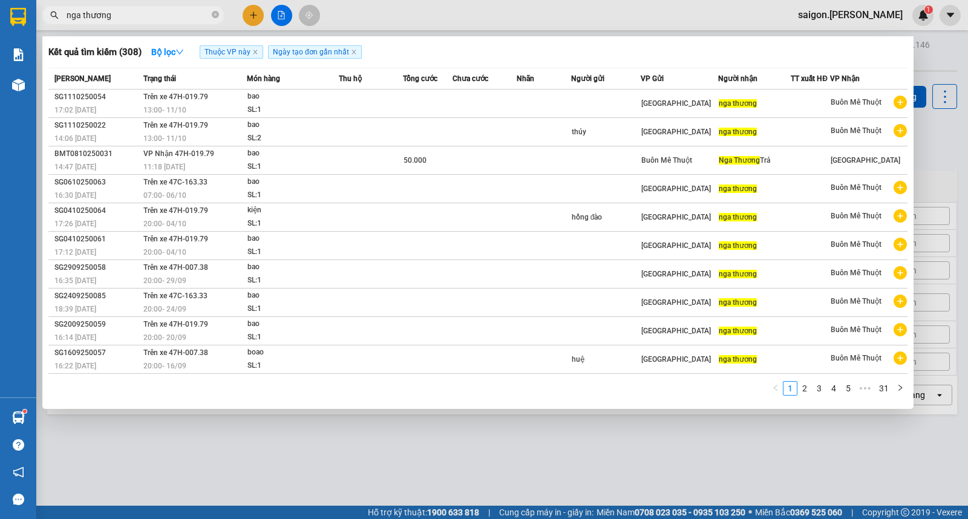
click at [256, 19] on div at bounding box center [484, 259] width 968 height 519
click at [256, 19] on icon "plus" at bounding box center [253, 15] width 8 height 8
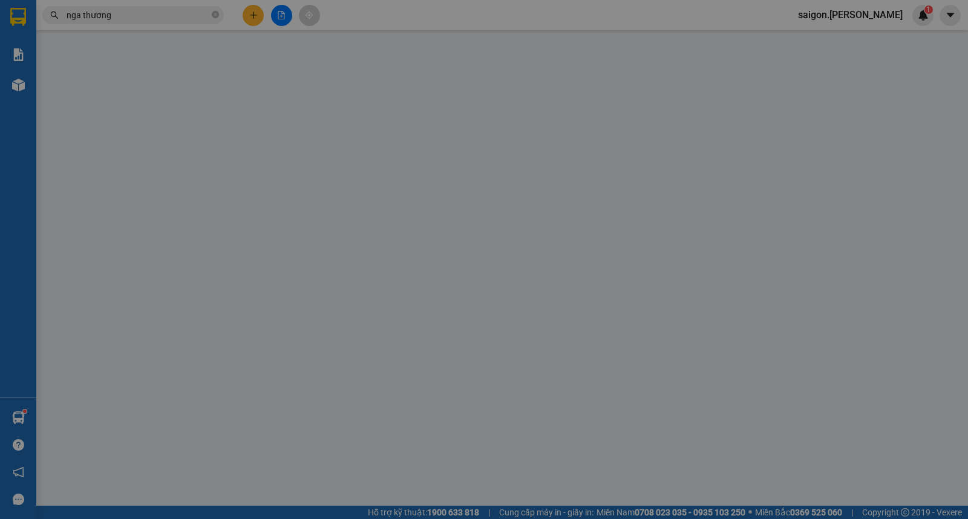
click at [256, 19] on span "Yêu cầu xuất hóa đơn điện tử" at bounding box center [202, 20] width 128 height 10
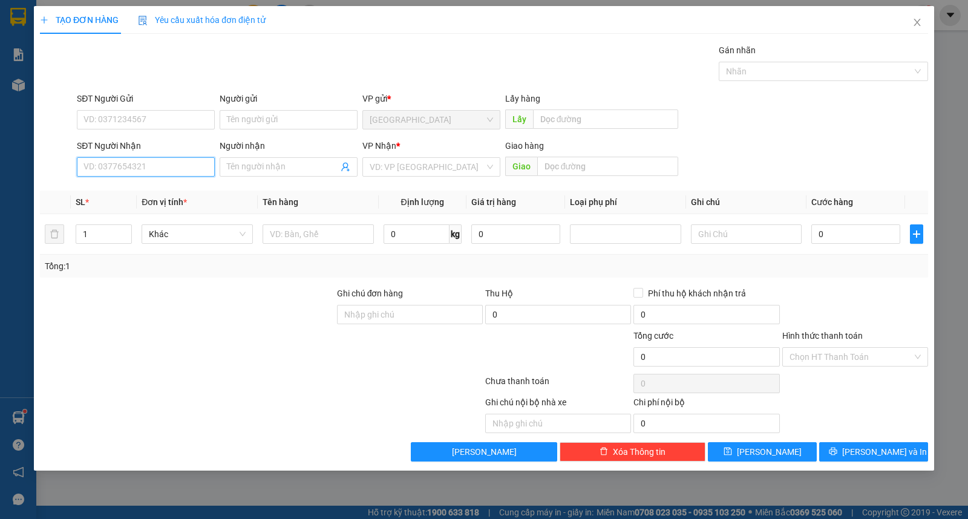
click at [143, 166] on input "SĐT Người Nhận" at bounding box center [146, 166] width 138 height 19
type input "0944839599"
type input "tuấn"
type input "0944839599"
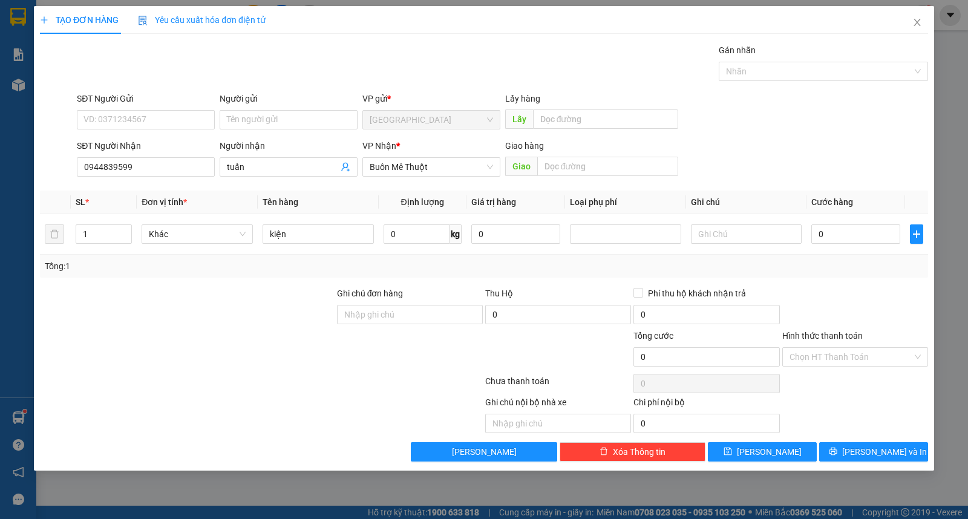
click at [870, 442] on div "Transit Pickup Surcharge Ids Transit Deliver Surcharge Ids Transit Deliver Surc…" at bounding box center [484, 253] width 888 height 418
click at [871, 450] on span "[PERSON_NAME] và In" at bounding box center [884, 451] width 85 height 13
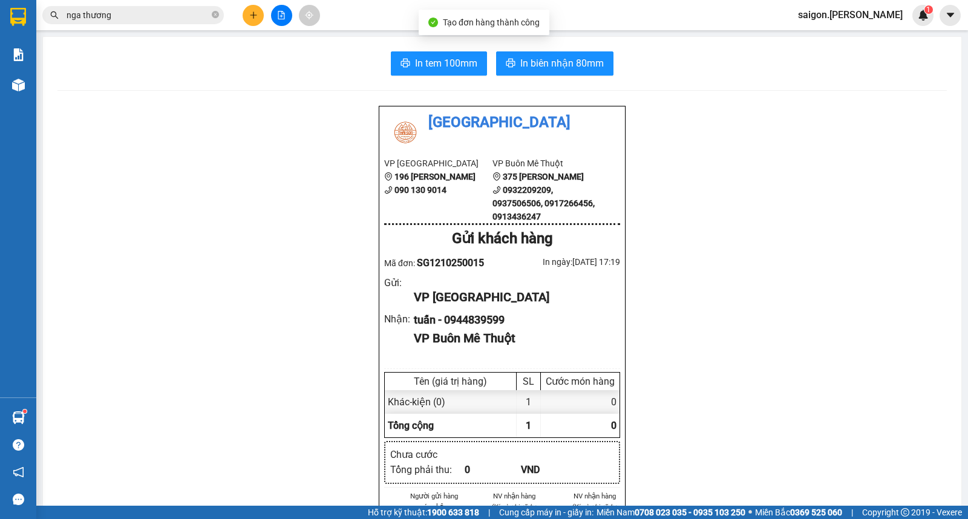
click at [545, 67] on span "In biên nhận 80mm" at bounding box center [562, 63] width 84 height 15
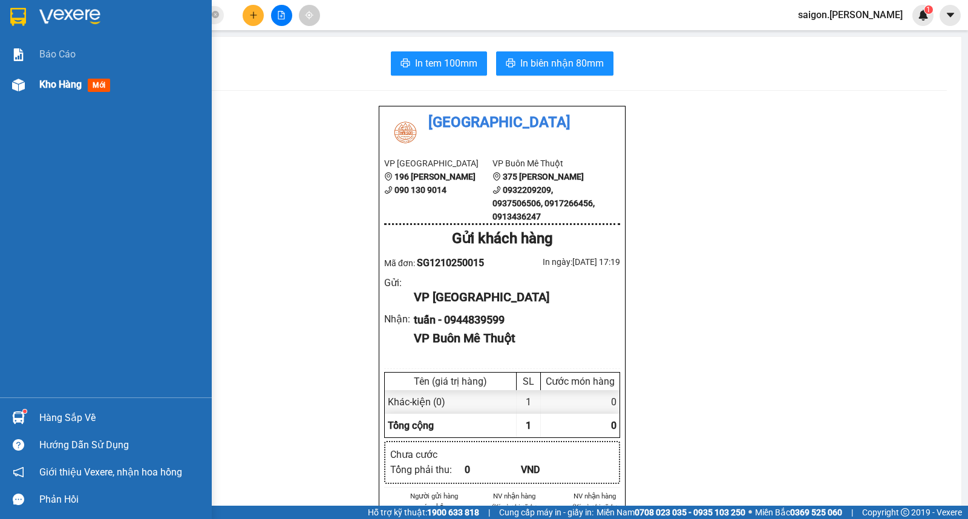
click at [59, 88] on span "Kho hàng" at bounding box center [60, 84] width 42 height 11
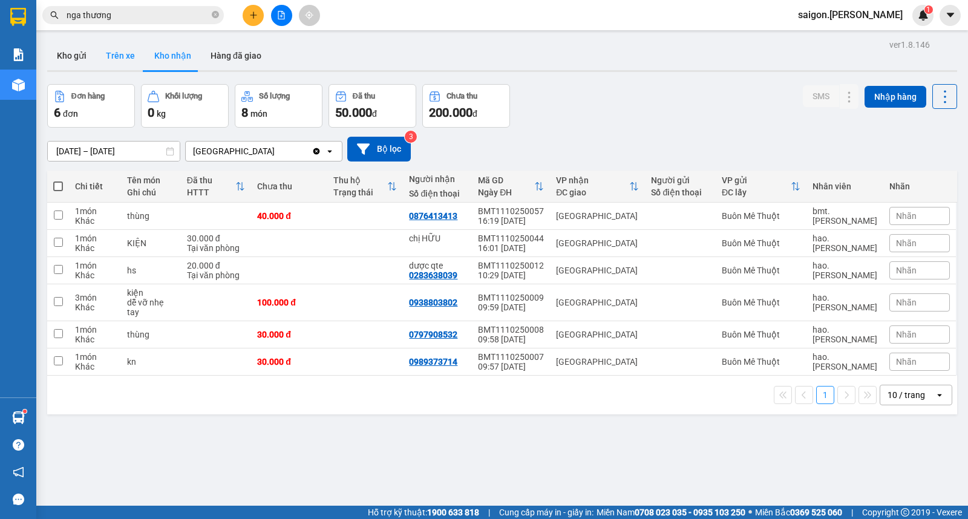
click at [97, 59] on button "Trên xe" at bounding box center [120, 55] width 48 height 29
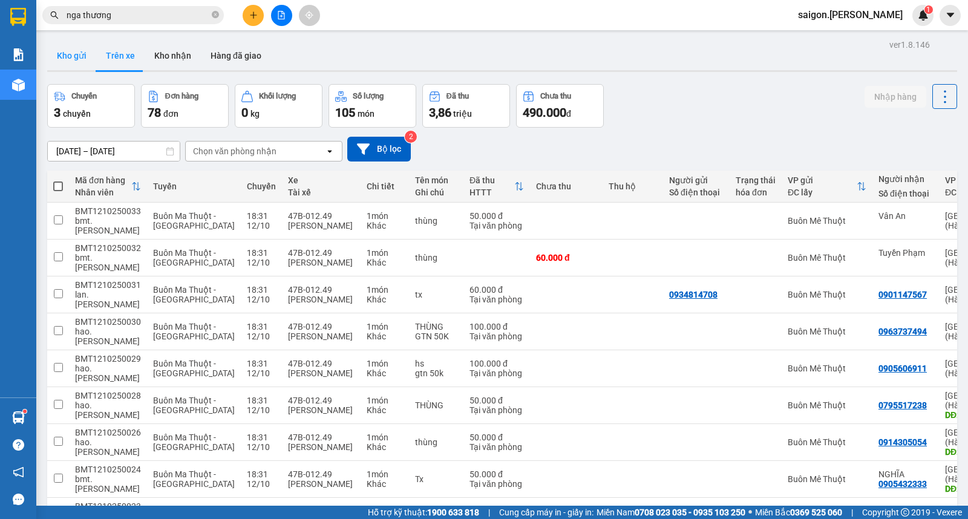
click at [84, 56] on button "Kho gửi" at bounding box center [71, 55] width 49 height 29
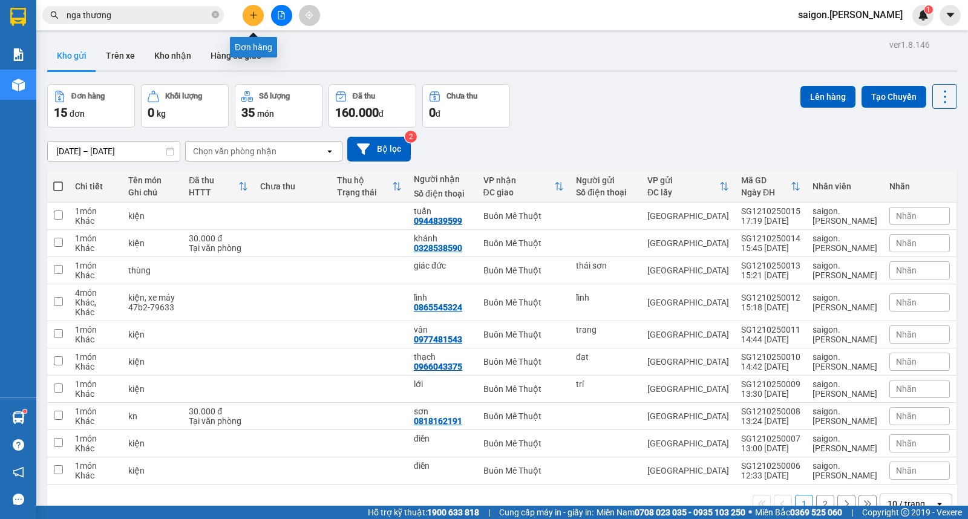
click at [254, 14] on icon "plus" at bounding box center [253, 15] width 8 height 8
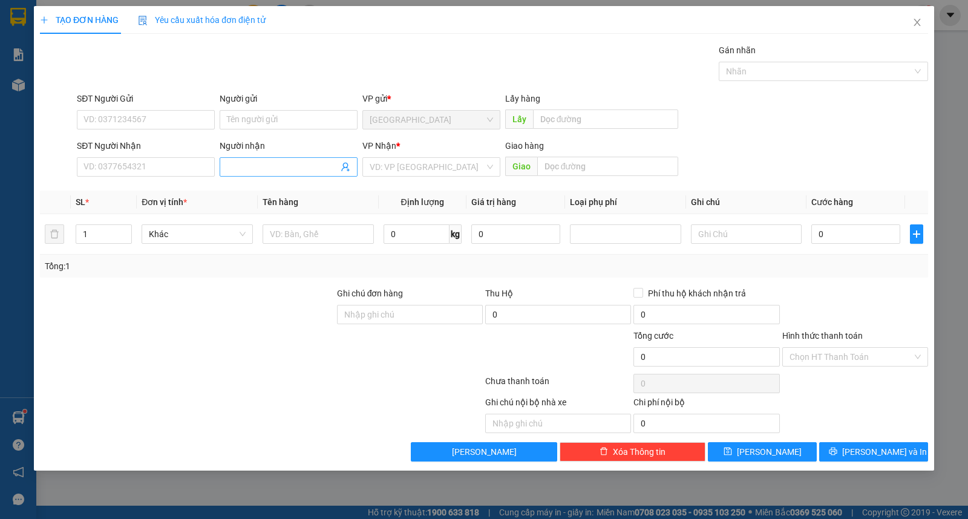
click at [261, 161] on input "Người nhận" at bounding box center [282, 166] width 111 height 13
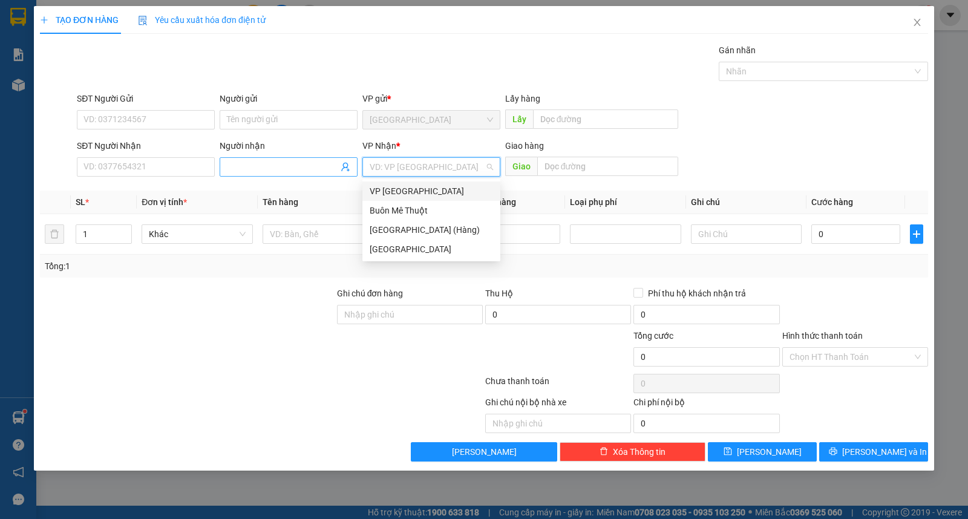
type input "ư"
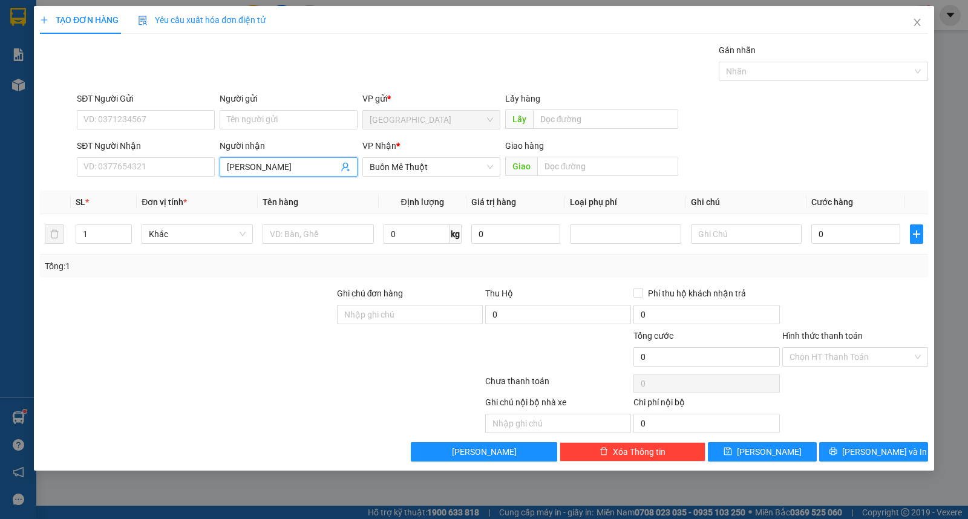
type input "[PERSON_NAME]"
type input "thùng"
click at [728, 440] on div "Transit Pickup Surcharge Ids Transit Deliver Surcharge Ids Transit Deliver Surc…" at bounding box center [484, 253] width 888 height 418
click at [759, 450] on button "[PERSON_NAME]" at bounding box center [762, 451] width 109 height 19
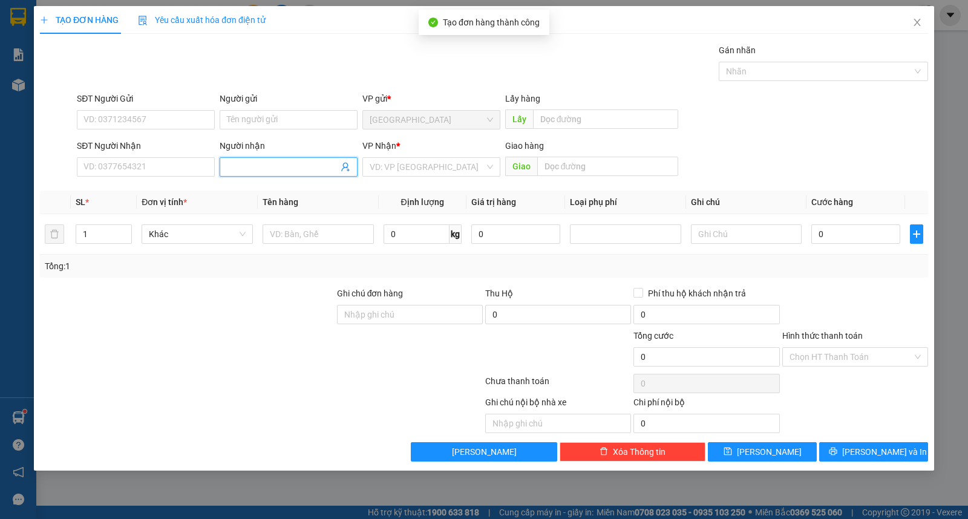
click at [287, 162] on input "Người nhận" at bounding box center [282, 166] width 111 height 13
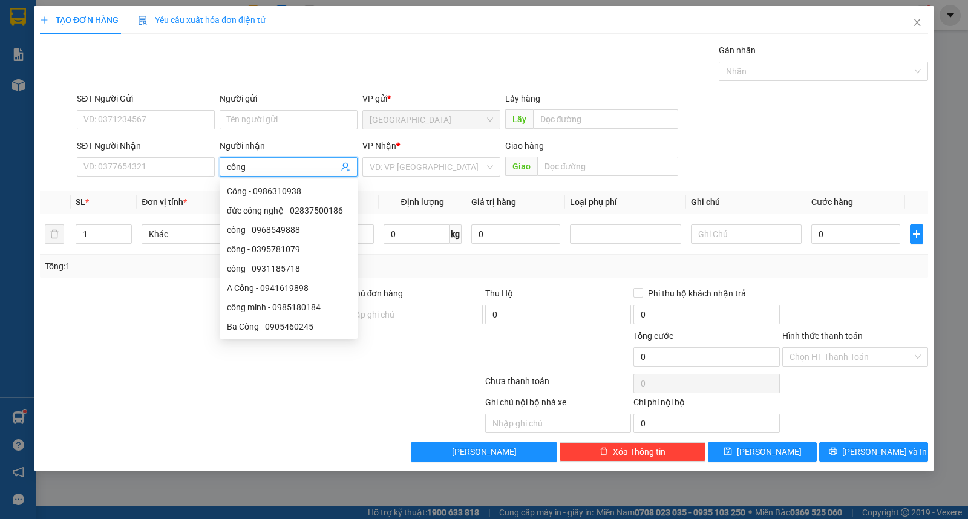
type input "công"
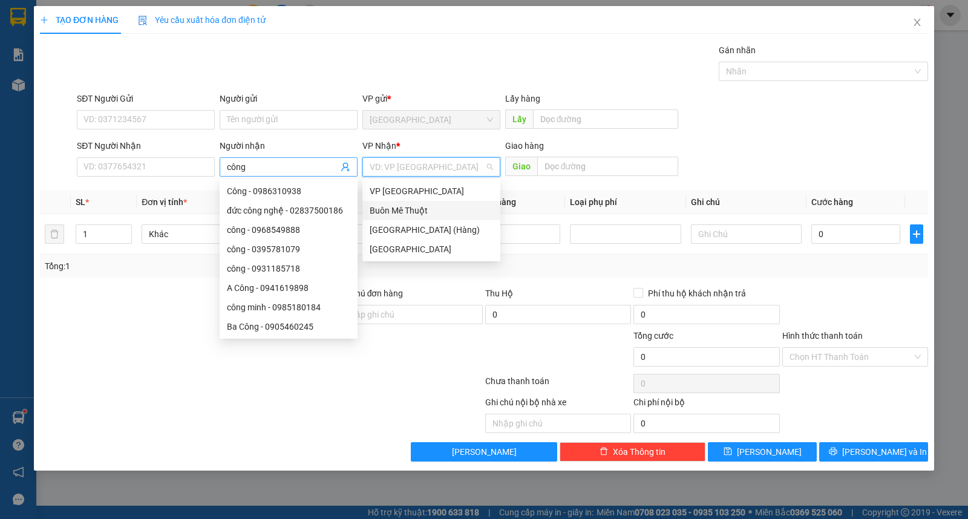
type input "ư"
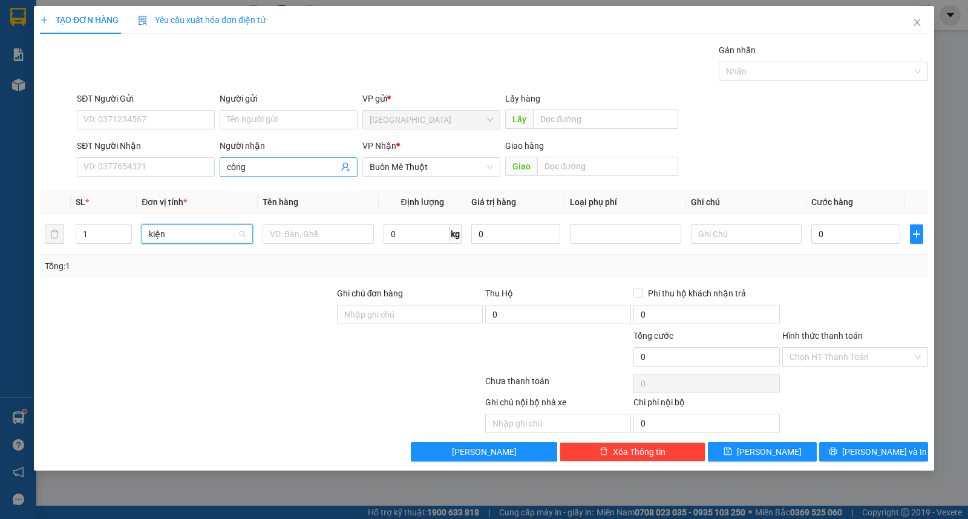
type input "kiện"
type input "tx"
click at [882, 458] on span "[PERSON_NAME] và In" at bounding box center [884, 451] width 85 height 13
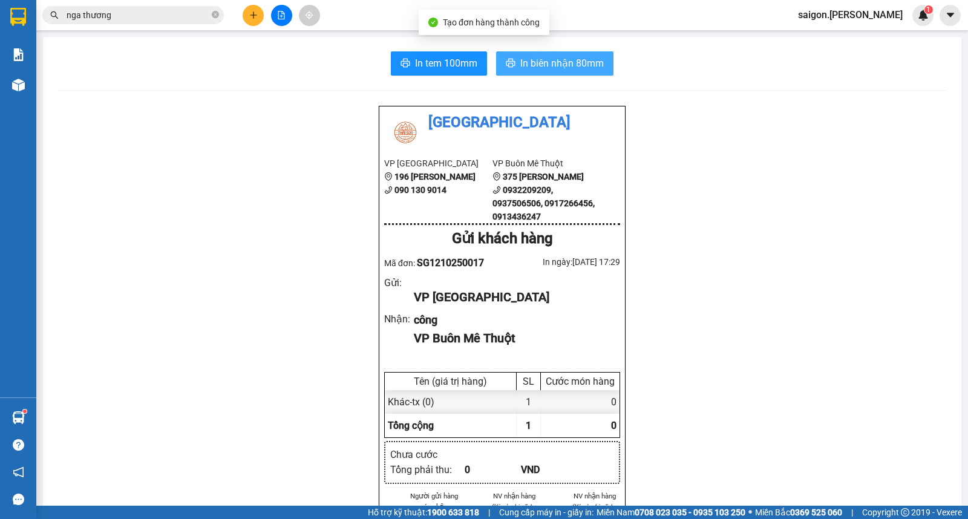
click at [558, 57] on span "In biên nhận 80mm" at bounding box center [562, 63] width 84 height 15
click at [559, 57] on span "In biên nhận 80mm" at bounding box center [562, 63] width 84 height 15
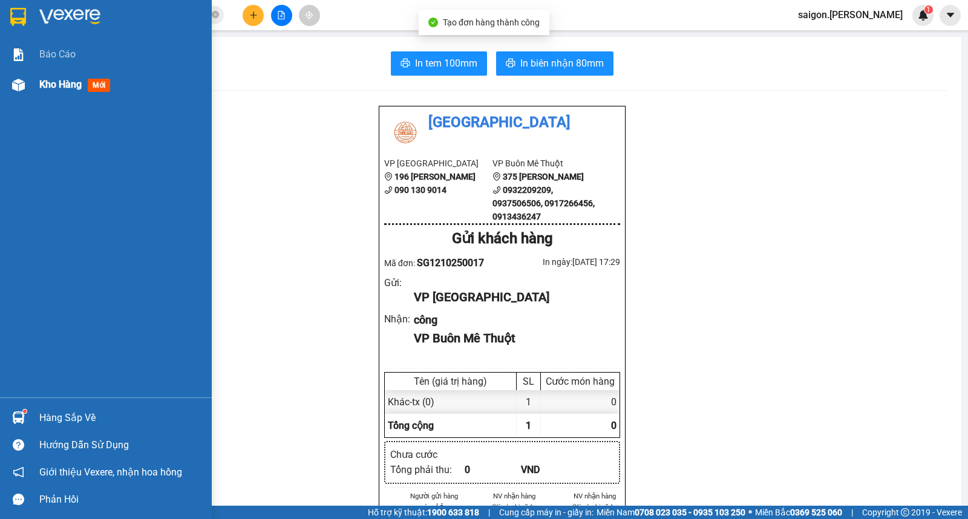
click at [27, 87] on div at bounding box center [18, 84] width 21 height 21
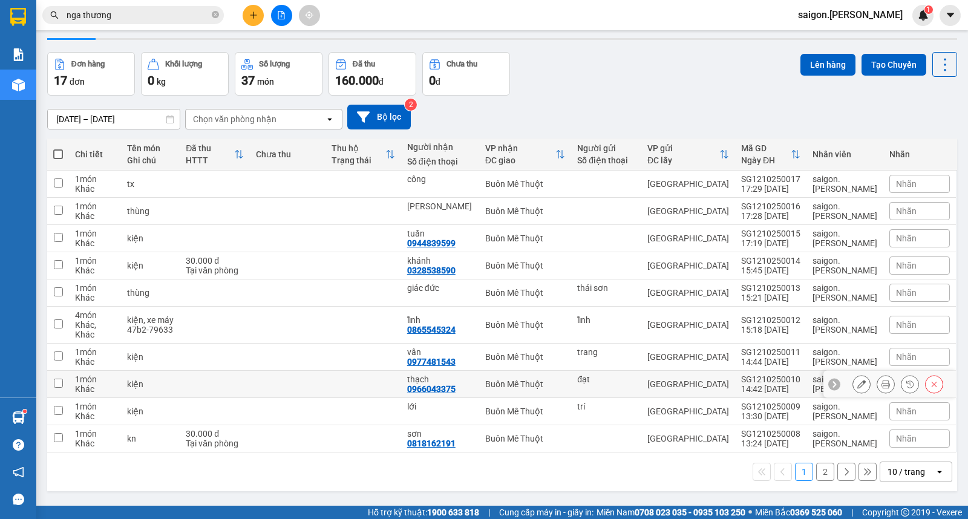
scroll to position [56, 0]
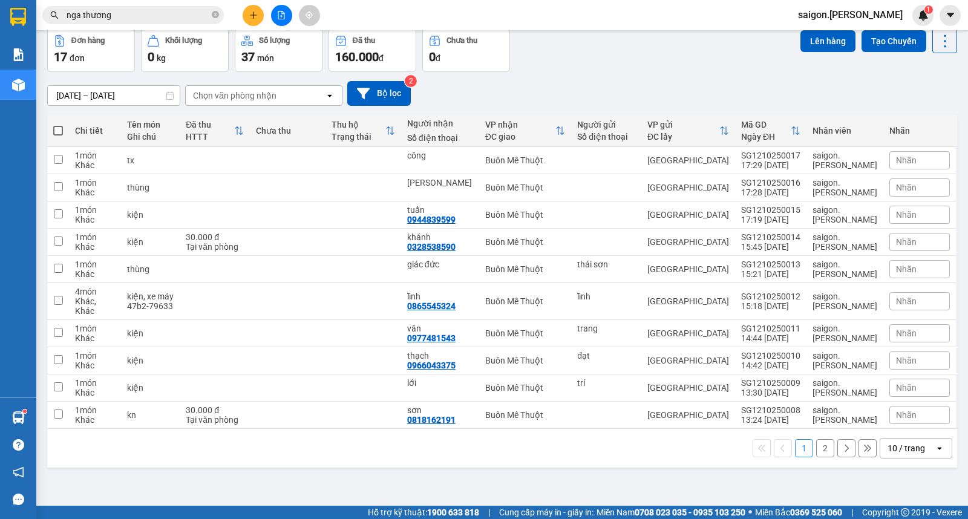
click at [886, 439] on div "10 / trang" at bounding box center [907, 448] width 54 height 19
click at [890, 414] on span "100 / trang" at bounding box center [901, 413] width 44 height 12
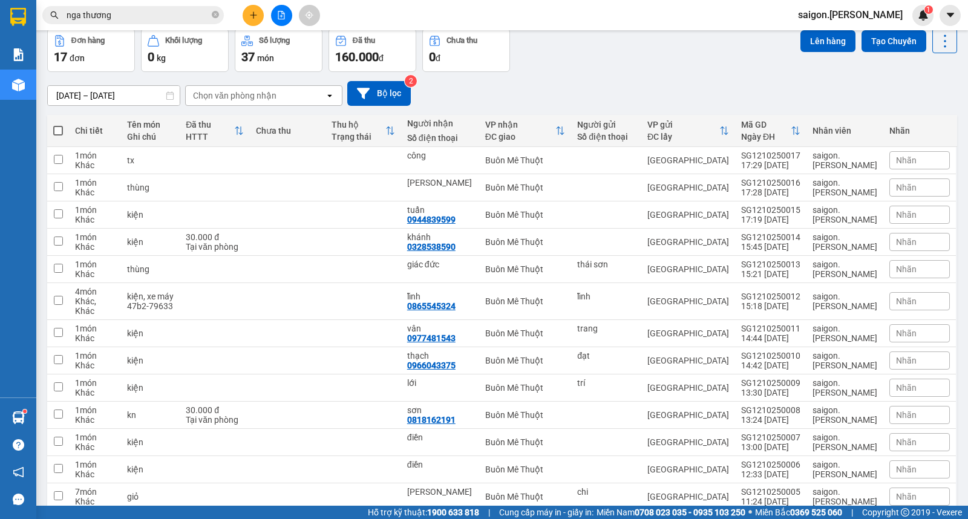
click at [243, 22] on div at bounding box center [281, 15] width 91 height 21
click at [249, 15] on icon "plus" at bounding box center [253, 15] width 8 height 8
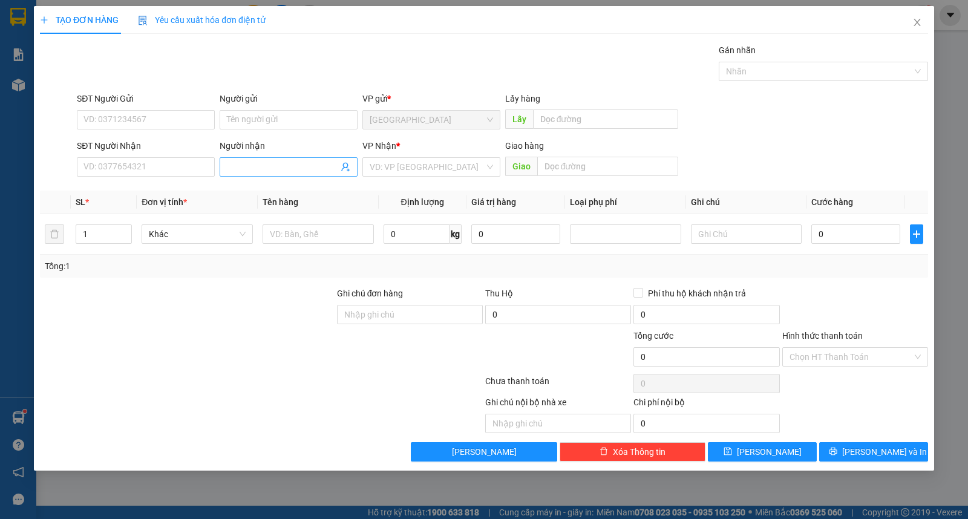
click at [275, 168] on input "Người nhận" at bounding box center [282, 166] width 111 height 13
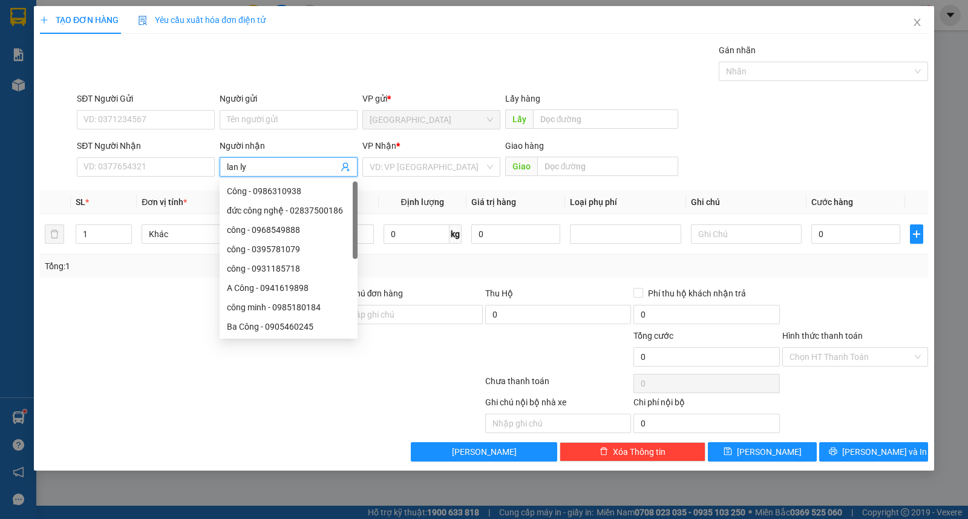
type input "lan ly"
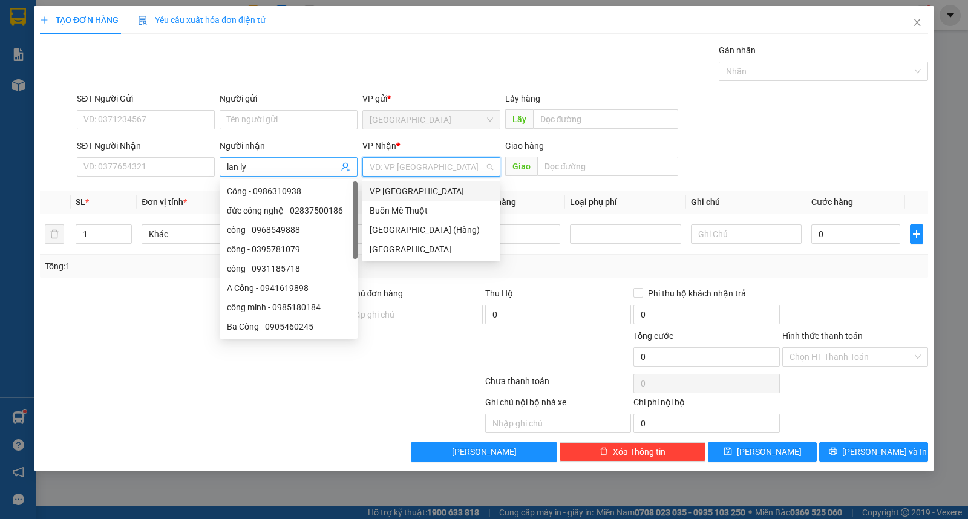
type input "ư"
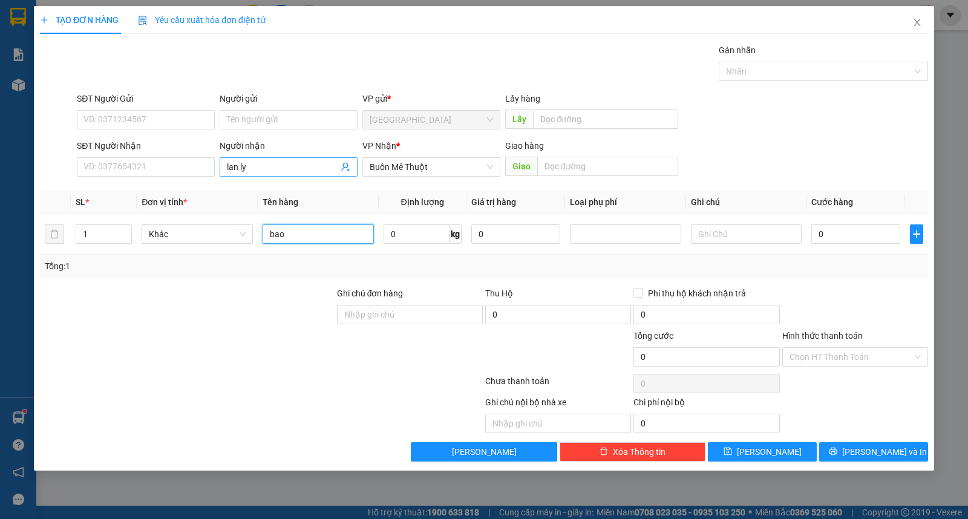
type input "bao"
click at [845, 459] on button "[PERSON_NAME] và In" at bounding box center [873, 451] width 109 height 19
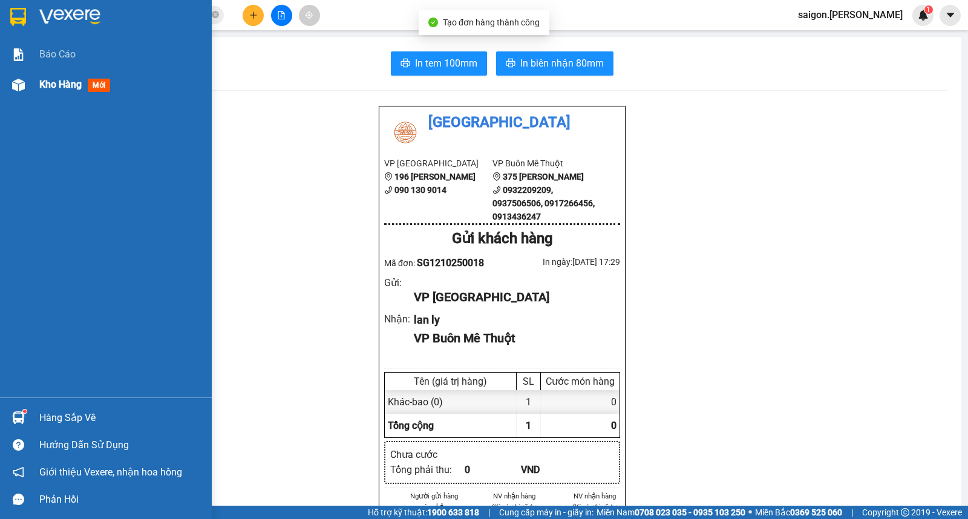
click at [70, 83] on span "Kho hàng" at bounding box center [60, 84] width 42 height 11
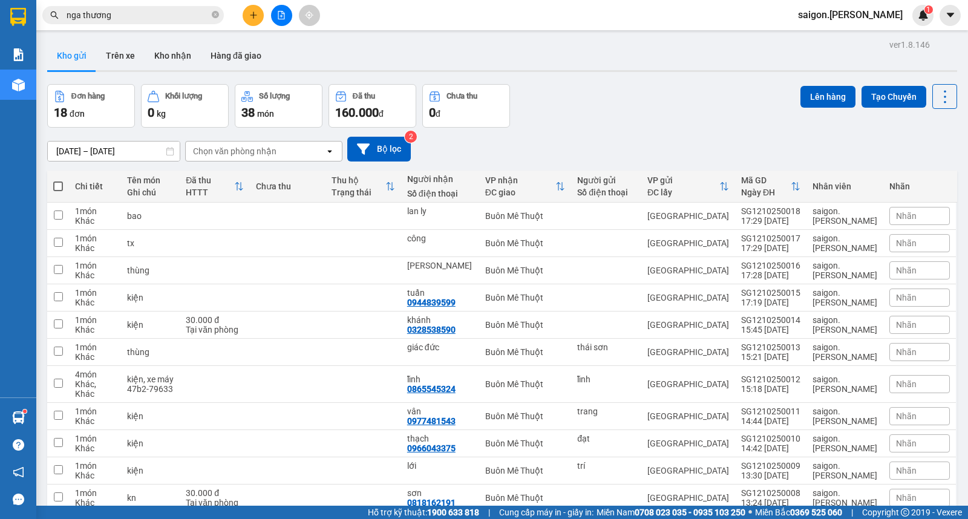
click at [55, 188] on span at bounding box center [58, 187] width 10 height 10
click at [58, 180] on input "checkbox" at bounding box center [58, 180] width 0 height 0
checkbox input "true"
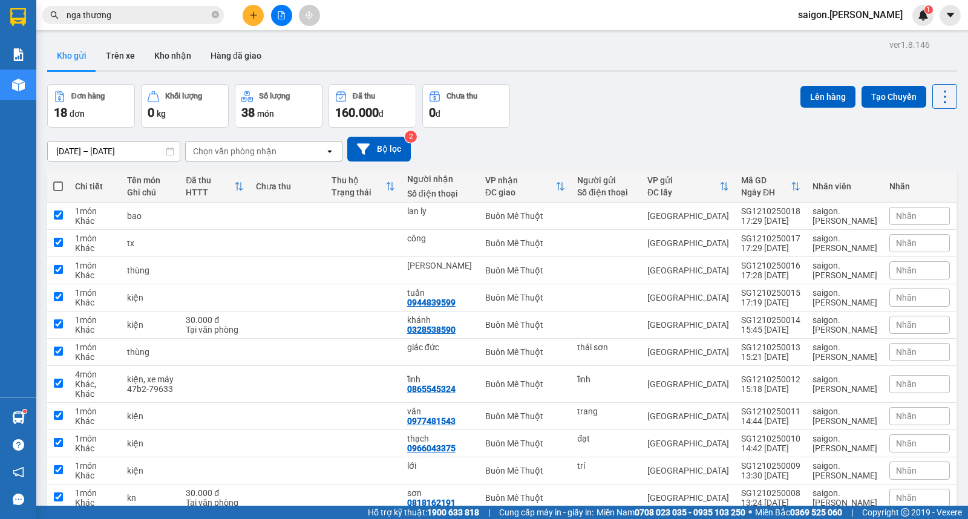
checkbox input "true"
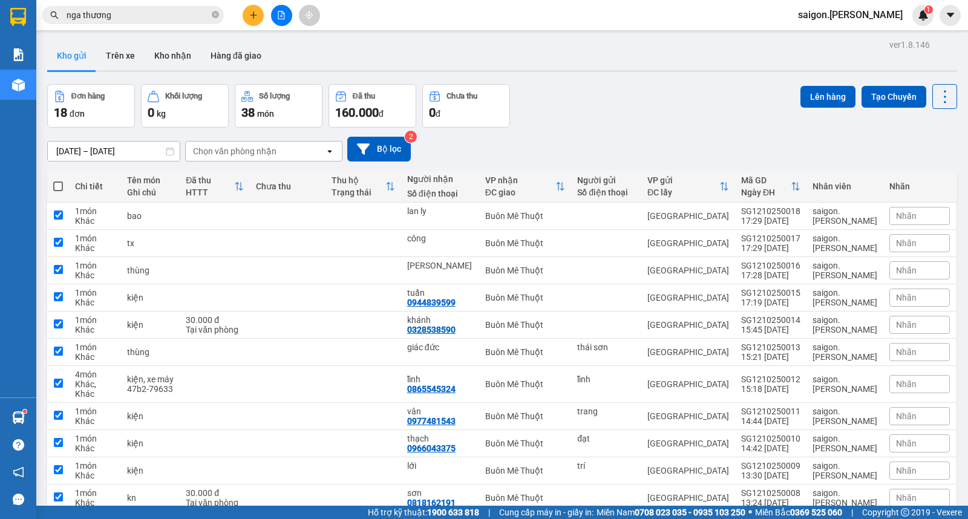
checkbox input "true"
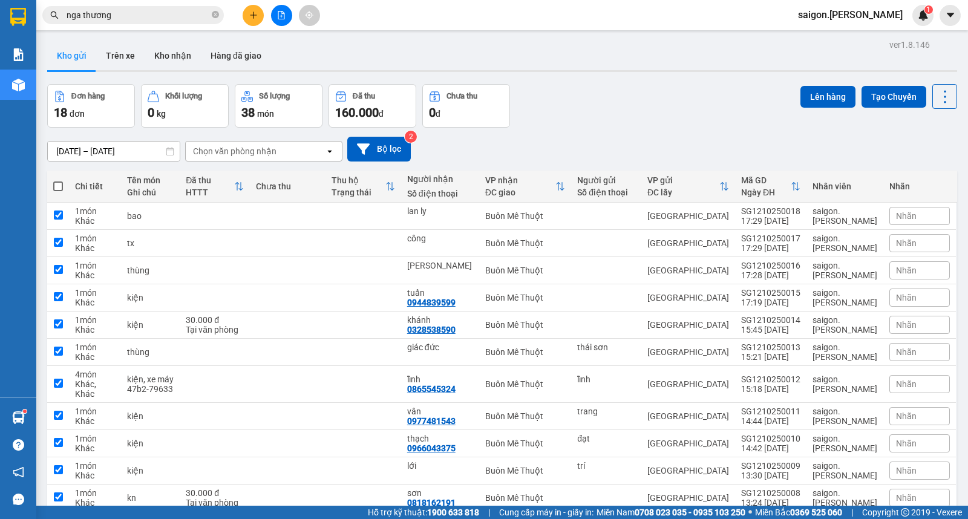
checkbox input "true"
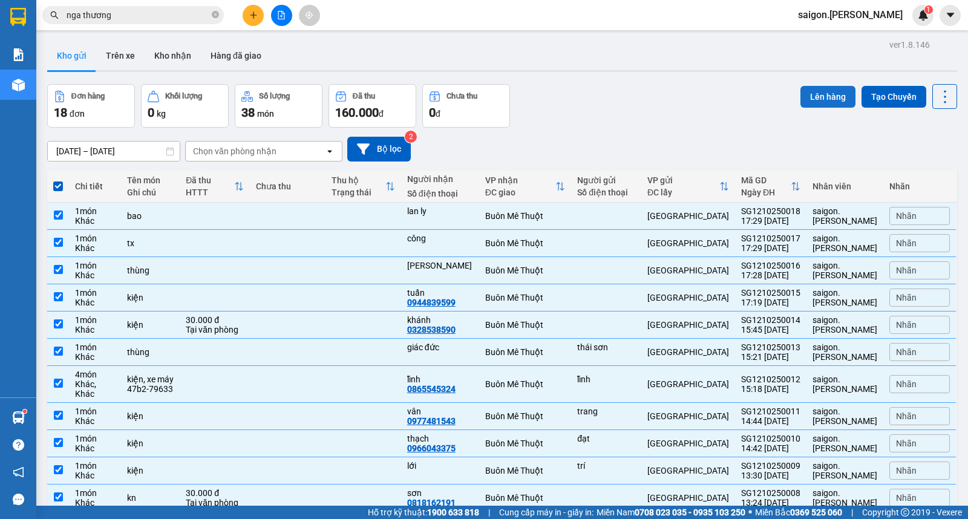
click at [831, 98] on button "Lên hàng" at bounding box center [828, 97] width 55 height 22
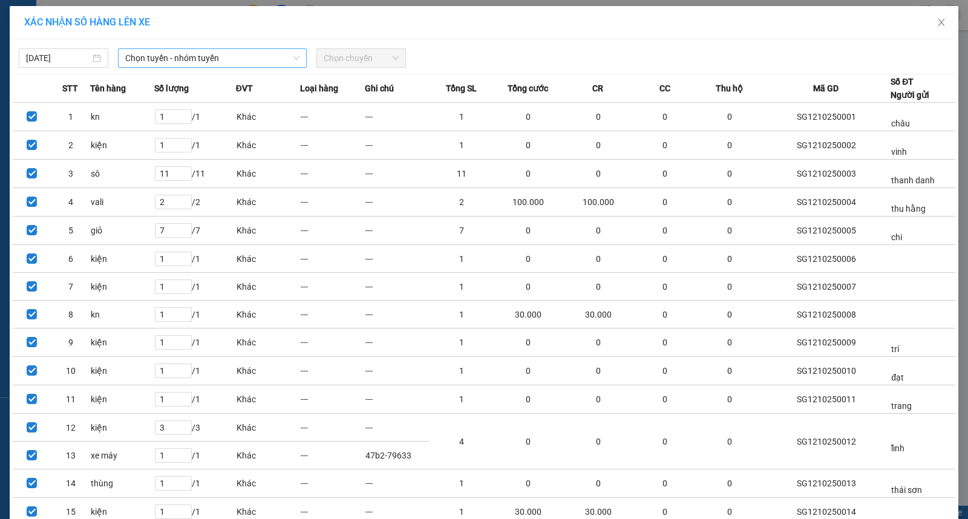
click at [213, 59] on span "Chọn tuyến - nhóm tuyến" at bounding box center [212, 58] width 174 height 18
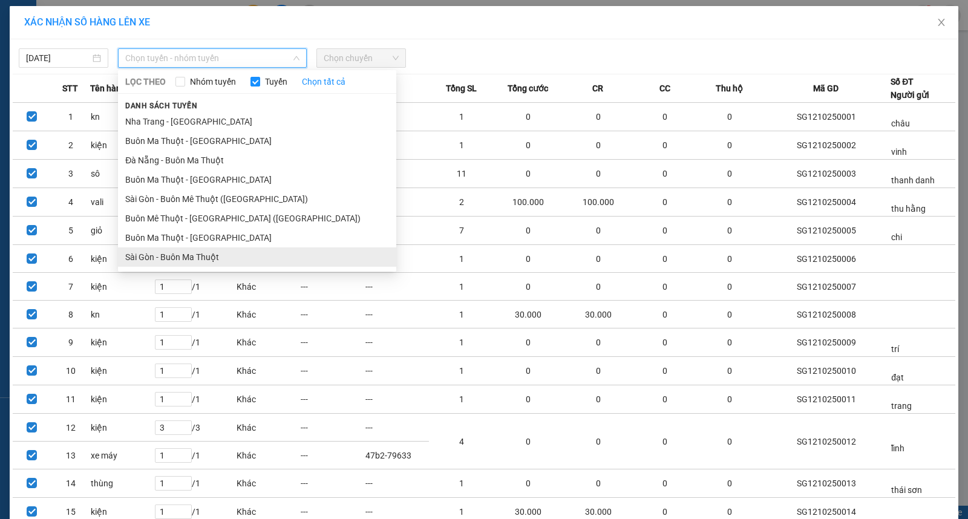
click at [160, 258] on li "Sài Gòn - Buôn Ma Thuột" at bounding box center [257, 256] width 278 height 19
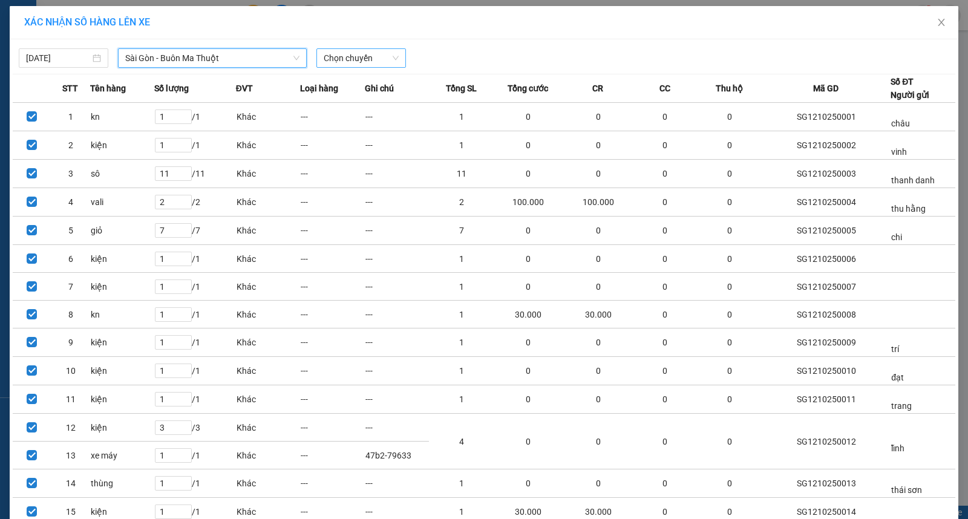
click at [353, 56] on span "Chọn chuyến" at bounding box center [361, 58] width 75 height 18
click at [950, 19] on span "Close" at bounding box center [942, 23] width 34 height 34
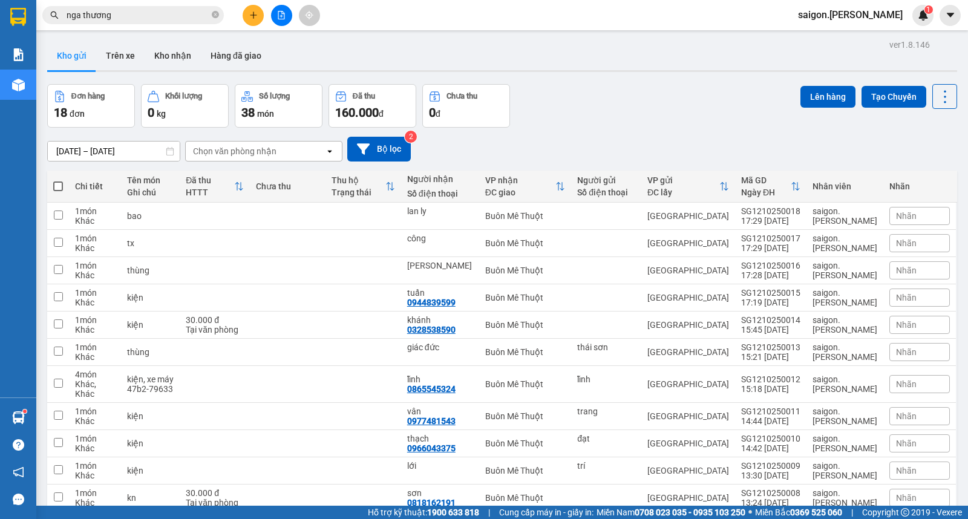
click at [879, 107] on div "Lên hàng Tạo Chuyến" at bounding box center [879, 96] width 157 height 25
click at [876, 99] on button "Tạo Chuyến" at bounding box center [894, 97] width 65 height 22
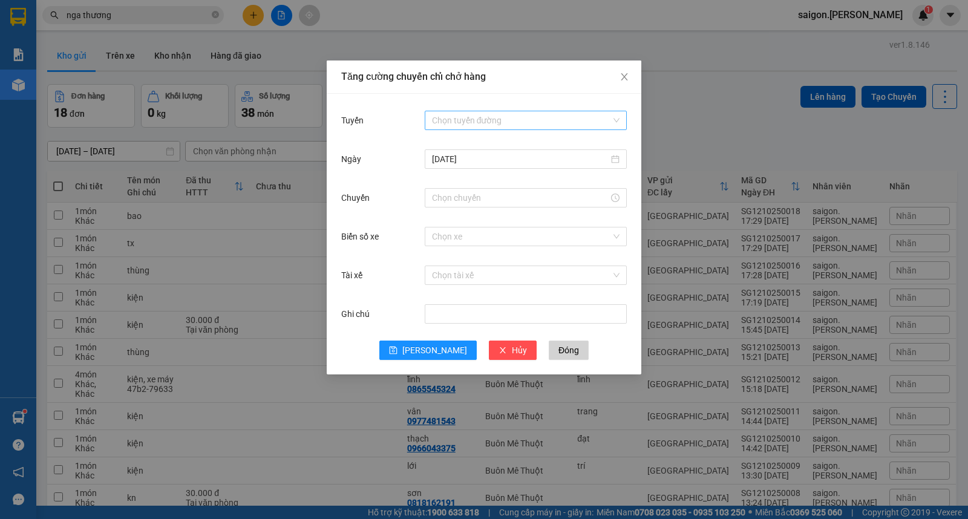
click at [459, 113] on input "Tuyến" at bounding box center [521, 120] width 179 height 18
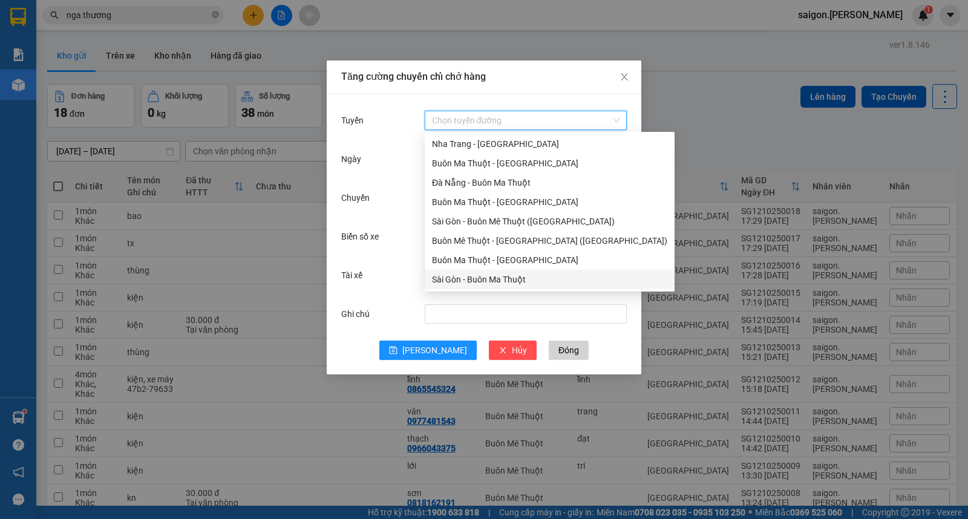
click at [466, 279] on div "Sài Gòn - Buôn Ma Thuột" at bounding box center [549, 279] width 235 height 13
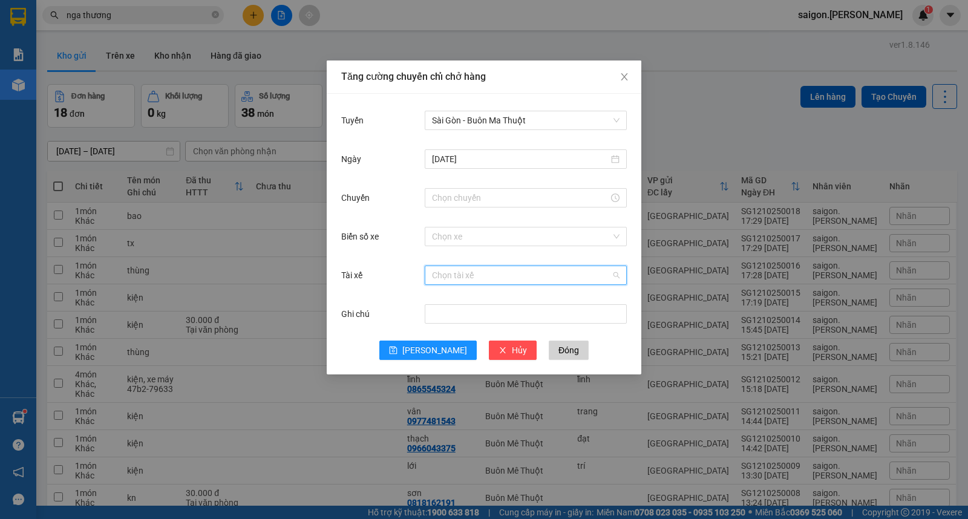
click at [466, 279] on input "Tài xế" at bounding box center [521, 275] width 179 height 18
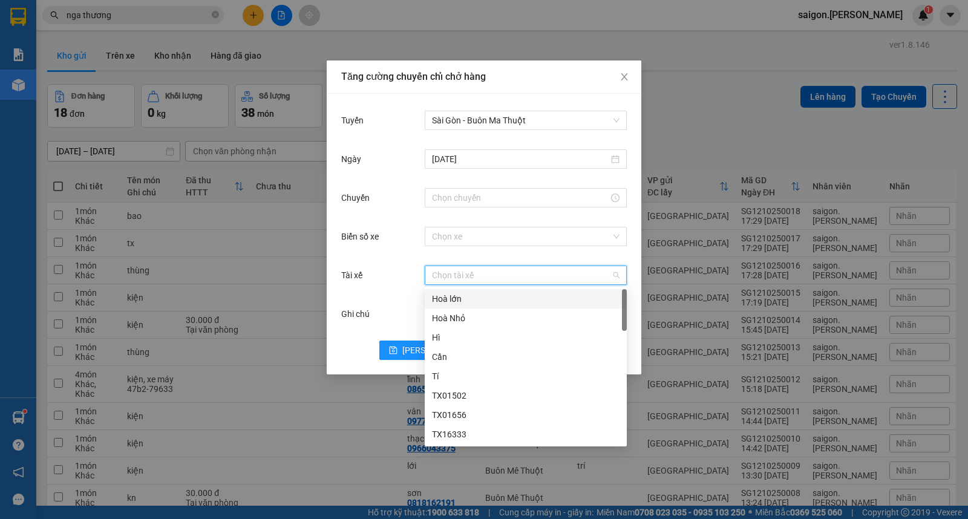
click at [478, 208] on div at bounding box center [526, 198] width 202 height 24
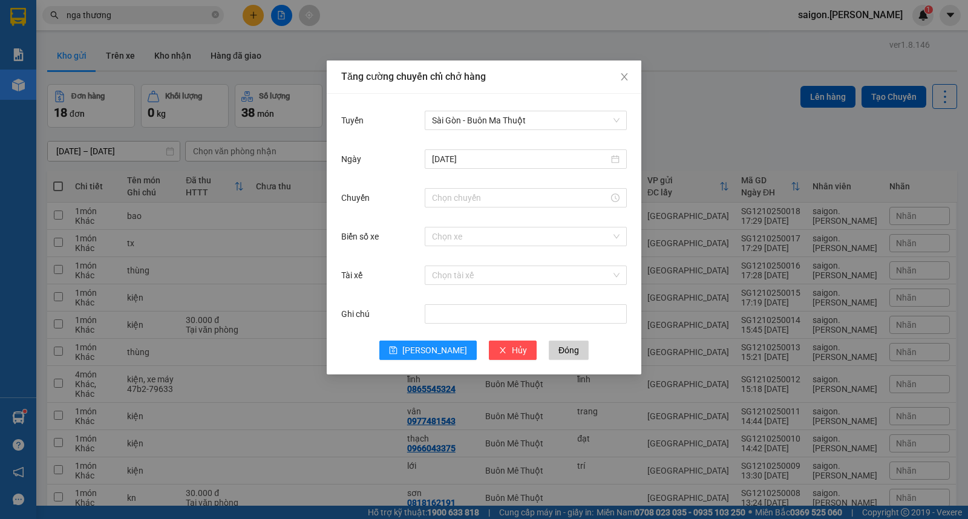
click at [478, 208] on div at bounding box center [526, 198] width 202 height 24
click at [482, 194] on input "Chuyến" at bounding box center [520, 197] width 177 height 13
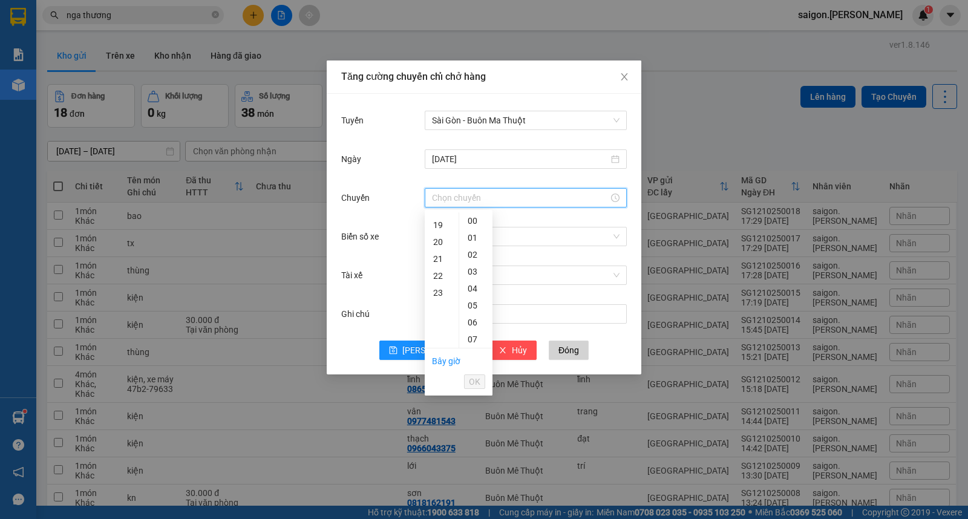
scroll to position [336, 0]
click at [436, 222] on div "20" at bounding box center [442, 223] width 34 height 17
type input "20:00"
click at [474, 379] on span "OK" at bounding box center [474, 381] width 11 height 13
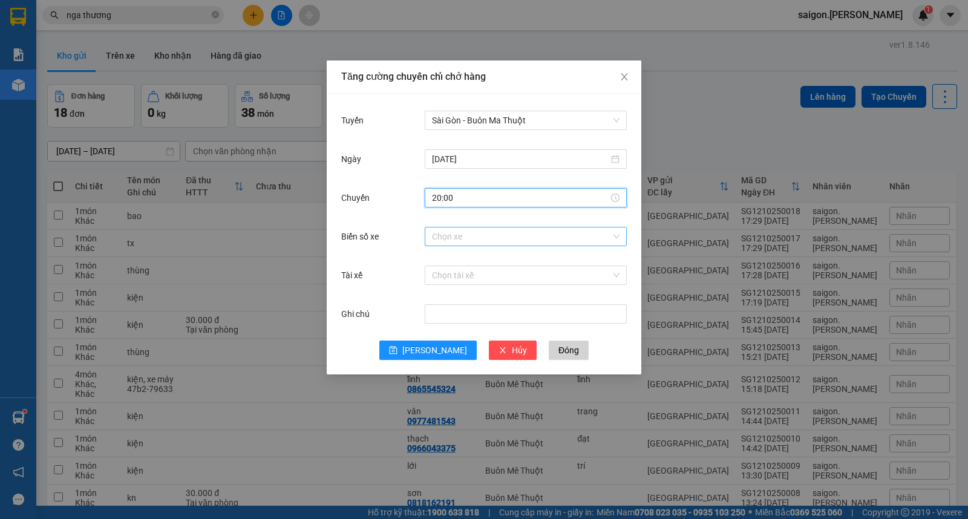
click at [461, 235] on input "Biển số xe" at bounding box center [521, 237] width 179 height 18
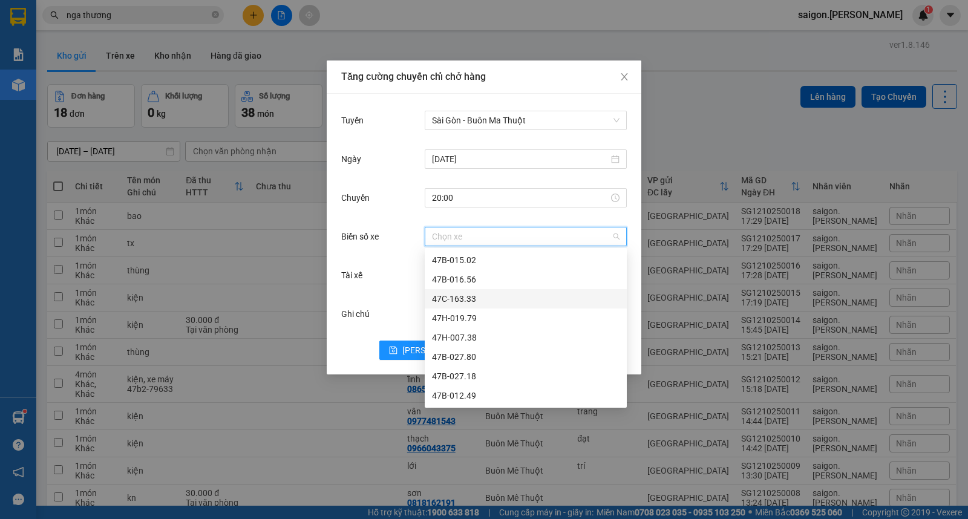
click at [485, 300] on div "47C-163.33" at bounding box center [526, 298] width 188 height 13
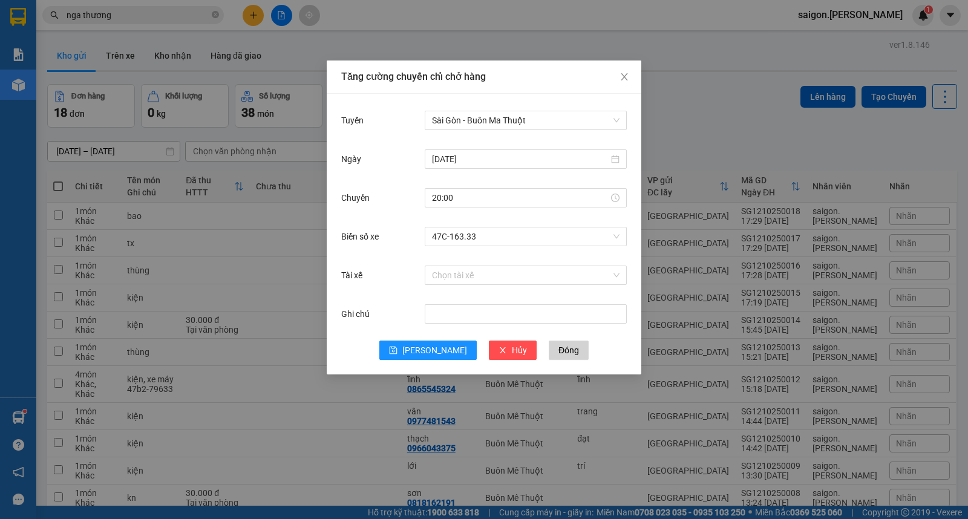
click at [466, 263] on div "Chọn tài xế" at bounding box center [526, 275] width 202 height 24
click at [469, 274] on input "Tài xế" at bounding box center [521, 275] width 179 height 18
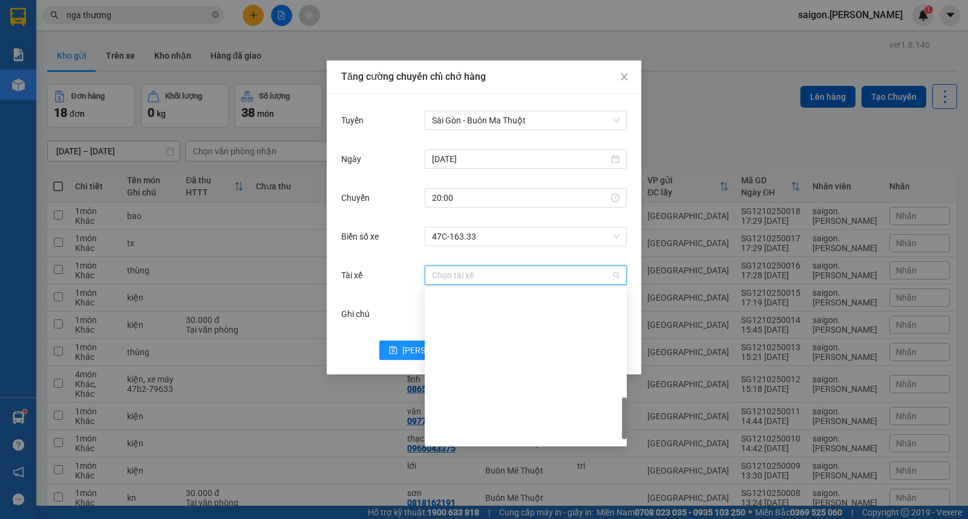
scroll to position [537, 0]
click at [473, 401] on div "TX CÔNG" at bounding box center [526, 400] width 188 height 13
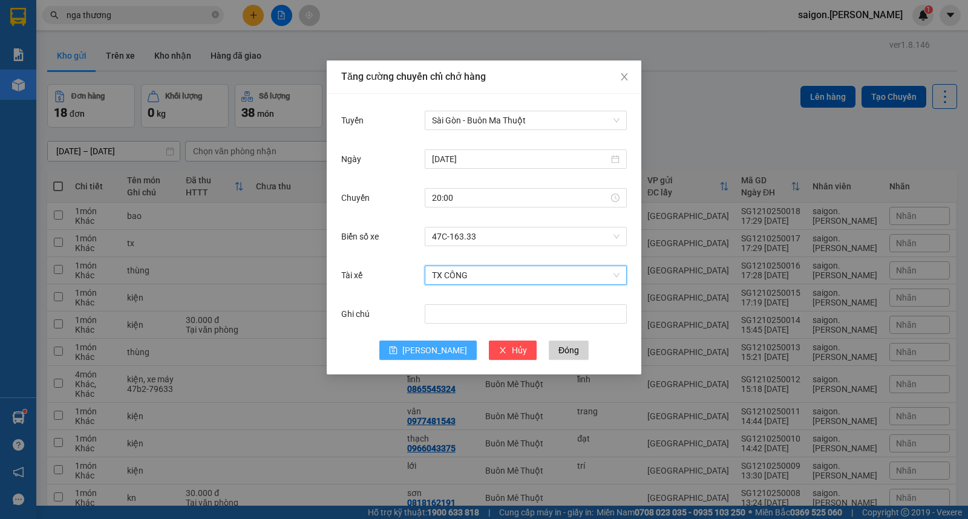
click at [410, 349] on button "[PERSON_NAME]" at bounding box center [427, 350] width 97 height 19
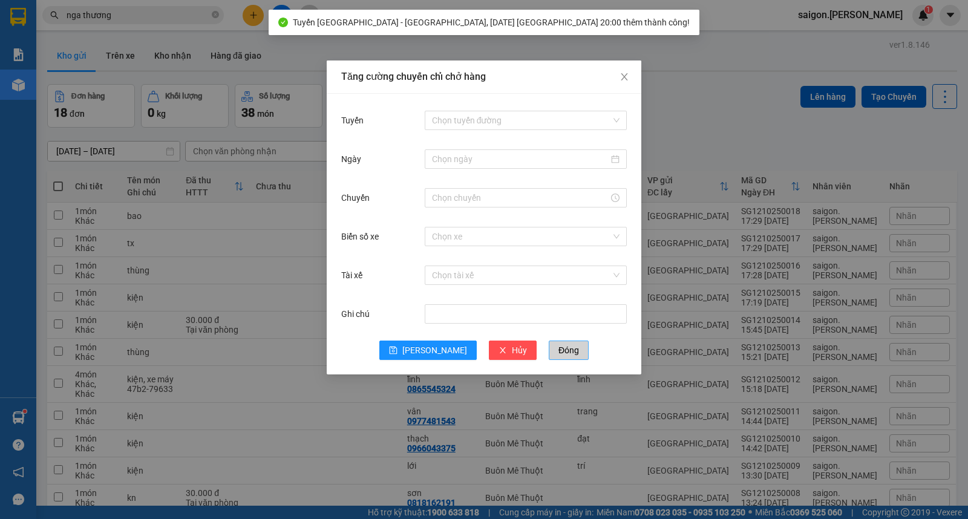
click at [554, 355] on button "Đóng" at bounding box center [569, 350] width 40 height 19
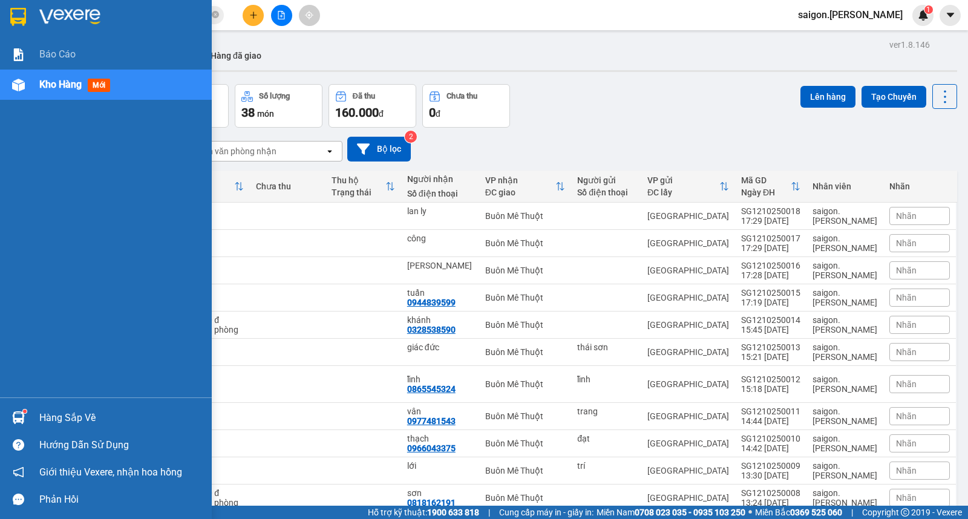
drag, startPoint x: 0, startPoint y: 191, endPoint x: 53, endPoint y: 182, distance: 54.0
click at [0, 191] on div "Báo cáo Kho hàng mới" at bounding box center [106, 218] width 212 height 358
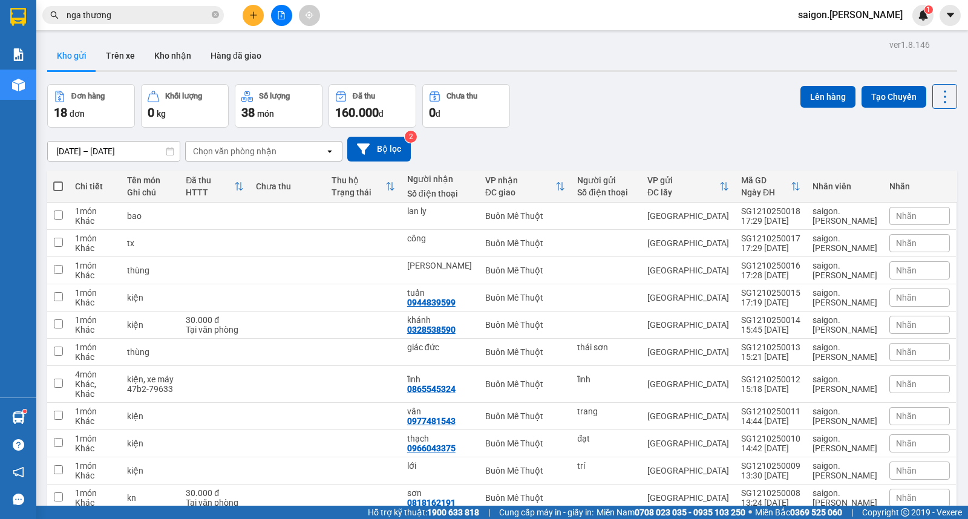
click at [57, 186] on span at bounding box center [58, 187] width 10 height 10
click at [58, 180] on input "checkbox" at bounding box center [58, 180] width 0 height 0
checkbox input "true"
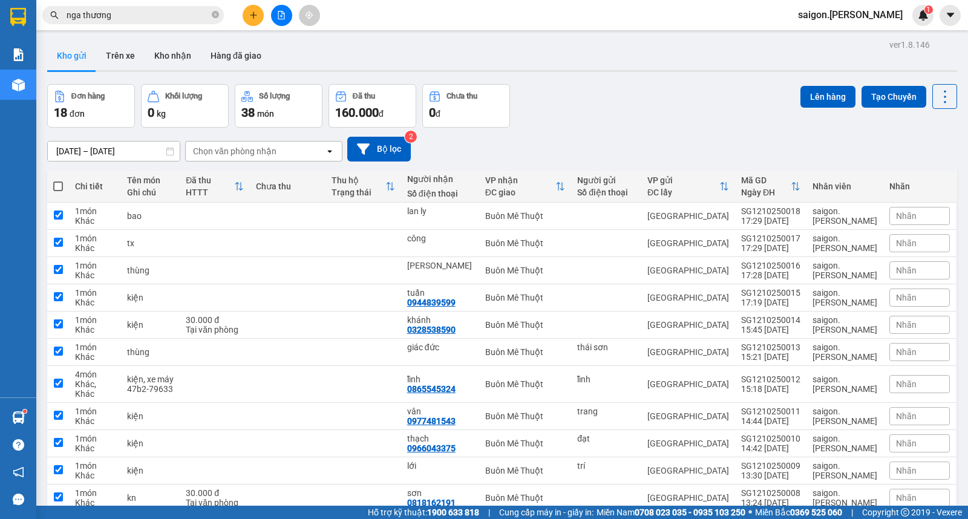
checkbox input "true"
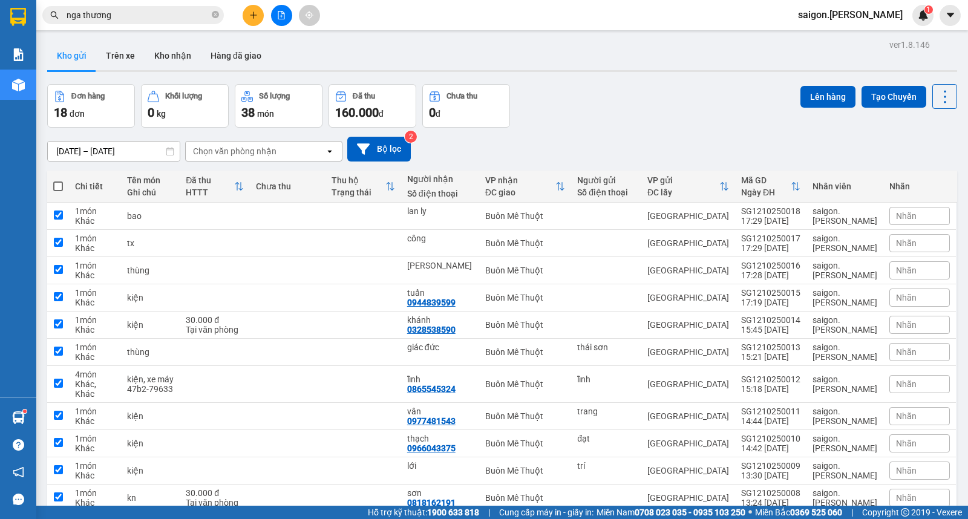
checkbox input "true"
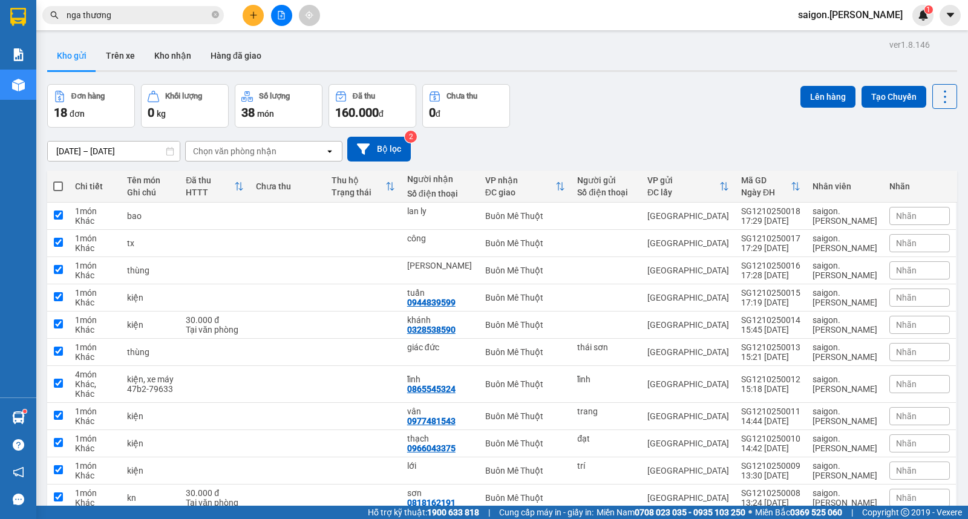
checkbox input "true"
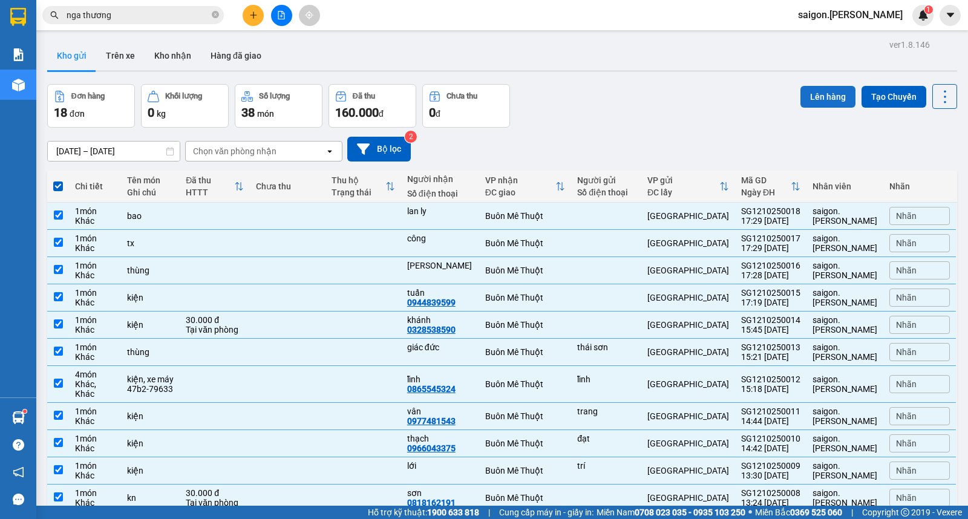
click at [811, 93] on button "Lên hàng" at bounding box center [828, 97] width 55 height 22
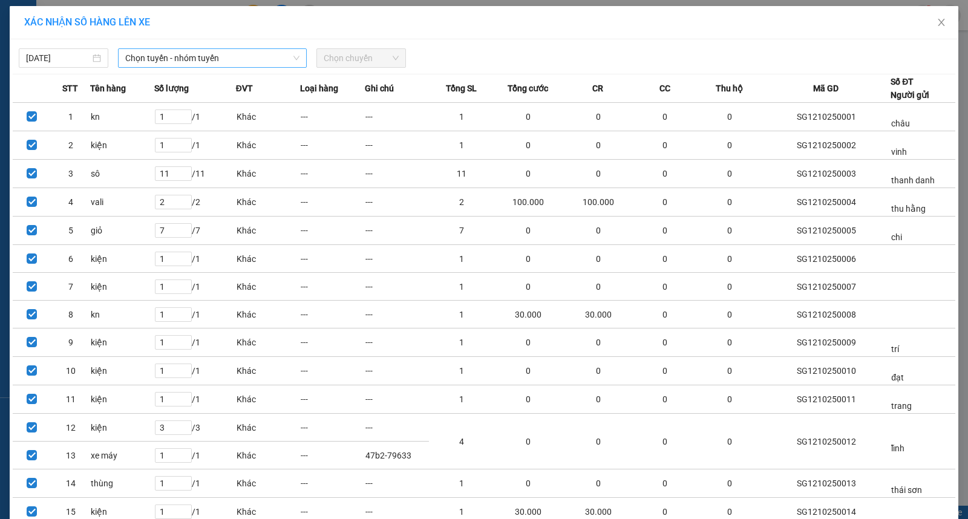
click at [192, 57] on span "Chọn tuyến - nhóm tuyến" at bounding box center [212, 58] width 174 height 18
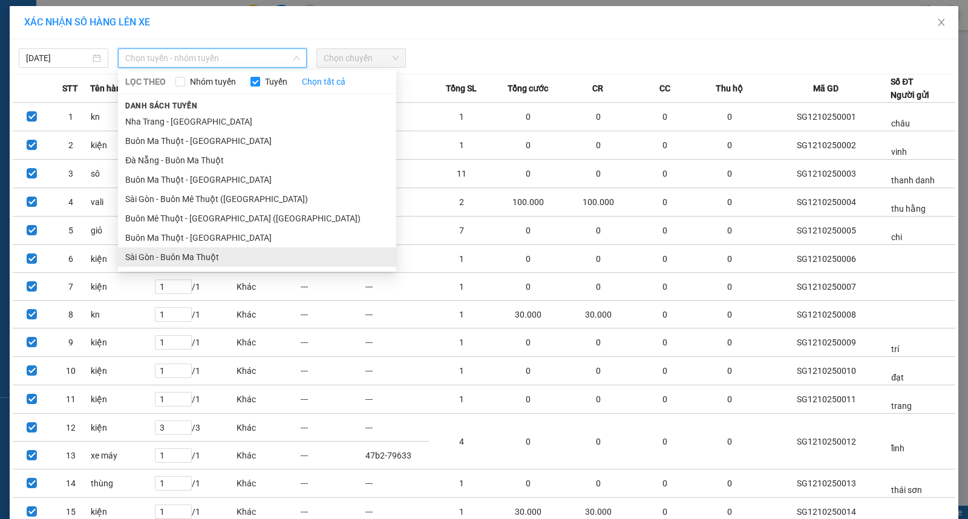
click at [156, 258] on li "Sài Gòn - Buôn Ma Thuột" at bounding box center [257, 256] width 278 height 19
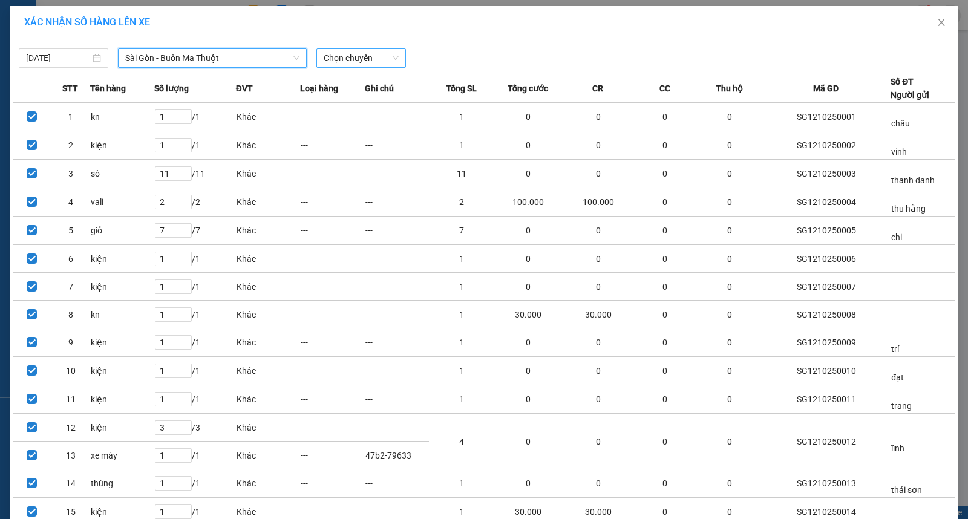
click at [374, 57] on span "Chọn chuyến" at bounding box center [361, 58] width 75 height 18
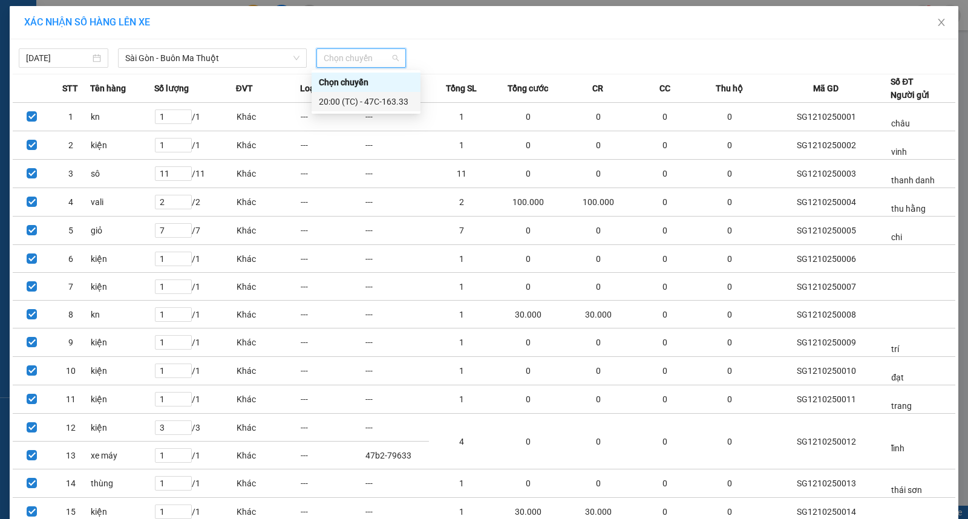
click at [365, 98] on div "20:00 (TC) - 47C-163.33" at bounding box center [366, 101] width 94 height 13
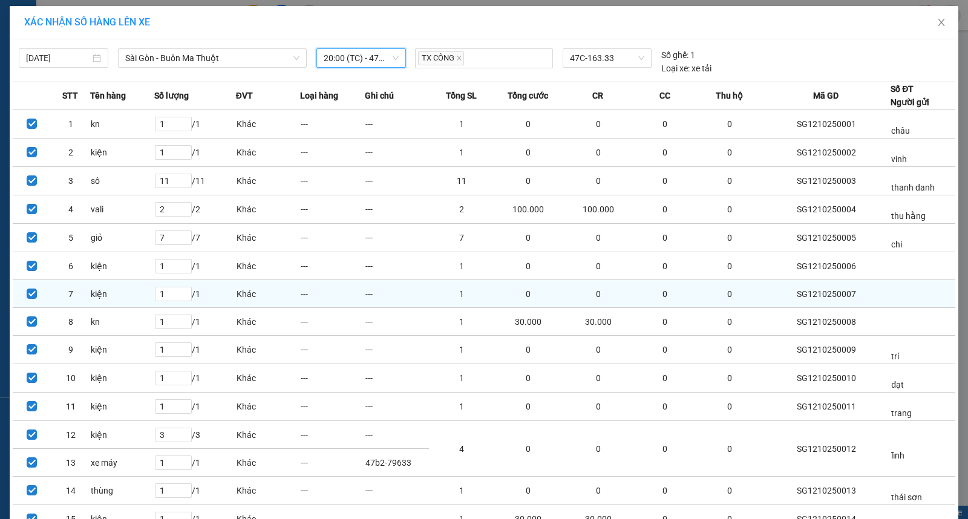
scroll to position [208, 0]
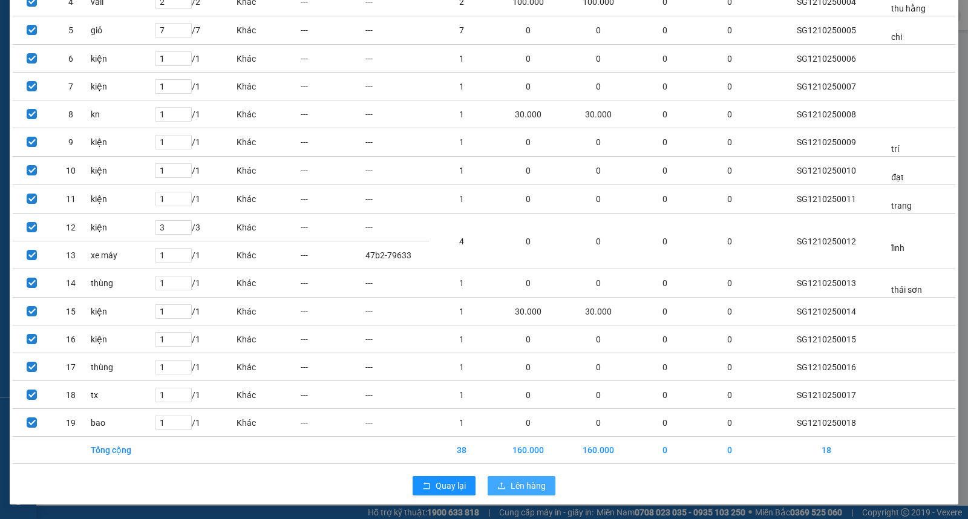
click at [537, 485] on span "Lên hàng" at bounding box center [528, 485] width 35 height 13
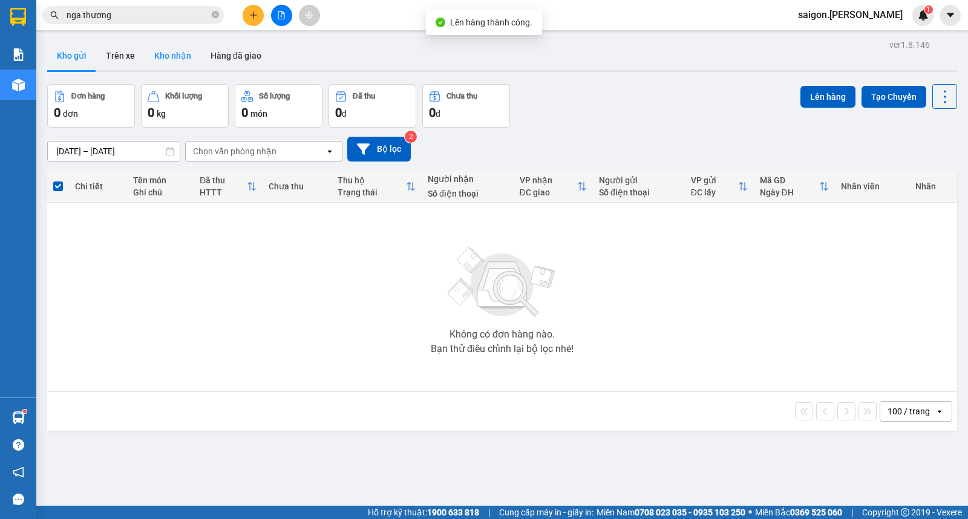
click at [183, 51] on button "Kho nhận" at bounding box center [173, 55] width 56 height 29
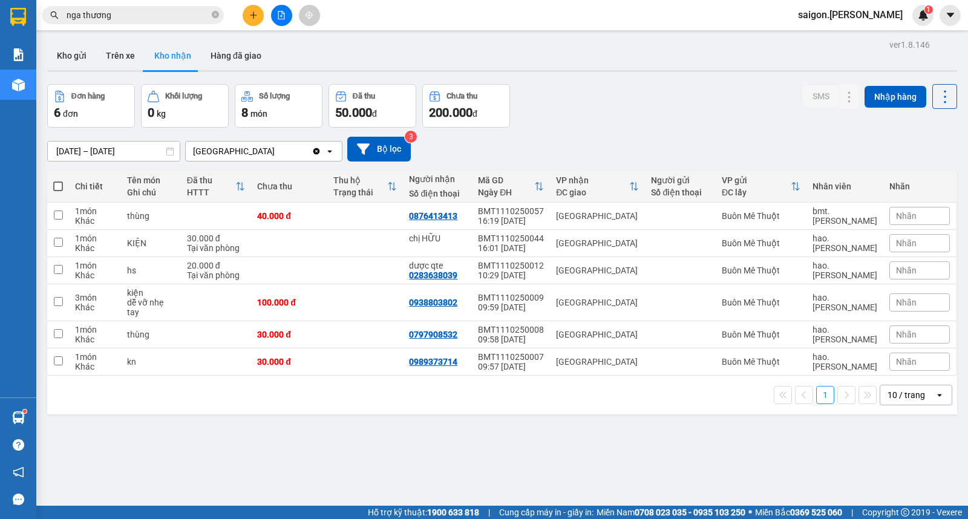
click at [252, 74] on div "ver 1.8.146 Kho gửi Trên xe Kho nhận Hàng đã giao Đơn hàng 6 đơn Khối lượng 0 k…" at bounding box center [502, 295] width 920 height 519
click at [249, 53] on button "Hàng đã giao" at bounding box center [236, 55] width 70 height 29
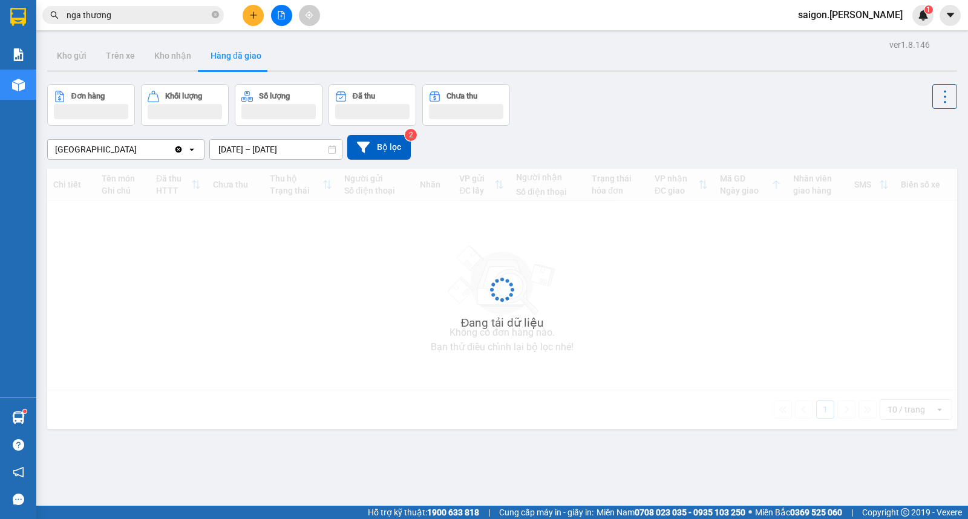
click at [240, 143] on input "[DATE] – [DATE]" at bounding box center [276, 149] width 132 height 19
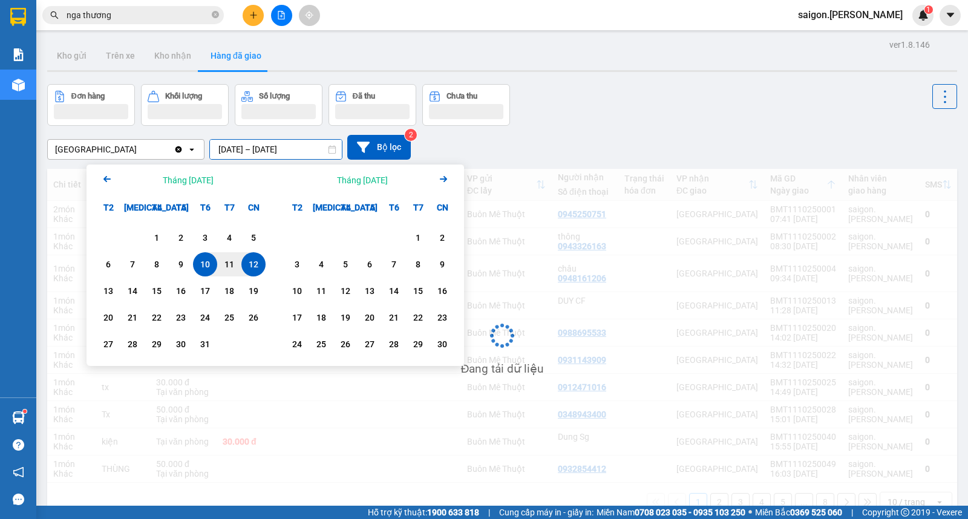
click at [252, 259] on div "12" at bounding box center [253, 264] width 17 height 15
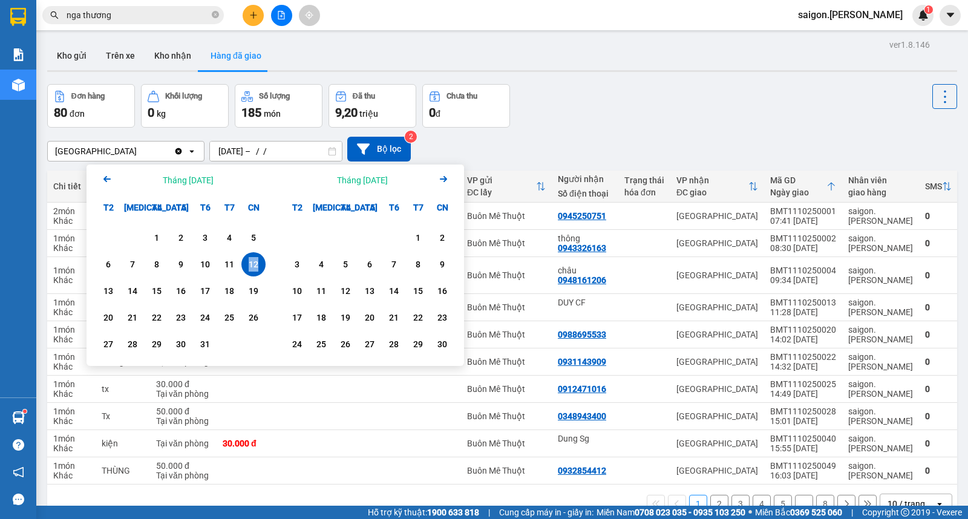
click at [252, 259] on div "12" at bounding box center [253, 264] width 17 height 15
type input "[DATE] – [DATE]"
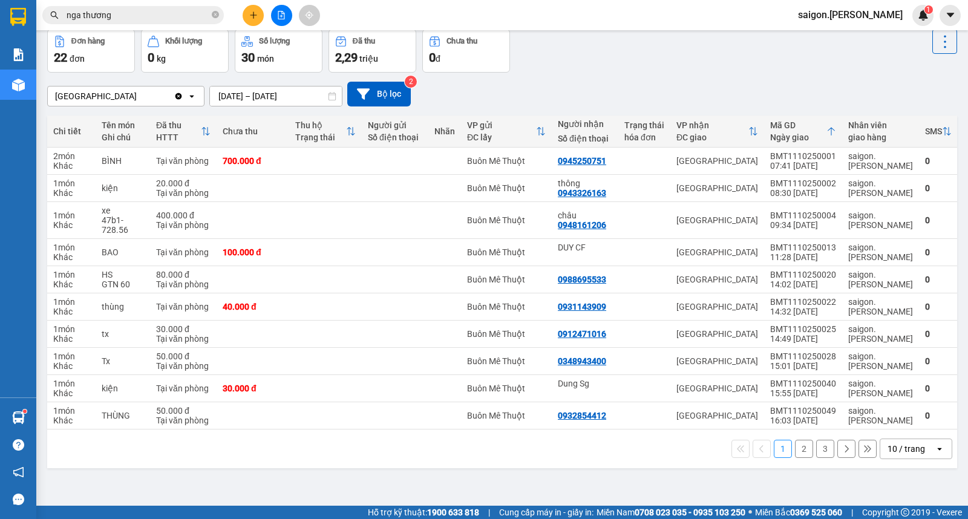
scroll to position [56, 0]
click at [892, 450] on div "10 / trang" at bounding box center [907, 448] width 38 height 12
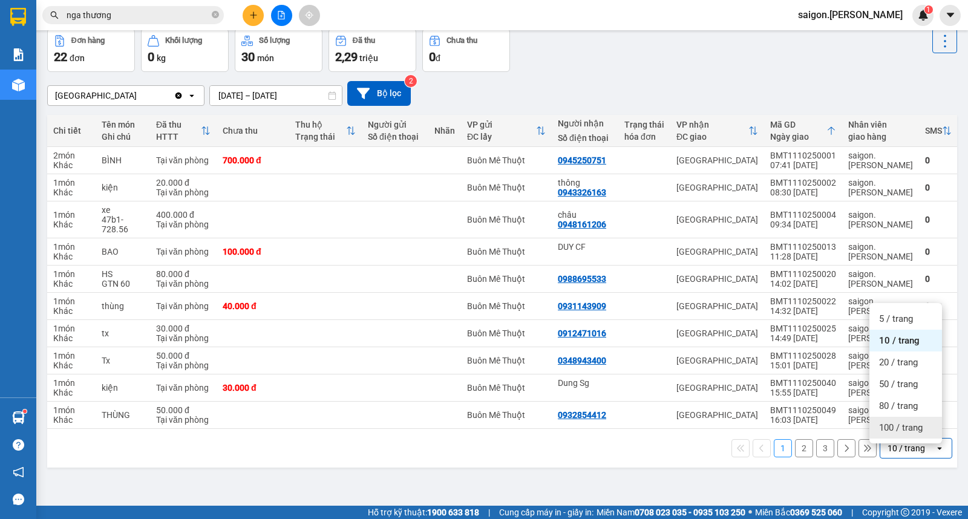
click at [893, 436] on div "100 / trang" at bounding box center [905, 428] width 73 height 22
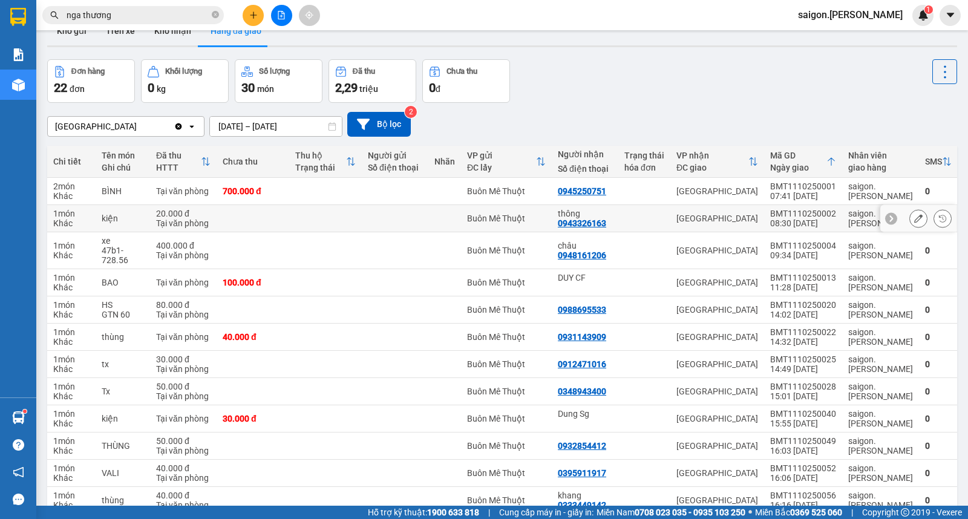
scroll to position [0, 0]
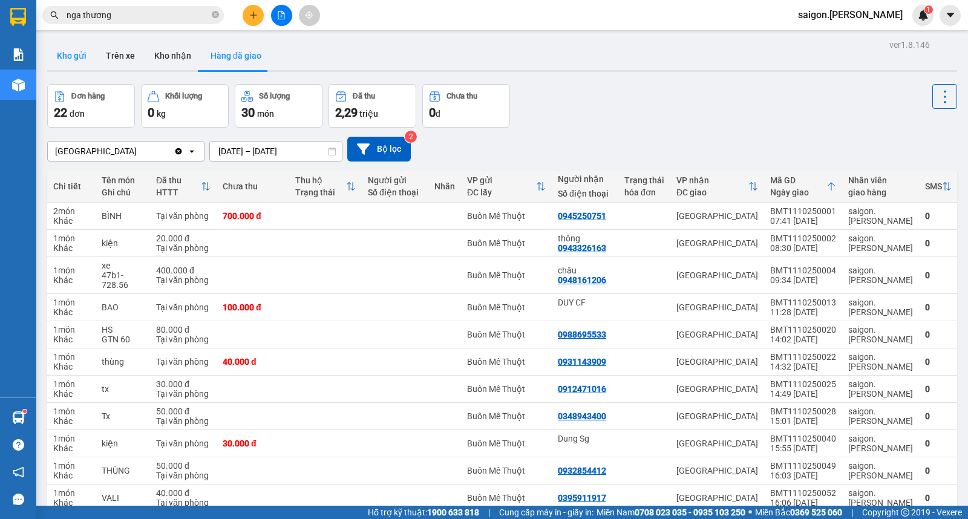
click at [63, 51] on button "Kho gửi" at bounding box center [71, 55] width 49 height 29
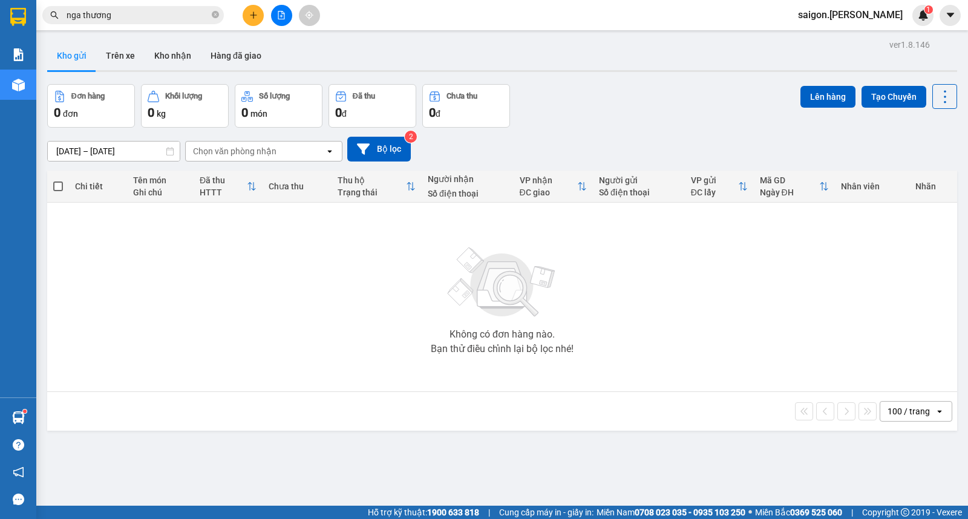
click at [166, 16] on input "nga thương" at bounding box center [138, 14] width 143 height 13
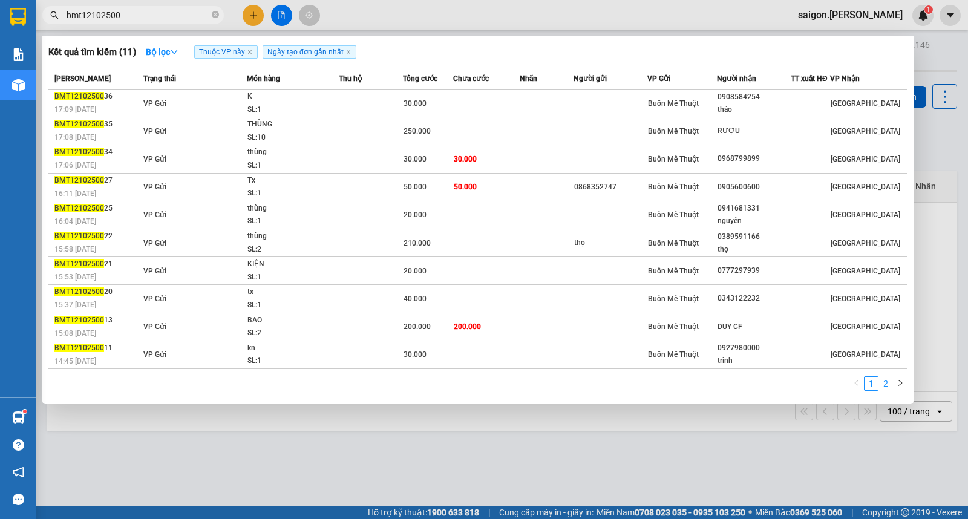
type input "bmt12102500"
click at [888, 385] on link "2" at bounding box center [885, 383] width 13 height 13
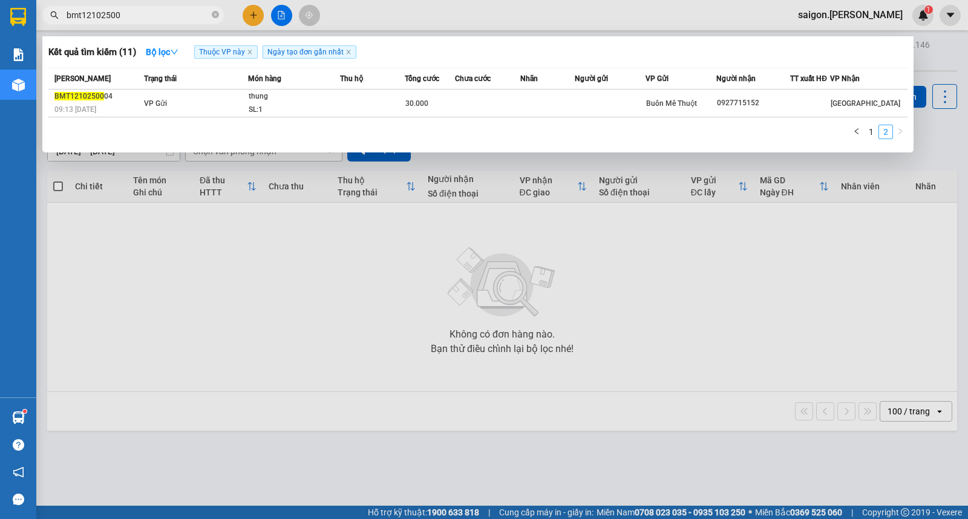
click at [888, 385] on div at bounding box center [484, 259] width 968 height 519
